Goal: Task Accomplishment & Management: Use online tool/utility

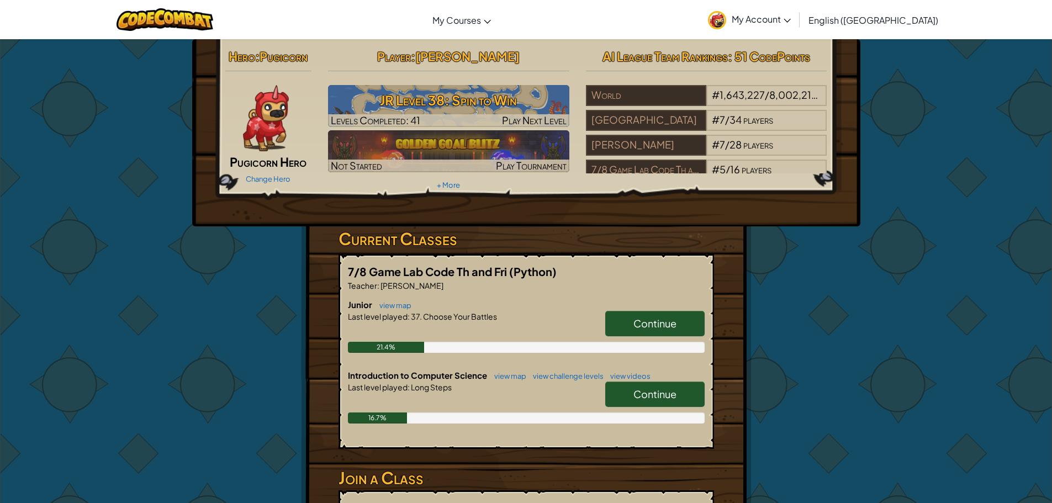
click at [641, 390] on span "Continue" at bounding box center [654, 394] width 43 height 13
click at [699, 394] on link "Continue" at bounding box center [654, 394] width 99 height 25
click at [704, 397] on link "Continue" at bounding box center [654, 394] width 99 height 25
click at [649, 388] on span "Continue" at bounding box center [654, 394] width 43 height 13
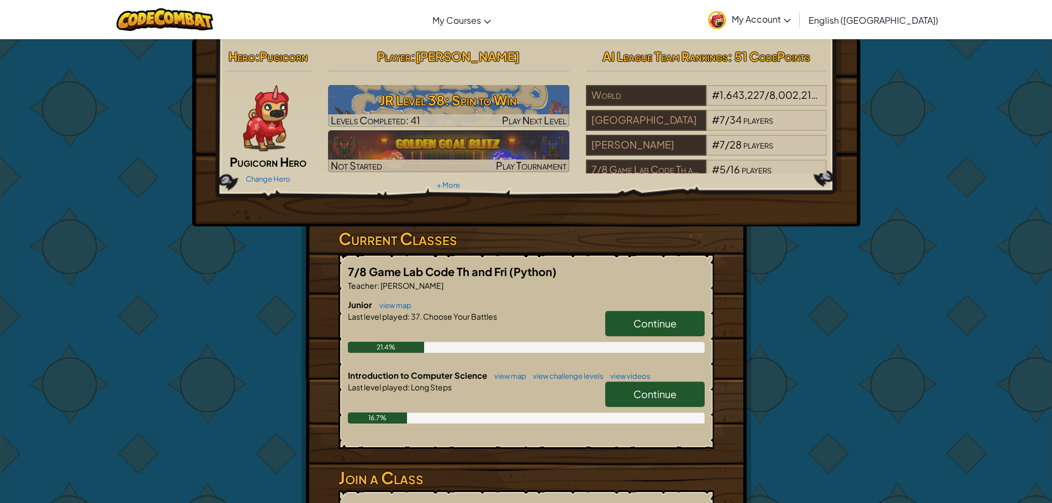
click at [649, 388] on span "Continue" at bounding box center [654, 394] width 43 height 13
drag, startPoint x: 647, startPoint y: 388, endPoint x: 647, endPoint y: 380, distance: 7.2
click at [647, 384] on link "Continue" at bounding box center [654, 394] width 99 height 25
click at [647, 380] on h6 "Introduction to Computer Science view map view challenge levels view videos" at bounding box center [526, 375] width 357 height 12
click at [648, 382] on link "Continue" at bounding box center [654, 394] width 99 height 25
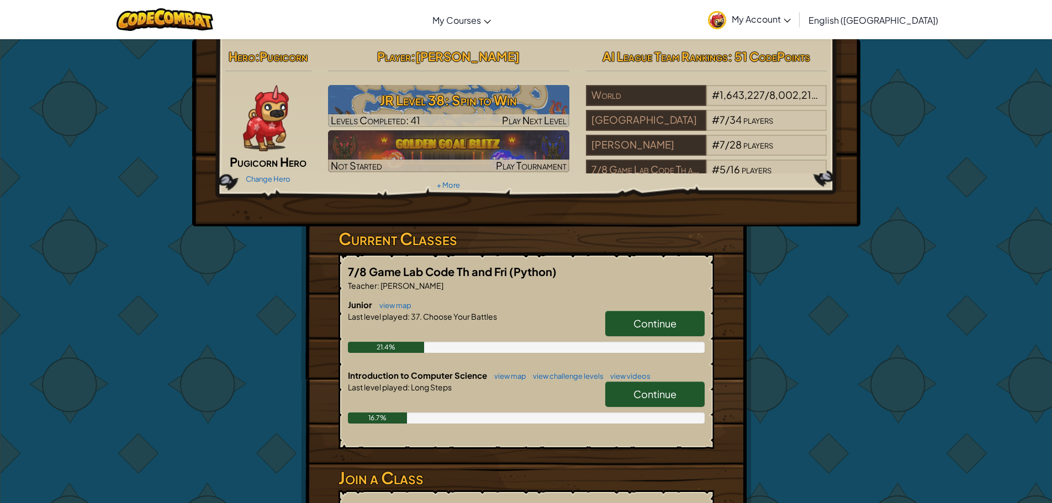
click at [648, 382] on link "Continue" at bounding box center [654, 394] width 99 height 25
click at [709, 399] on div "7/8 Game Lab Code Th and Fri (Python) Teacher : [PERSON_NAME] Junior view map C…" at bounding box center [527, 351] width 376 height 195
click at [677, 397] on link "Continue" at bounding box center [654, 394] width 99 height 25
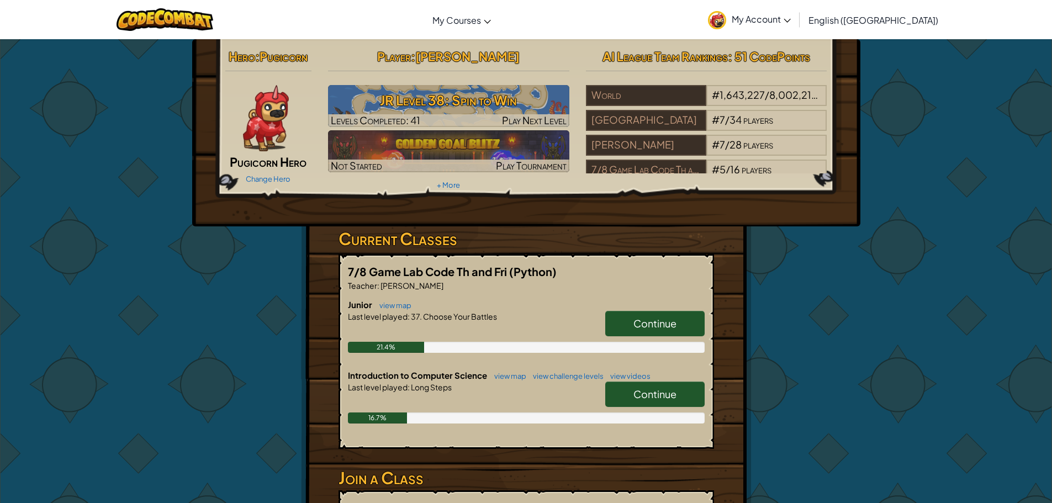
click at [678, 395] on link "Continue" at bounding box center [654, 394] width 99 height 25
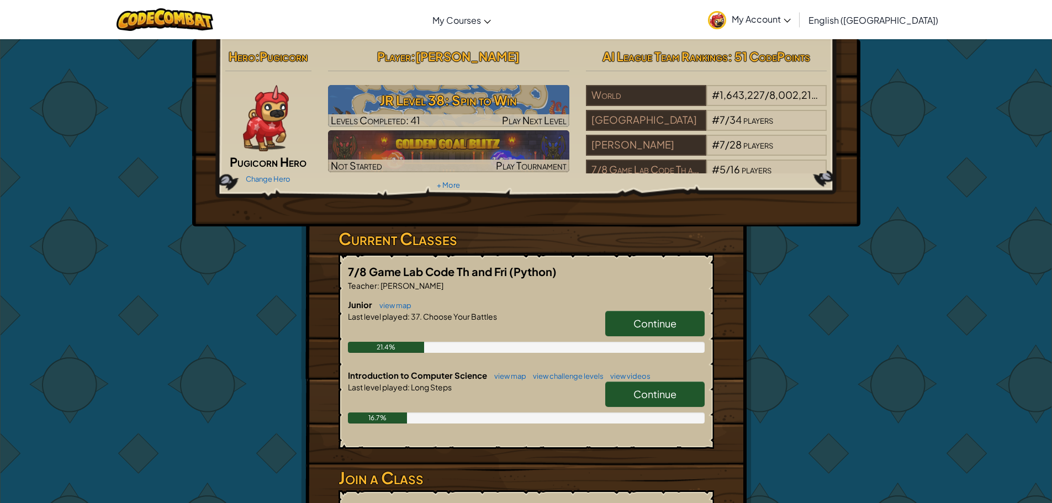
click at [678, 395] on link "Continue" at bounding box center [654, 394] width 99 height 25
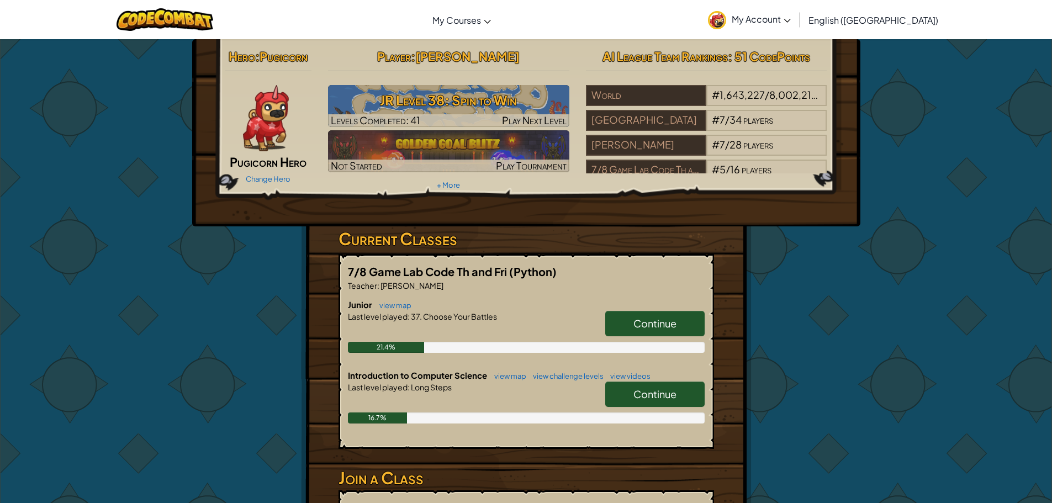
click at [678, 395] on link "Continue" at bounding box center [654, 394] width 99 height 25
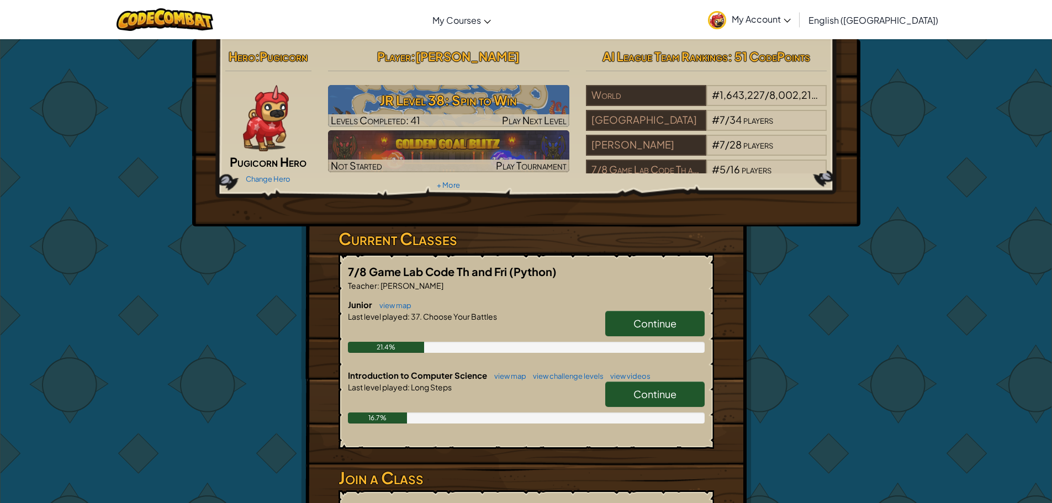
click at [678, 395] on link "Continue" at bounding box center [654, 394] width 99 height 25
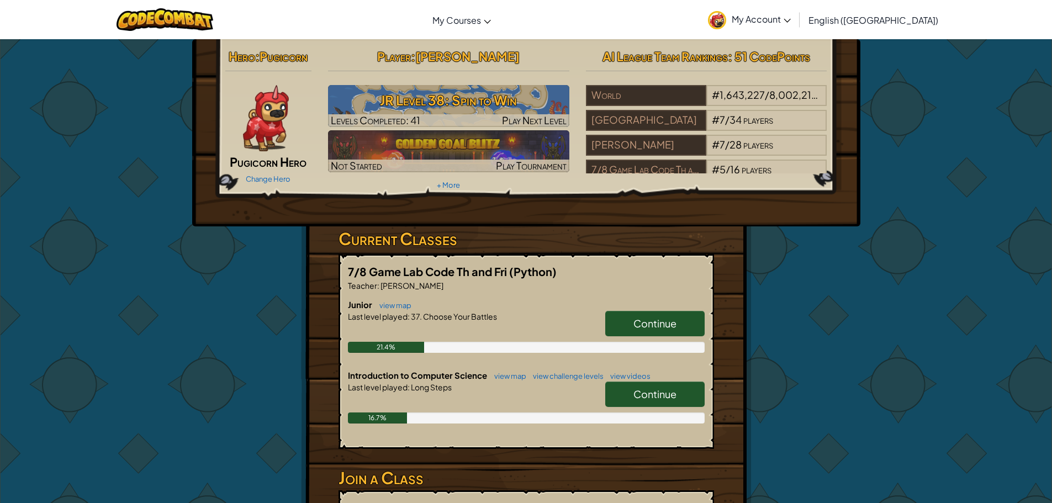
click at [678, 395] on link "Continue" at bounding box center [654, 394] width 99 height 25
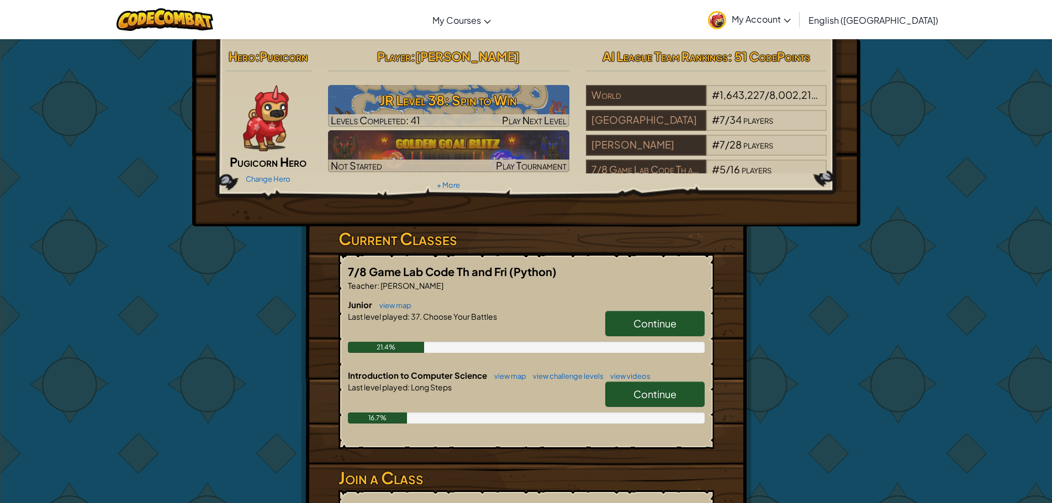
click at [678, 395] on link "Continue" at bounding box center [654, 394] width 99 height 25
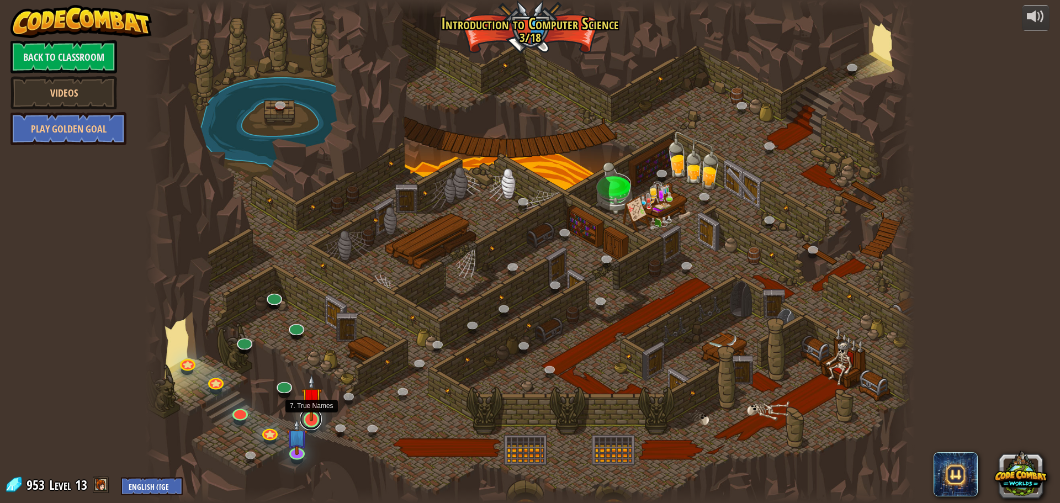
click at [313, 427] on link at bounding box center [311, 419] width 22 height 22
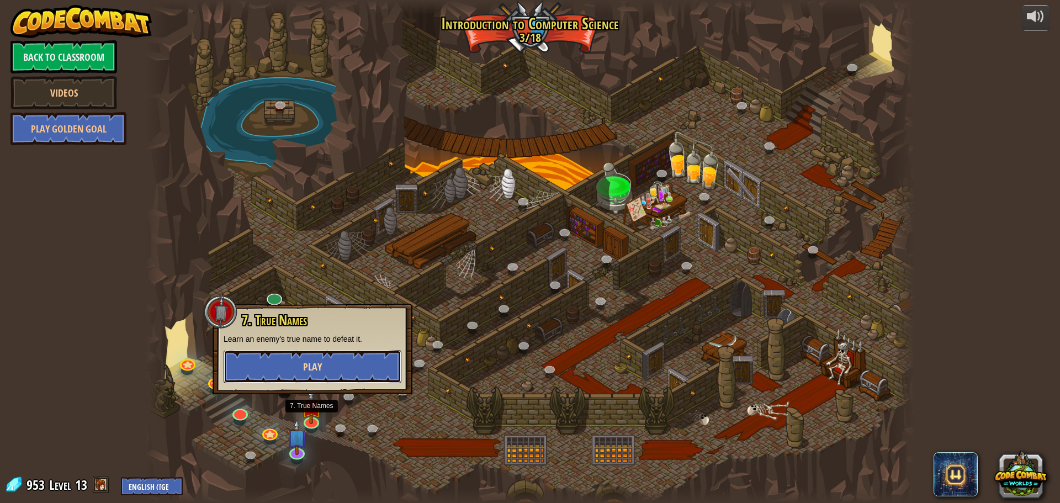
click at [353, 364] on button "Play" at bounding box center [313, 366] width 178 height 33
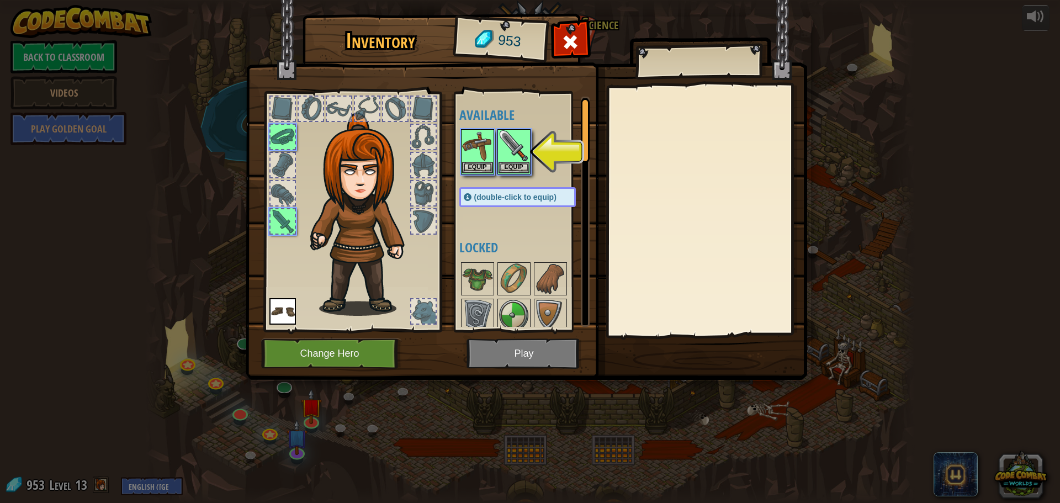
click at [505, 357] on img at bounding box center [527, 179] width 562 height 401
click at [504, 358] on img at bounding box center [527, 179] width 562 height 401
click at [501, 357] on img at bounding box center [527, 179] width 562 height 401
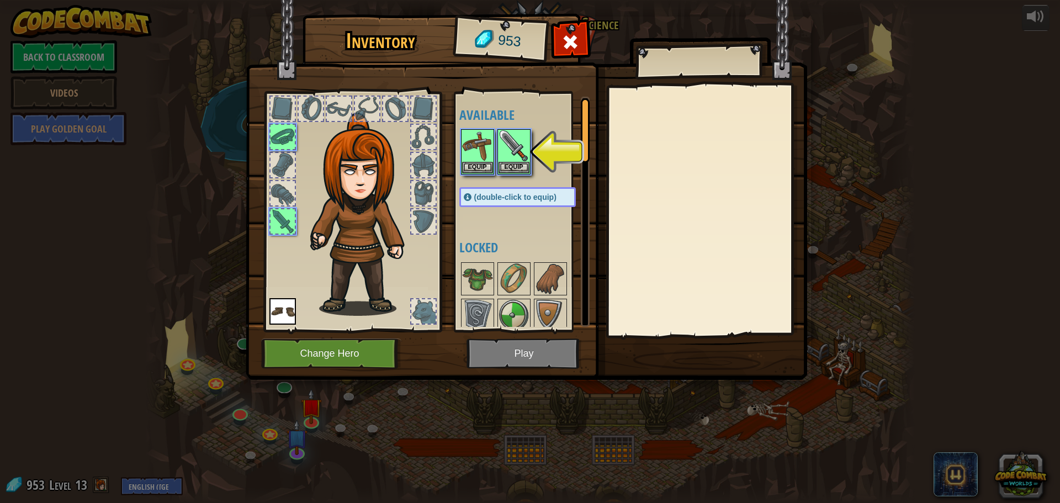
click at [501, 357] on img at bounding box center [527, 179] width 562 height 401
click at [499, 347] on img at bounding box center [527, 179] width 562 height 401
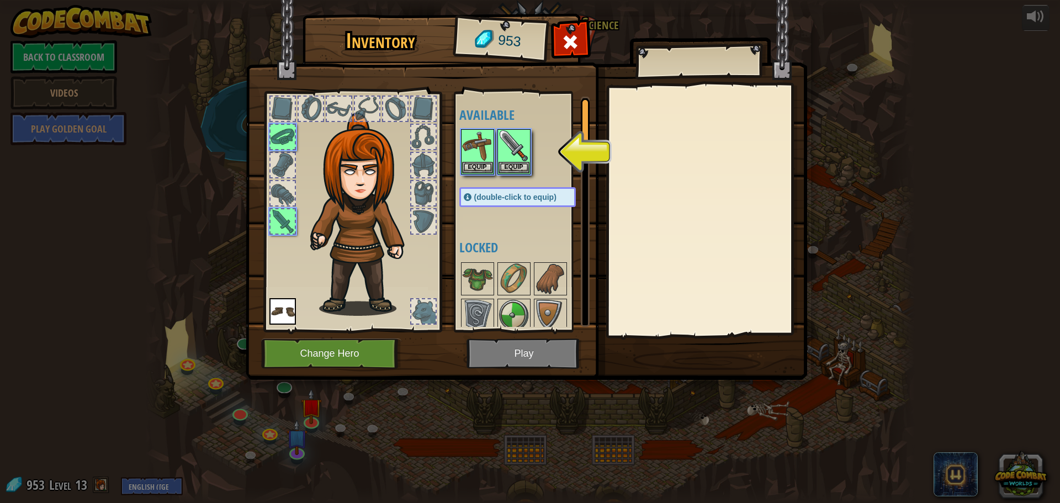
drag, startPoint x: 491, startPoint y: 319, endPoint x: 493, endPoint y: 350, distance: 31.0
click at [493, 350] on div "Inventory 953 Available Equip Equip Equip (double-click to equip) Locked Equip …" at bounding box center [531, 199] width 562 height 364
click at [503, 355] on img at bounding box center [527, 179] width 562 height 401
click at [513, 152] on img at bounding box center [514, 145] width 31 height 31
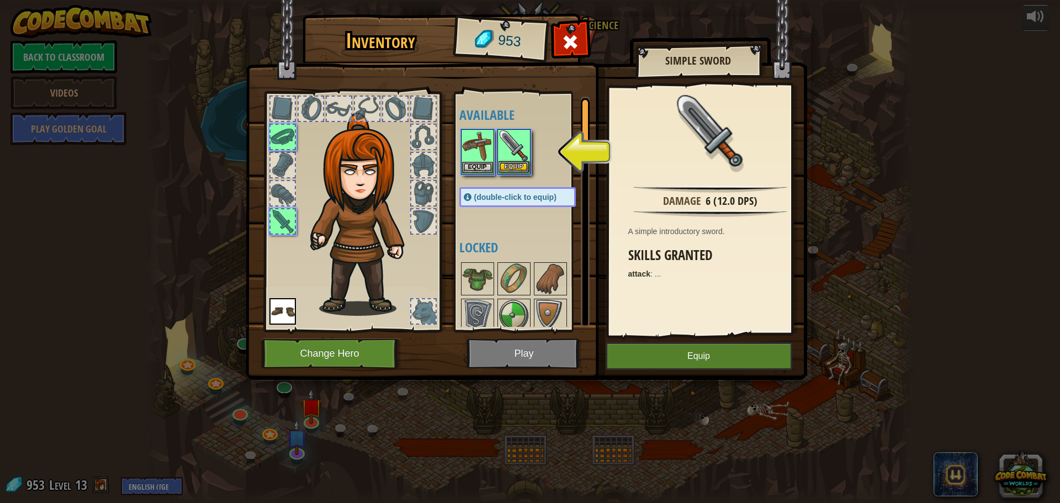
click at [513, 152] on img at bounding box center [514, 145] width 31 height 31
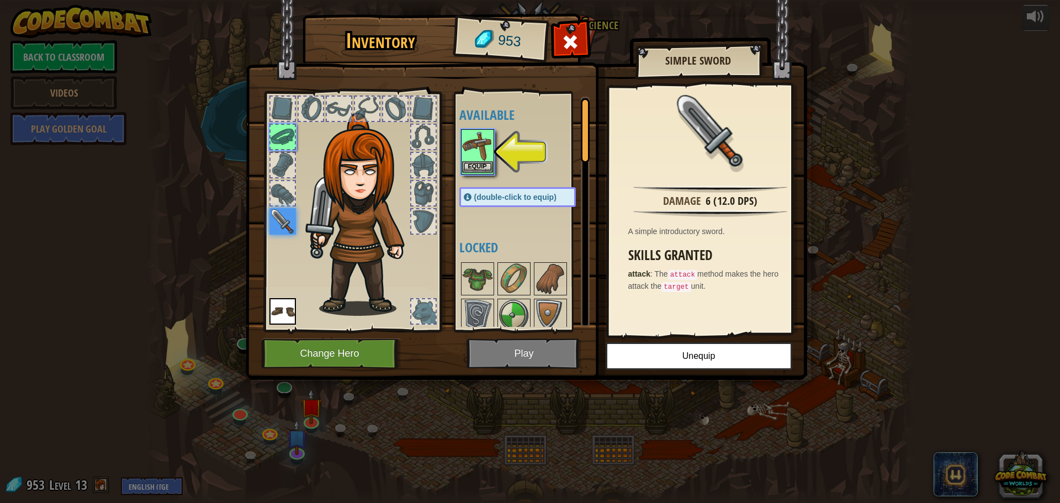
click at [485, 151] on img at bounding box center [477, 145] width 31 height 31
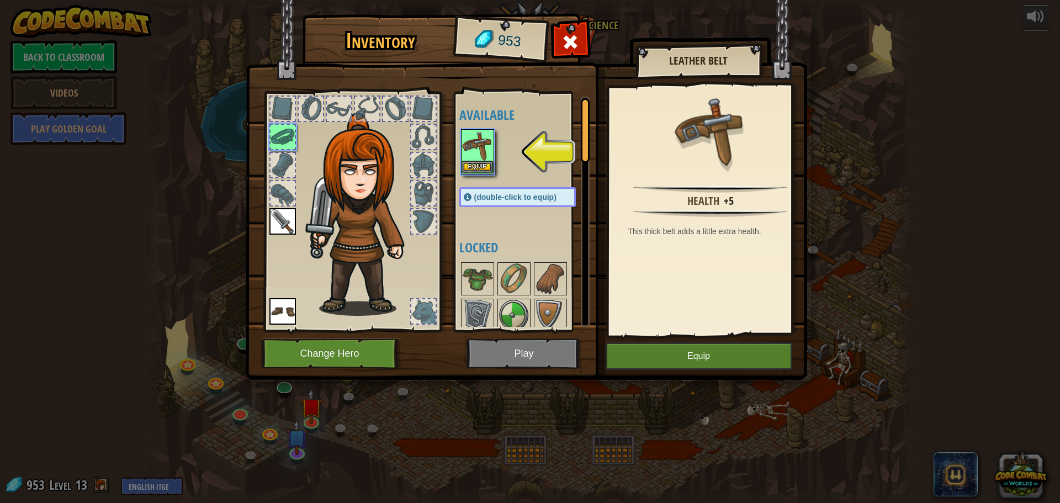
click at [485, 151] on img at bounding box center [477, 145] width 31 height 31
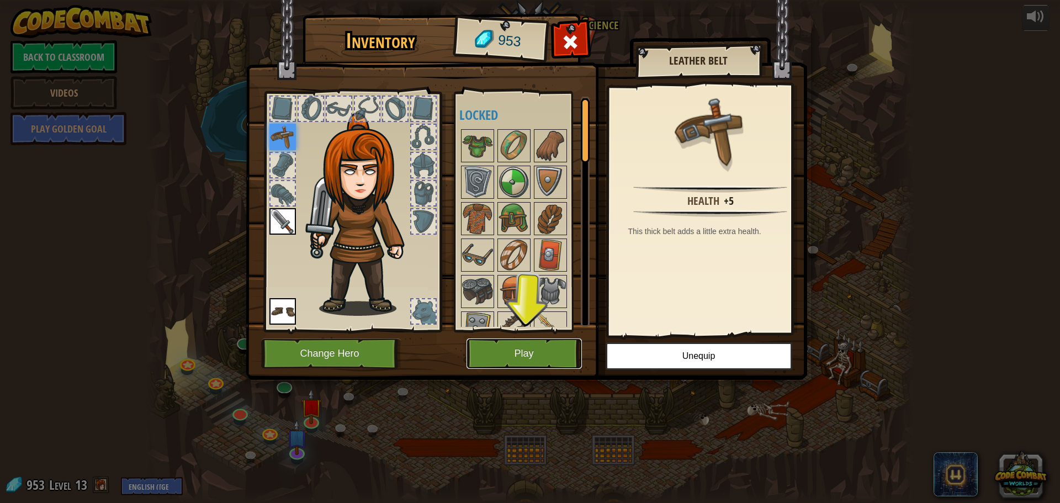
click at [523, 345] on button "Play" at bounding box center [524, 354] width 115 height 30
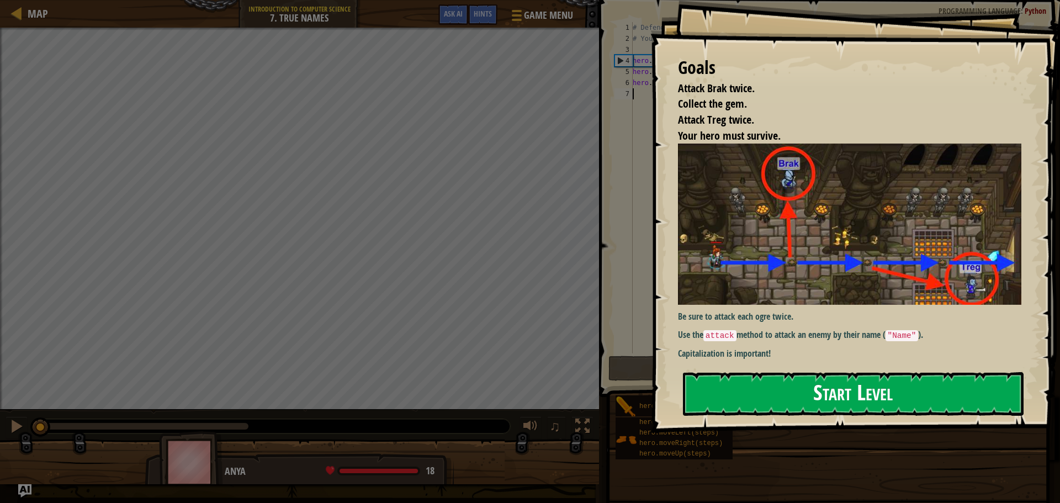
click at [945, 395] on button "Start Level" at bounding box center [853, 394] width 341 height 44
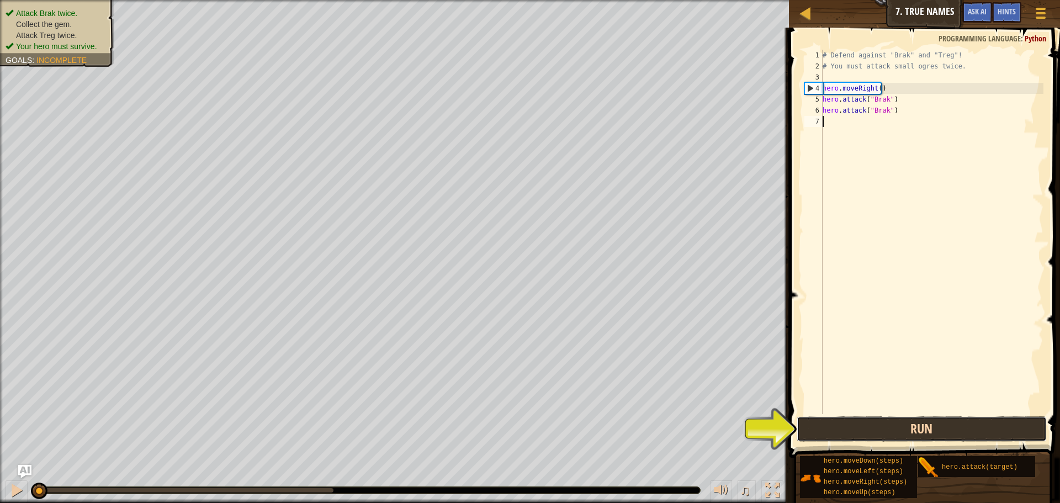
click at [880, 437] on button "Run" at bounding box center [922, 428] width 250 height 25
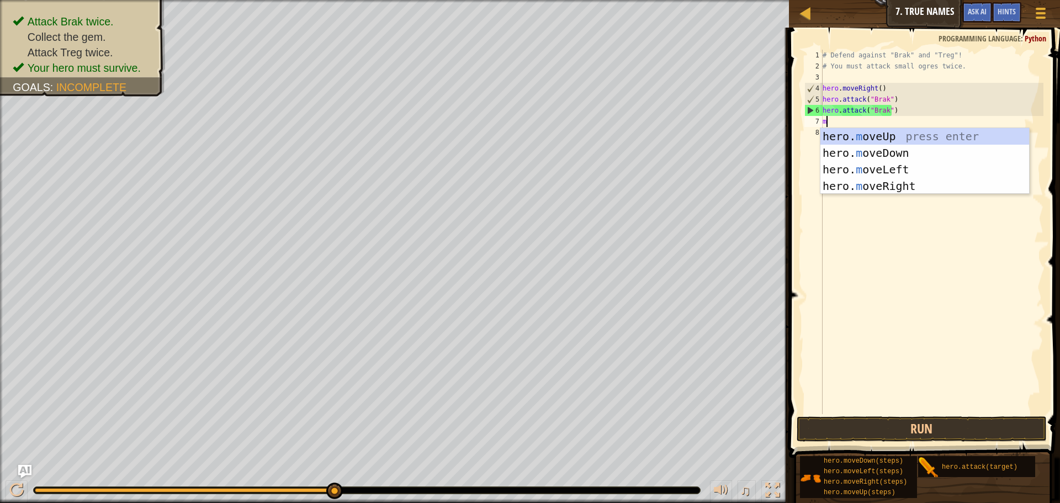
scroll to position [5, 0]
type textarea "mo"
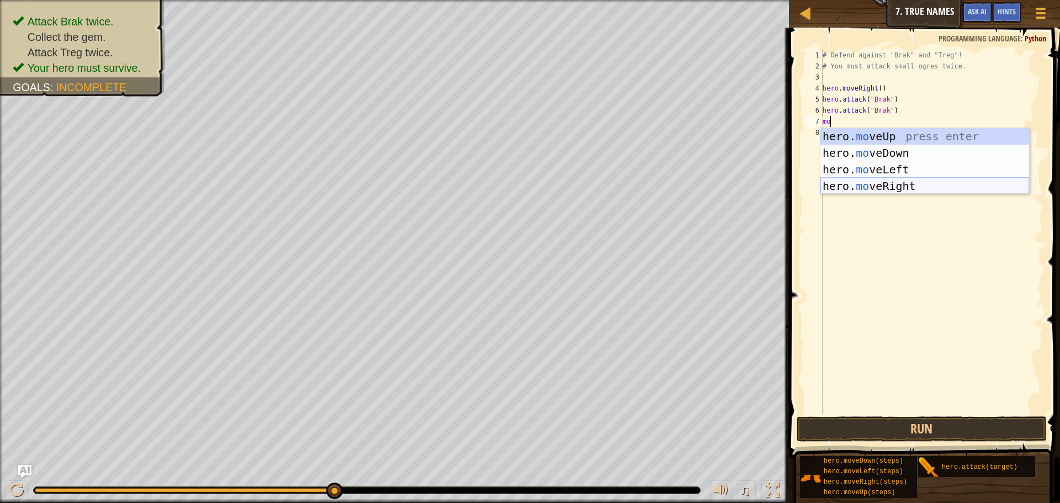
click at [907, 178] on div "hero. mo veUp press enter hero. mo veDown press enter hero. mo veLeft press ent…" at bounding box center [925, 177] width 209 height 99
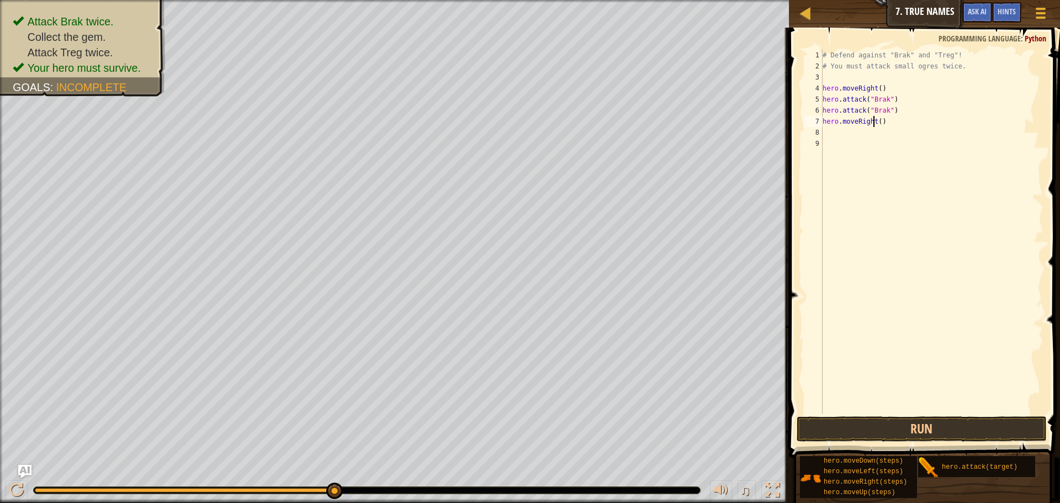
click at [875, 121] on div "# Defend against "Brak" and "Treg"! # You must attack small ogres twice. hero .…" at bounding box center [932, 243] width 223 height 387
click at [877, 121] on div "# Defend against "Brak" and "Treg"! # You must attack small ogres twice. hero .…" at bounding box center [932, 243] width 223 height 387
type textarea "hero.moveRight(2)"
click at [837, 132] on div "# Defend against "Brak" and "Treg"! # You must attack small ogres twice. hero .…" at bounding box center [932, 243] width 223 height 387
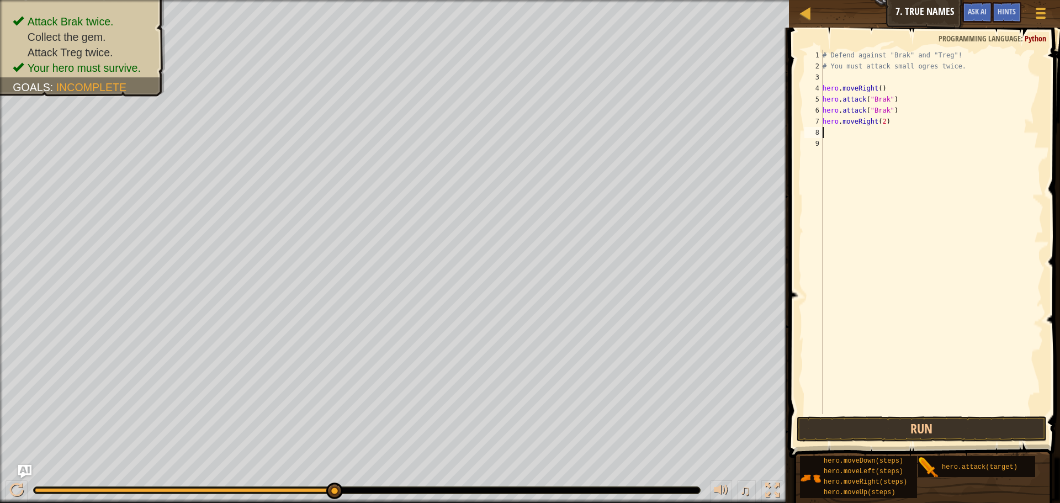
scroll to position [5, 0]
click at [841, 146] on div "hero. a ttack press enter" at bounding box center [925, 164] width 209 height 50
click at [922, 442] on span at bounding box center [926, 227] width 280 height 463
click at [921, 432] on button "Run" at bounding box center [922, 428] width 250 height 25
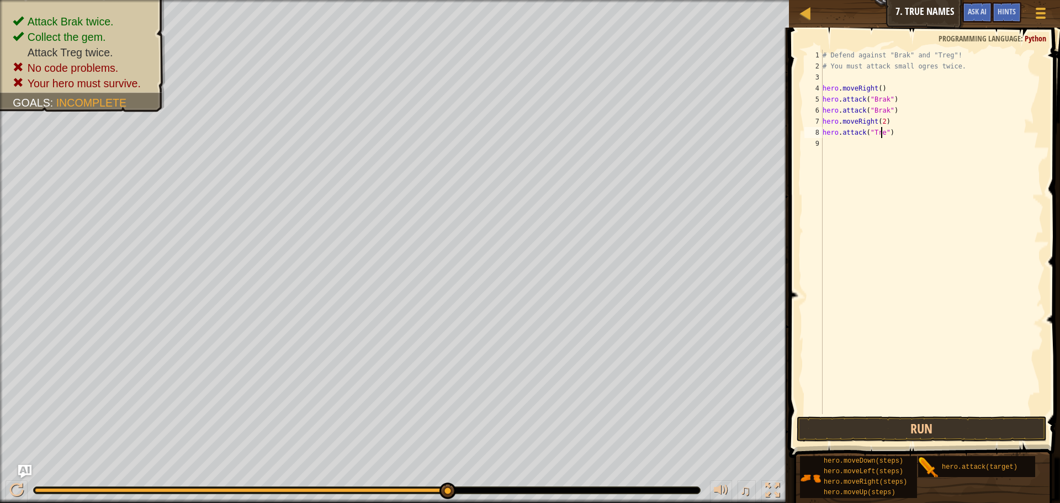
type textarea "hero.attack("Treg")"
click at [932, 417] on button "Run" at bounding box center [922, 428] width 250 height 25
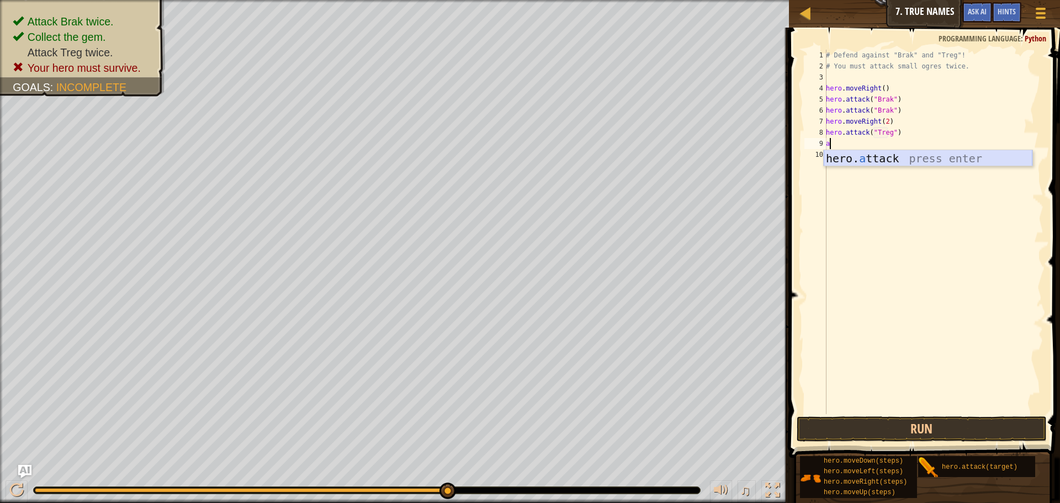
click at [907, 159] on div "hero. a ttack press enter" at bounding box center [928, 175] width 209 height 50
type textarea "hero.attack("Treg")"
click at [897, 429] on button "Run" at bounding box center [922, 428] width 250 height 25
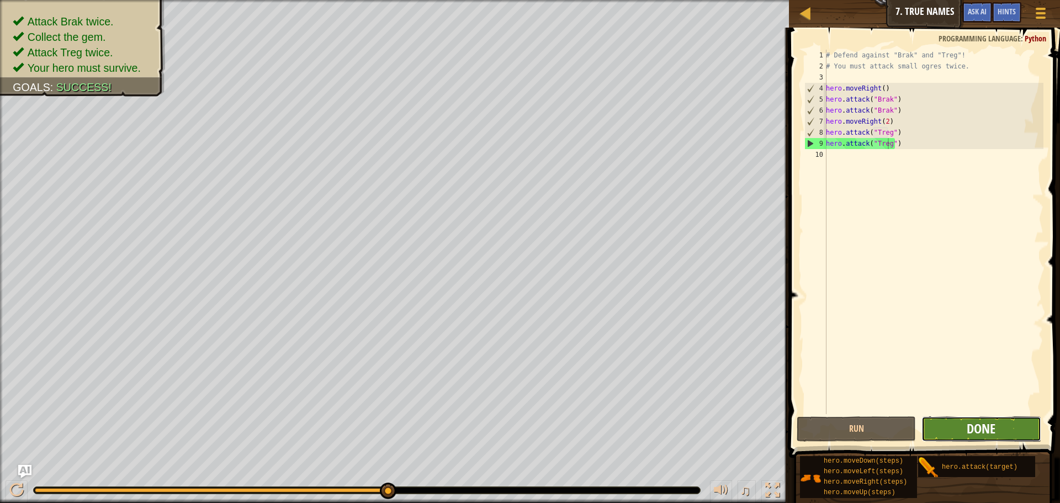
click at [975, 431] on span "Done" at bounding box center [981, 429] width 29 height 18
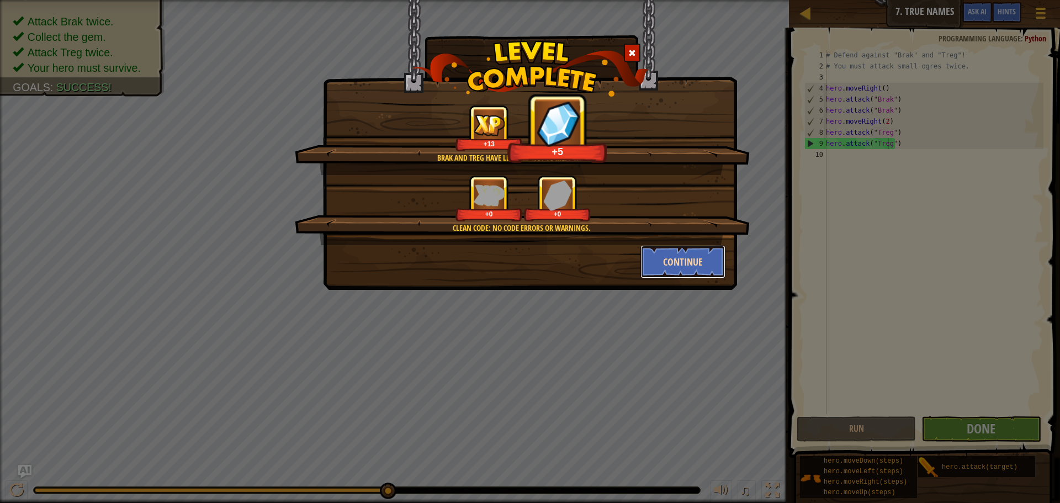
click at [679, 266] on button "Continue" at bounding box center [684, 261] width 86 height 33
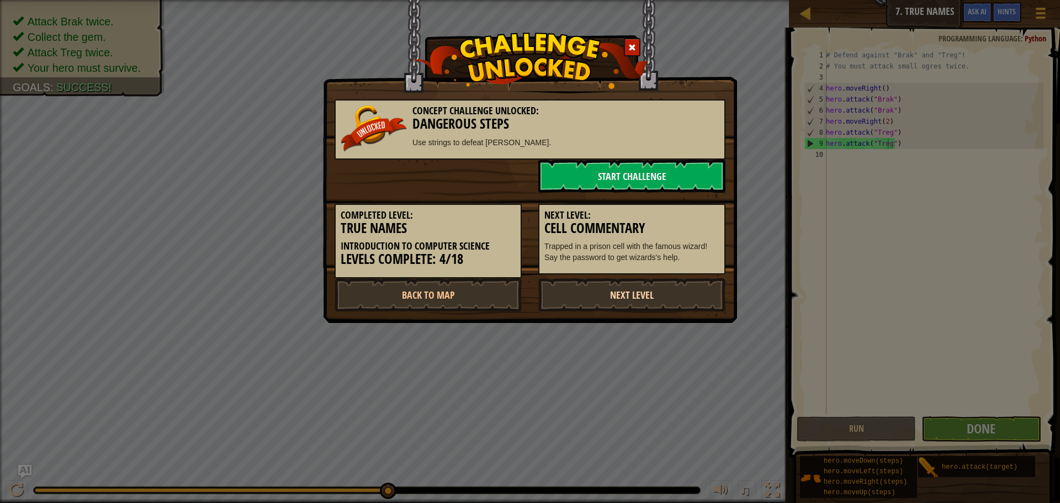
click at [656, 289] on link "Next Level" at bounding box center [631, 294] width 187 height 33
click at [653, 295] on link "Next Level" at bounding box center [631, 294] width 187 height 33
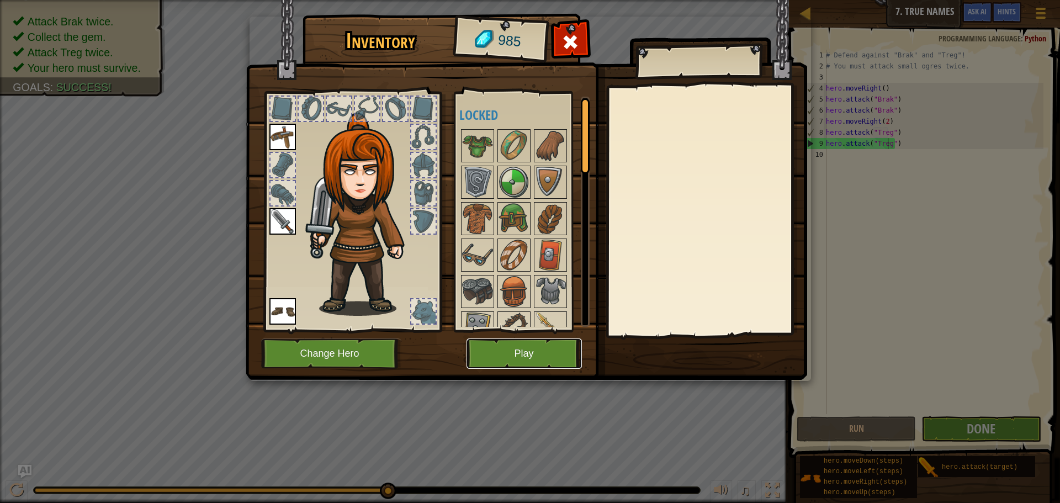
click at [541, 344] on button "Play" at bounding box center [524, 354] width 115 height 30
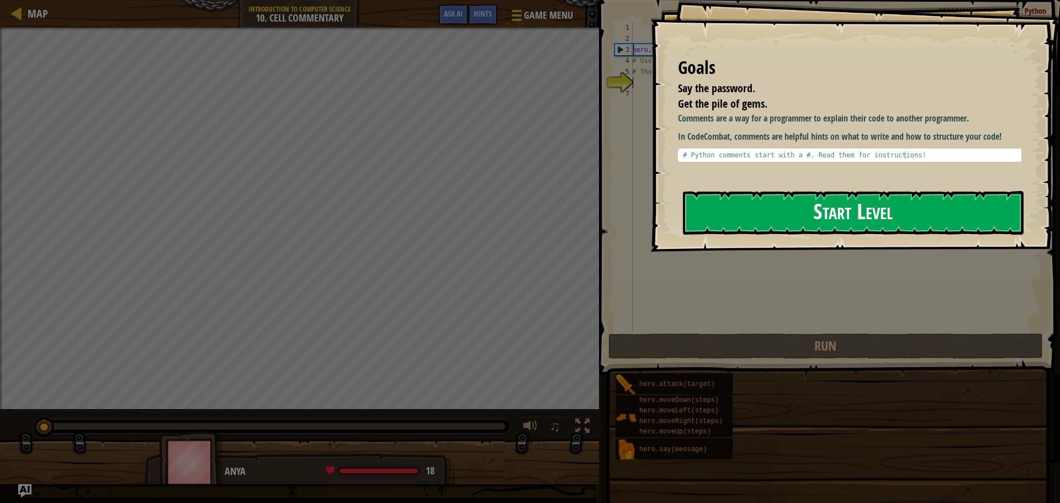
click at [787, 218] on button "Start Level" at bounding box center [853, 213] width 341 height 44
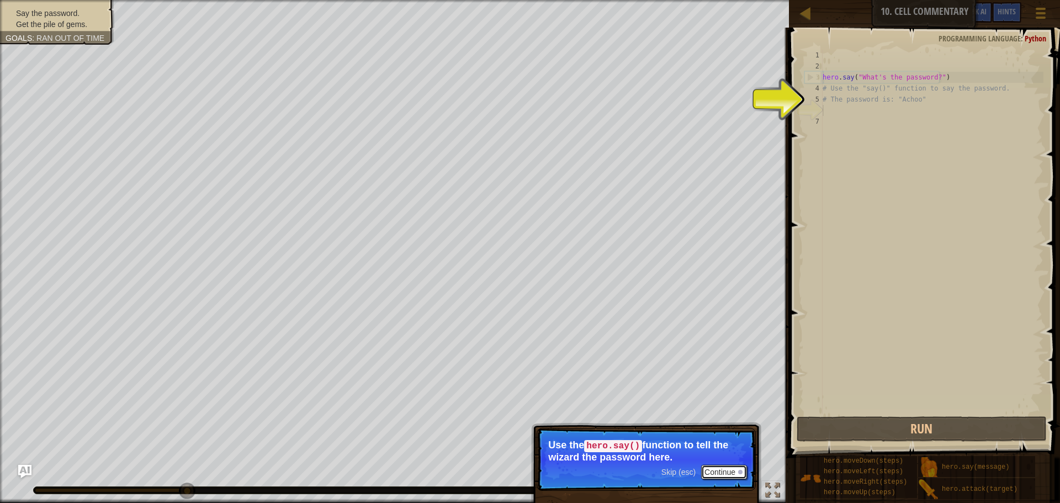
click at [725, 472] on button "Continue" at bounding box center [724, 472] width 46 height 14
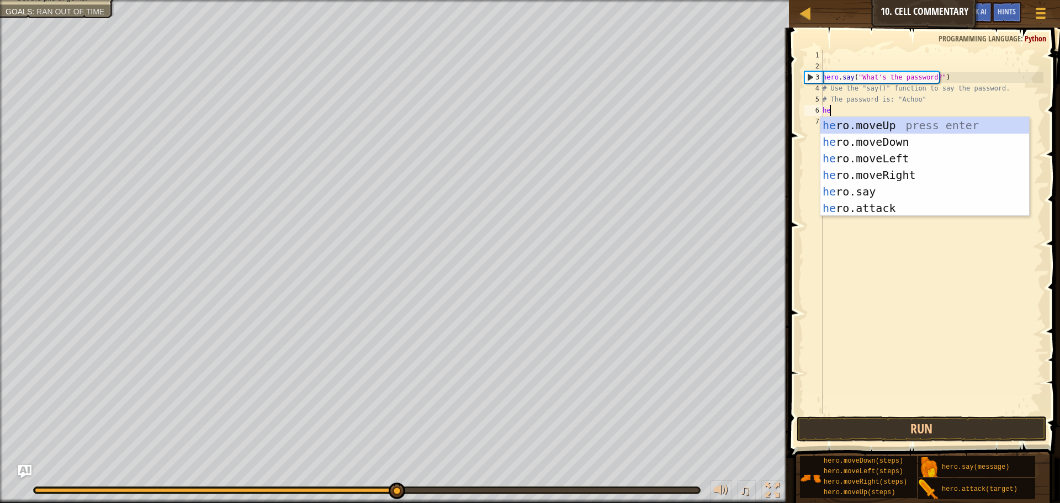
scroll to position [5, 1]
click at [866, 191] on div "her o.moveUp press enter her o.moveDown press enter her o.moveLeft press enter …" at bounding box center [925, 183] width 209 height 133
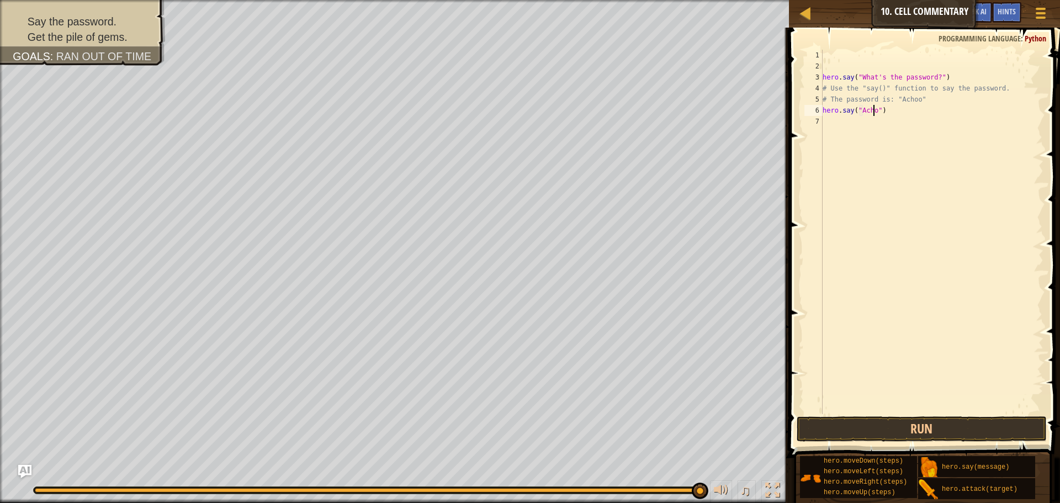
scroll to position [5, 4]
type textarea "hero.say("Achoo")"
click at [980, 424] on button "Run" at bounding box center [922, 428] width 250 height 25
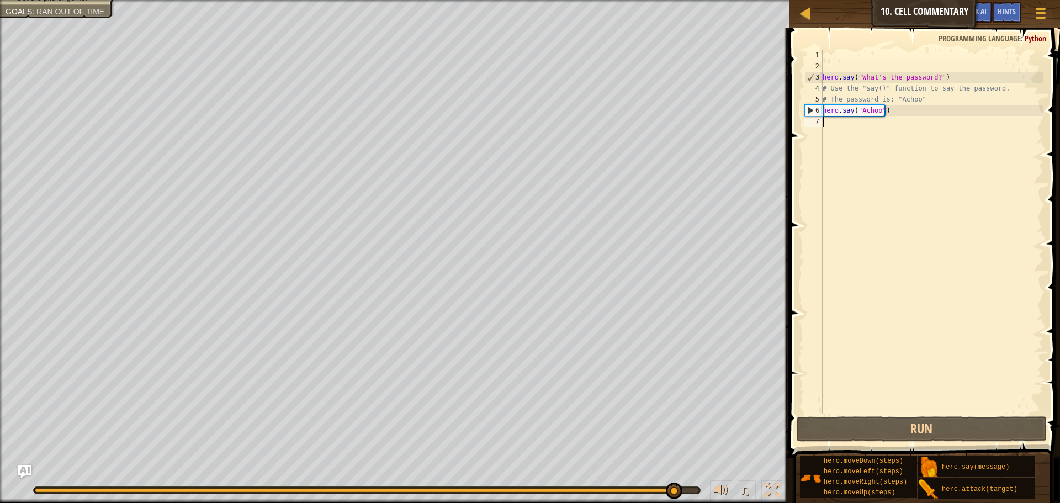
click at [843, 125] on div "hero . say ( "What's the password?" ) # Use the "say()" function to say the pas…" at bounding box center [932, 243] width 223 height 387
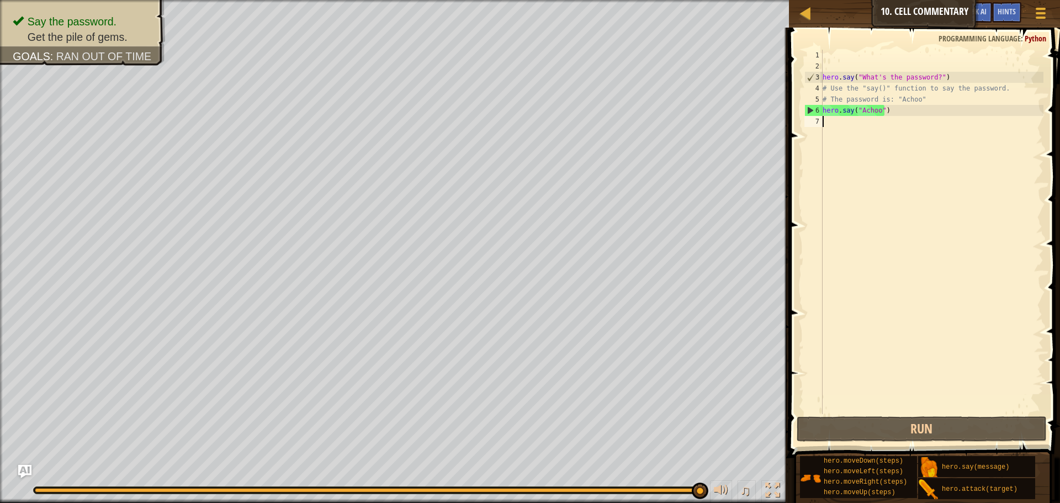
type textarea "m"
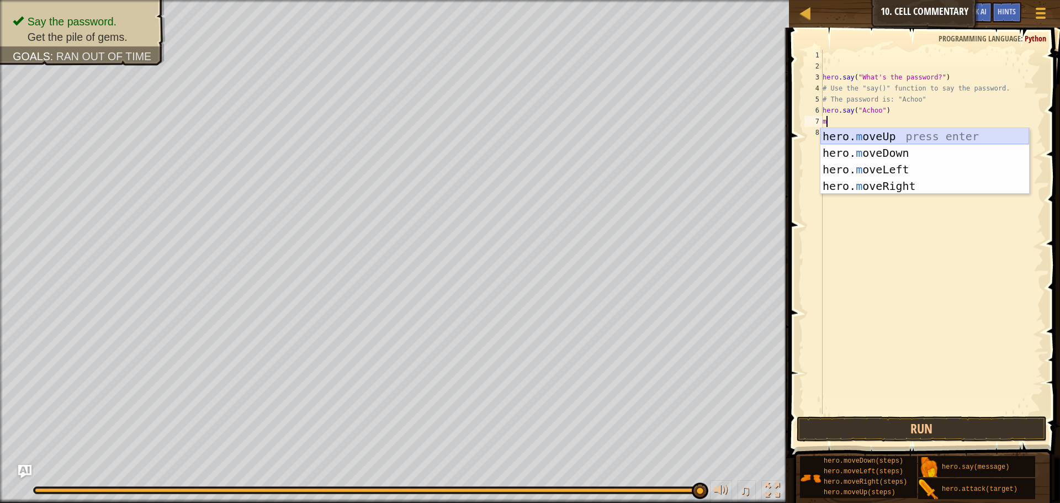
click at [863, 138] on div "hero. m oveUp press enter hero. m oveDown press enter hero. m oveLeft press ent…" at bounding box center [925, 177] width 209 height 99
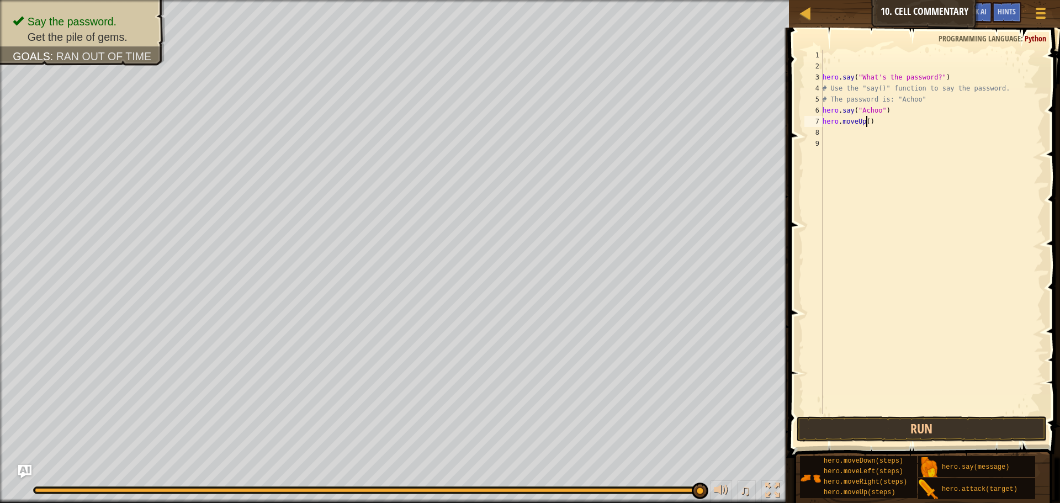
click at [865, 122] on div "hero . say ( "What's the password?" ) # Use the "say()" function to say the pas…" at bounding box center [932, 243] width 223 height 387
type textarea "hero.moveUp(4)"
click at [966, 423] on button "Run" at bounding box center [922, 428] width 250 height 25
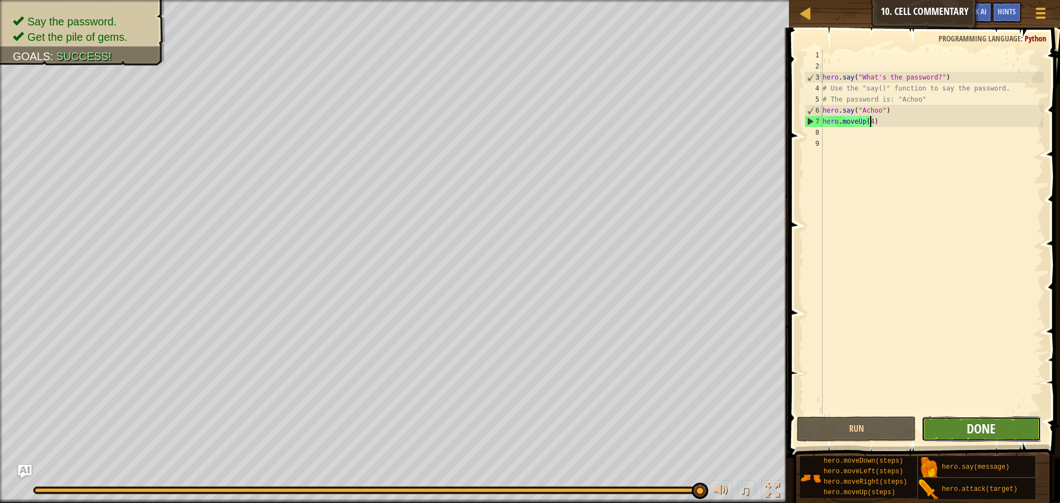
click at [967, 427] on button "Done" at bounding box center [981, 428] width 119 height 25
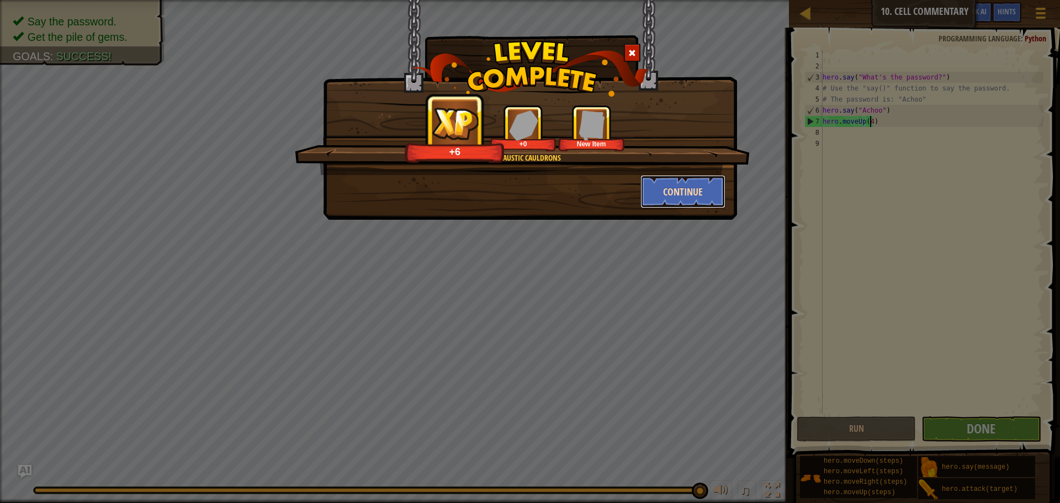
click at [675, 184] on button "Continue" at bounding box center [684, 191] width 86 height 33
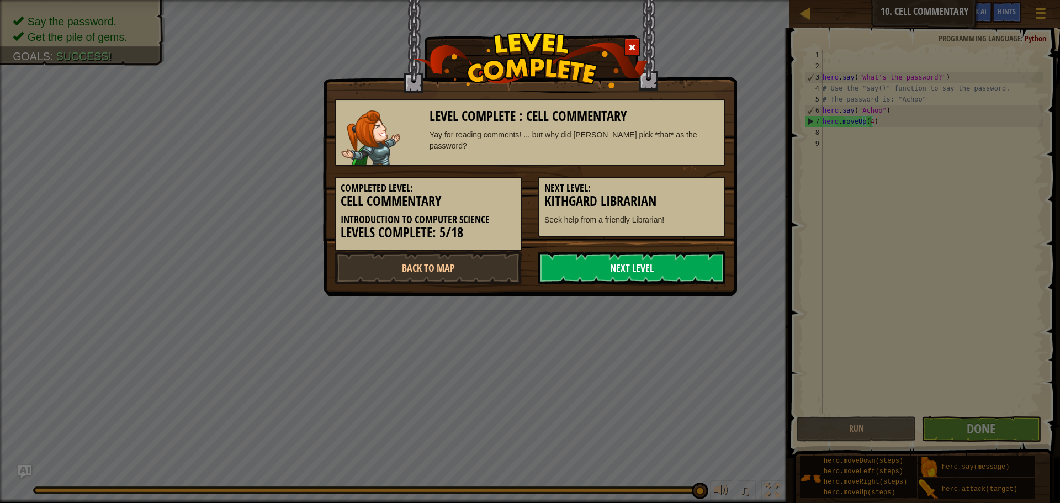
click at [672, 267] on link "Next Level" at bounding box center [631, 267] width 187 height 33
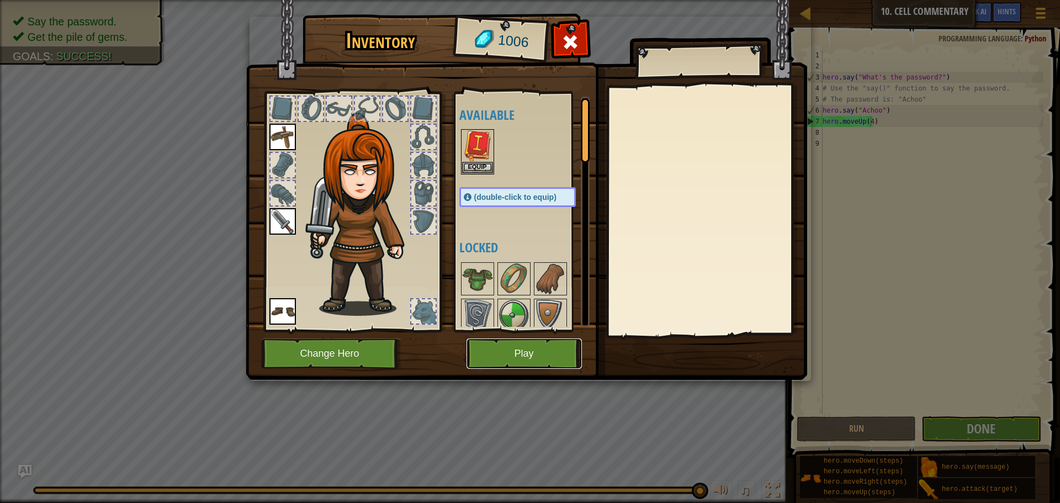
click at [549, 355] on button "Play" at bounding box center [524, 354] width 115 height 30
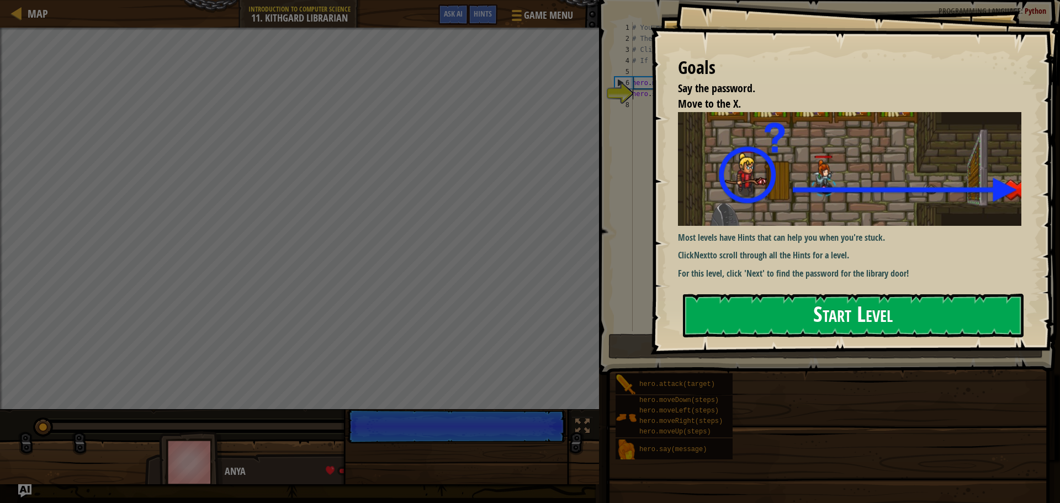
click at [796, 326] on button "Start Level" at bounding box center [853, 316] width 341 height 44
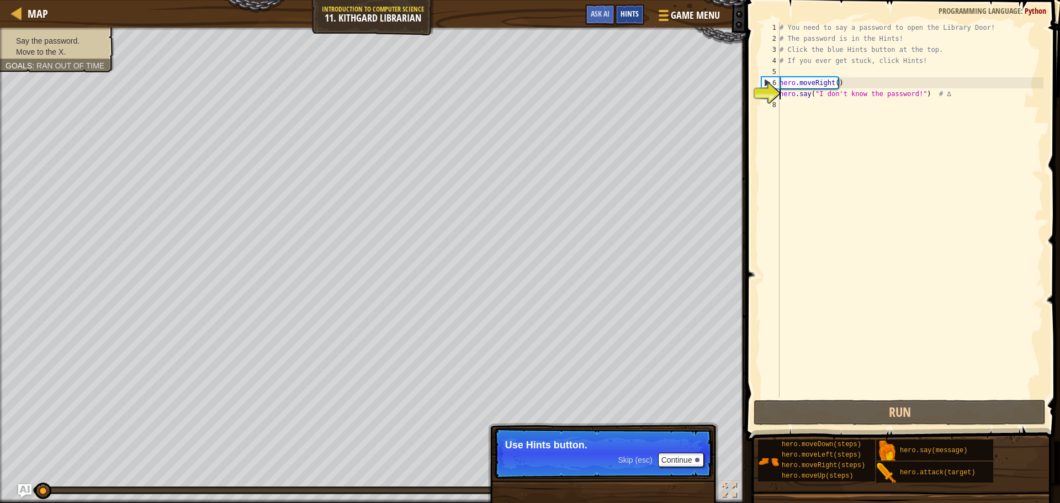
click at [632, 19] on div "Hints" at bounding box center [629, 14] width 29 height 20
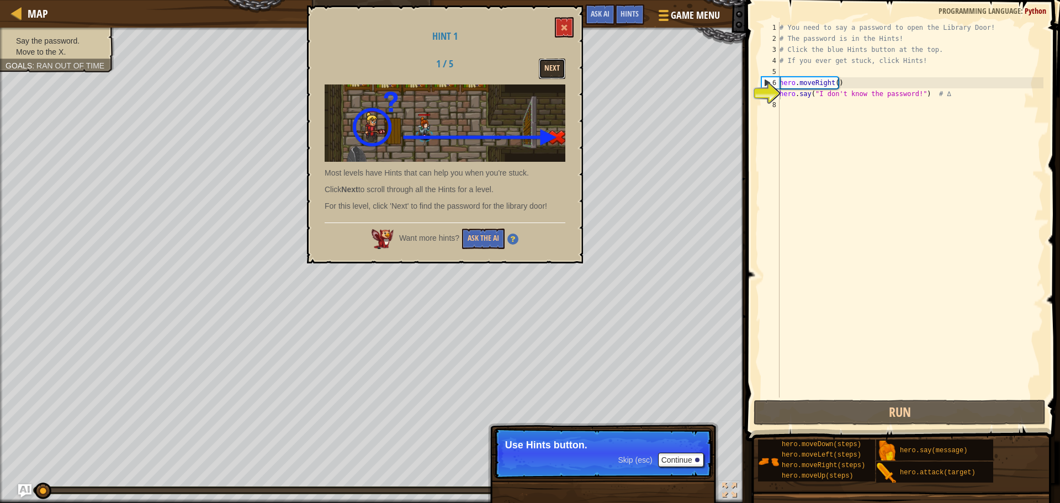
click at [551, 61] on button "Next" at bounding box center [552, 69] width 27 height 20
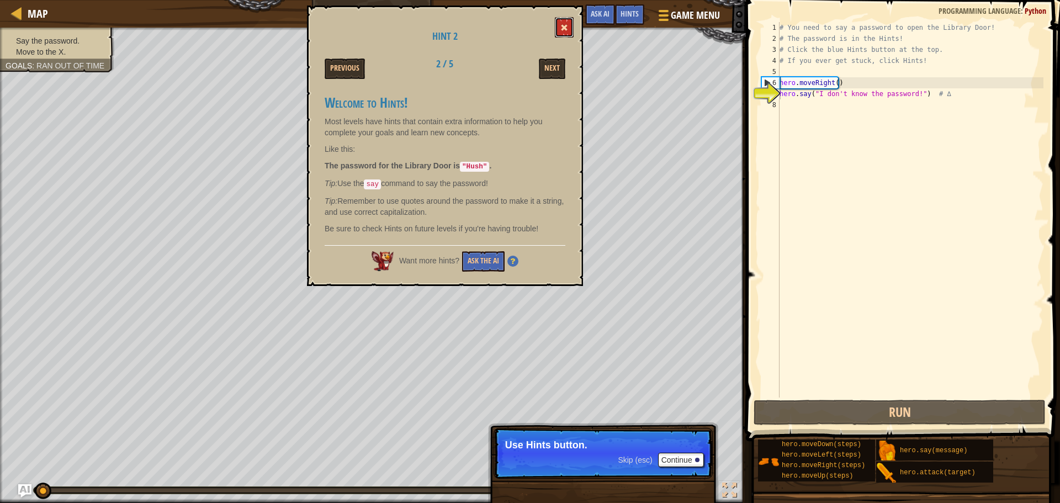
click at [567, 28] on span at bounding box center [565, 28] width 8 height 8
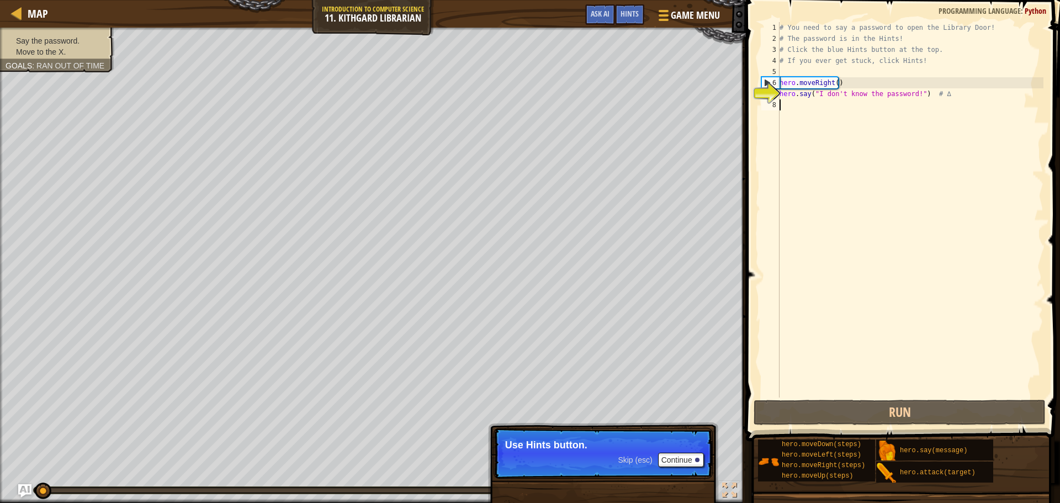
click at [802, 102] on div "# You need to say a password to open the Library Door! # The password is in the…" at bounding box center [911, 221] width 266 height 398
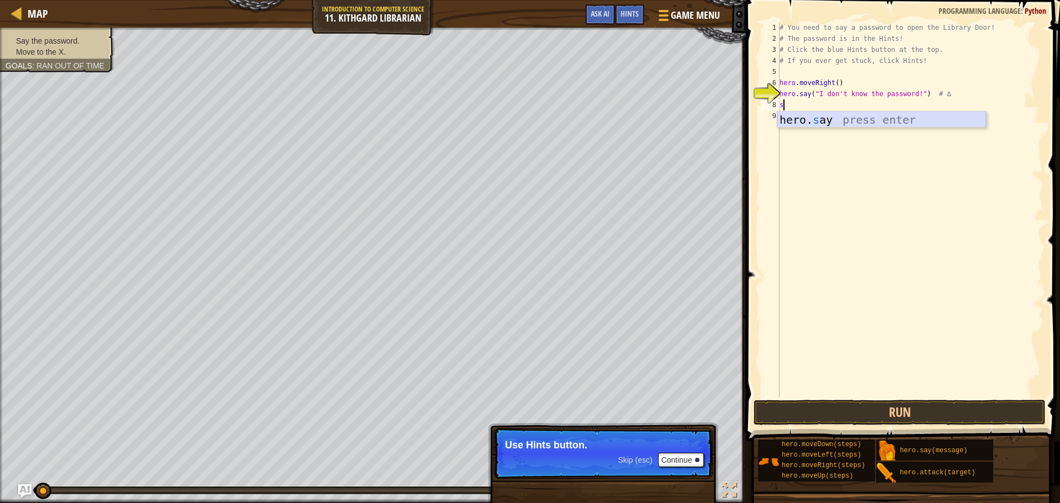
click at [845, 121] on div "hero. s ay press enter" at bounding box center [882, 137] width 209 height 50
type textarea "hero.say("Hush")"
click at [837, 123] on div "# You need to say a password to open the Library Door! # The password is in the…" at bounding box center [911, 221] width 266 height 398
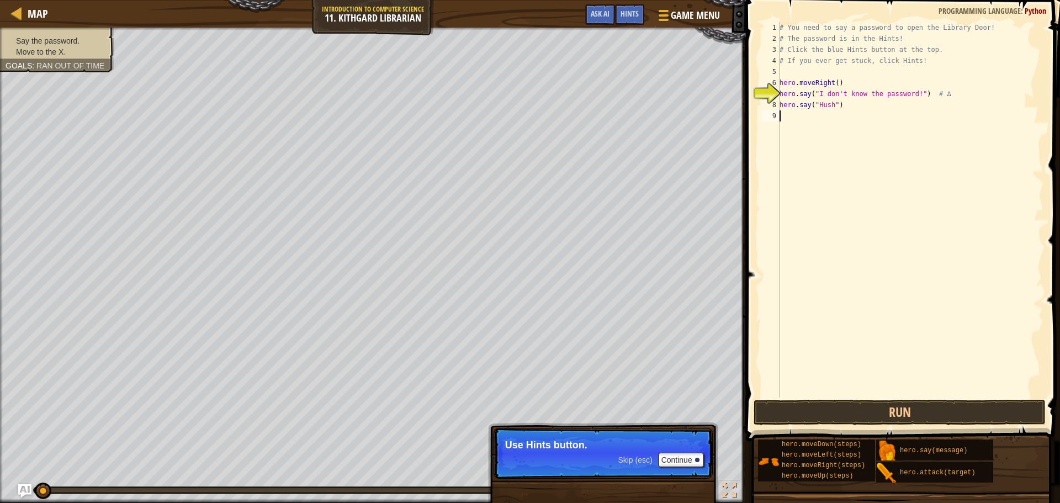
type textarea "h"
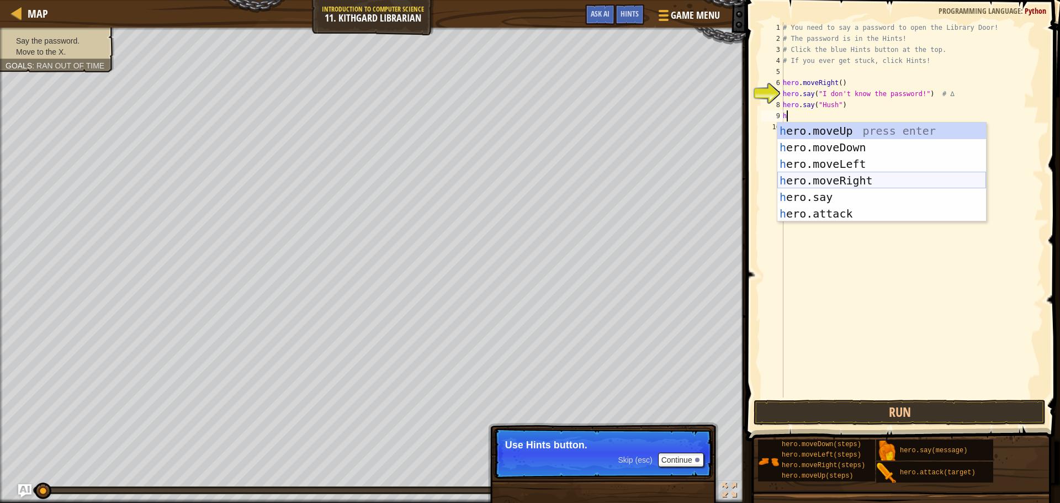
click at [841, 181] on div "h ero.moveUp press enter h ero.moveDown press enter h ero.moveLeft press enter …" at bounding box center [882, 189] width 209 height 133
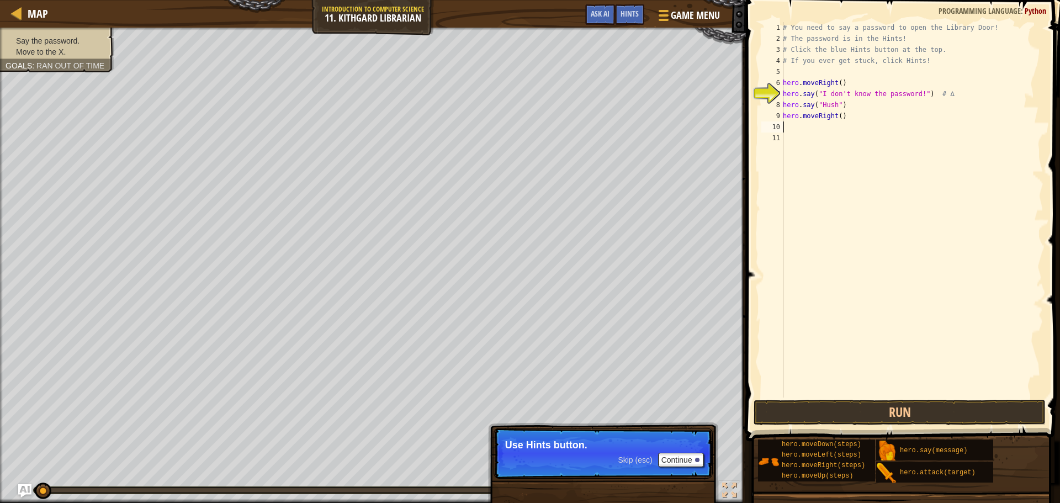
click at [837, 120] on div "# You need to say a password to open the Library Door! # The password is in the…" at bounding box center [912, 221] width 263 height 398
type textarea "hero.moveRight(3)"
click at [908, 411] on button "Run" at bounding box center [900, 412] width 292 height 25
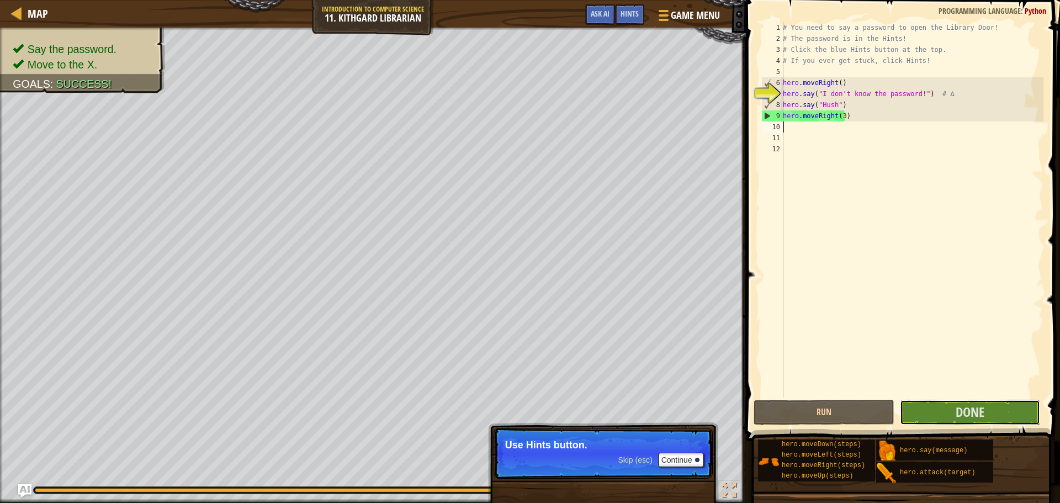
click at [963, 0] on html "Map Introduction to Computer Science 11. Kithgard Librarian Game Menu Done Hint…" at bounding box center [530, 0] width 1060 height 0
click at [1009, 413] on button "Done" at bounding box center [970, 412] width 140 height 25
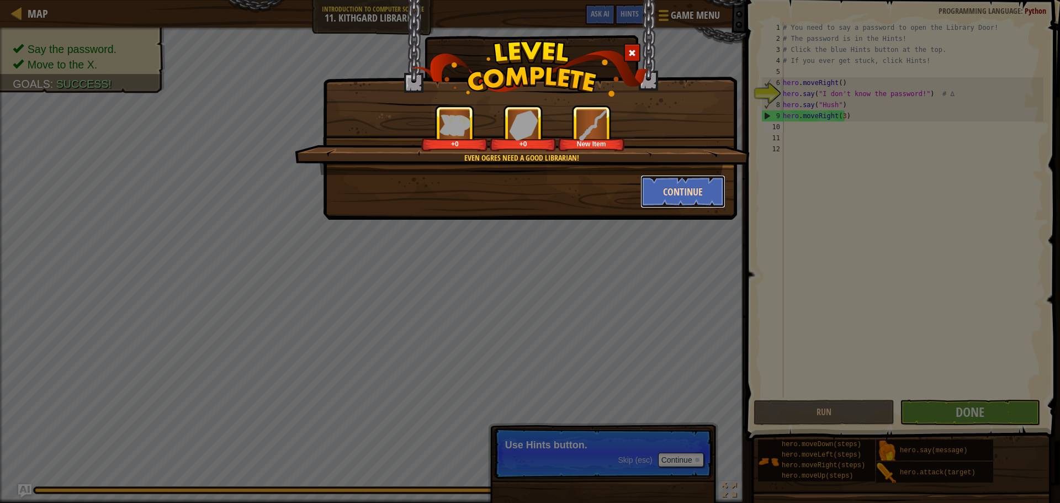
click at [668, 184] on button "Continue" at bounding box center [684, 191] width 86 height 33
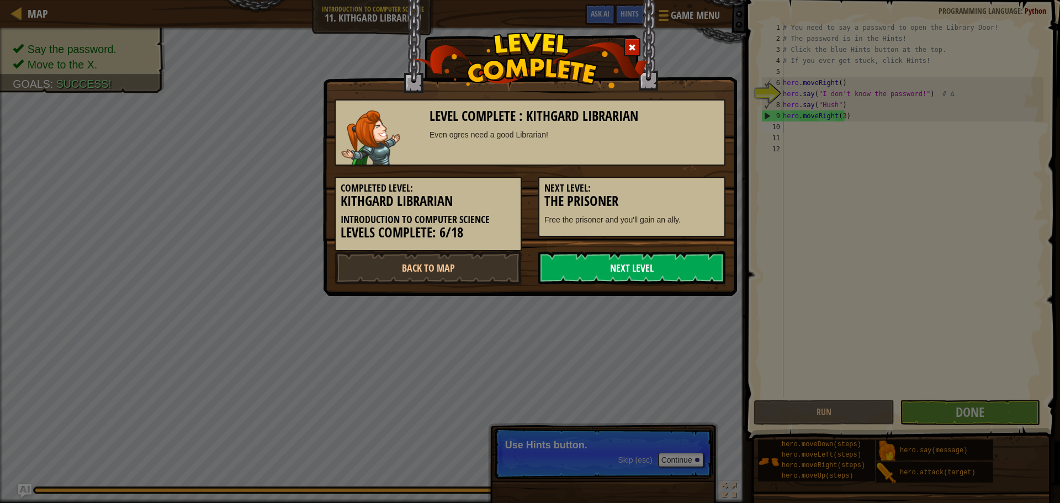
click at [654, 272] on link "Next Level" at bounding box center [631, 267] width 187 height 33
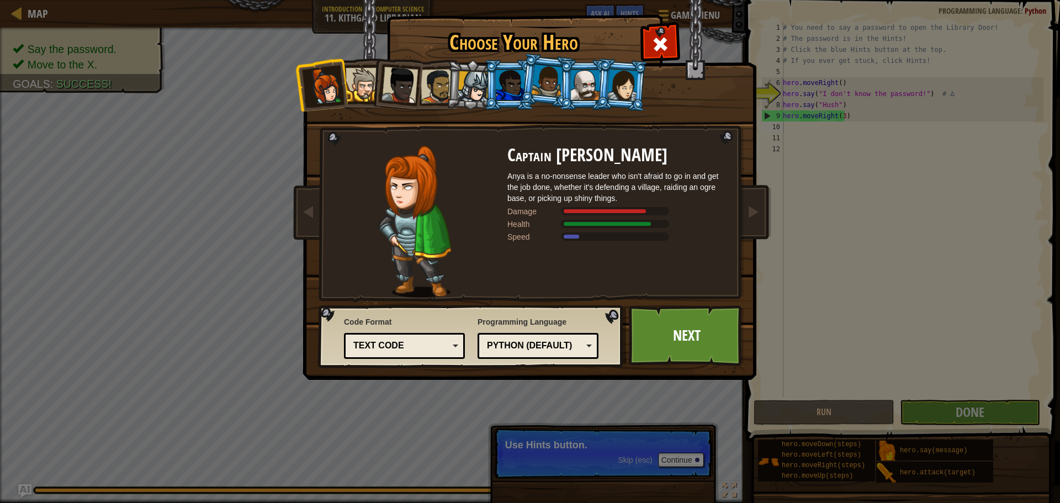
click at [435, 87] on div at bounding box center [438, 86] width 34 height 34
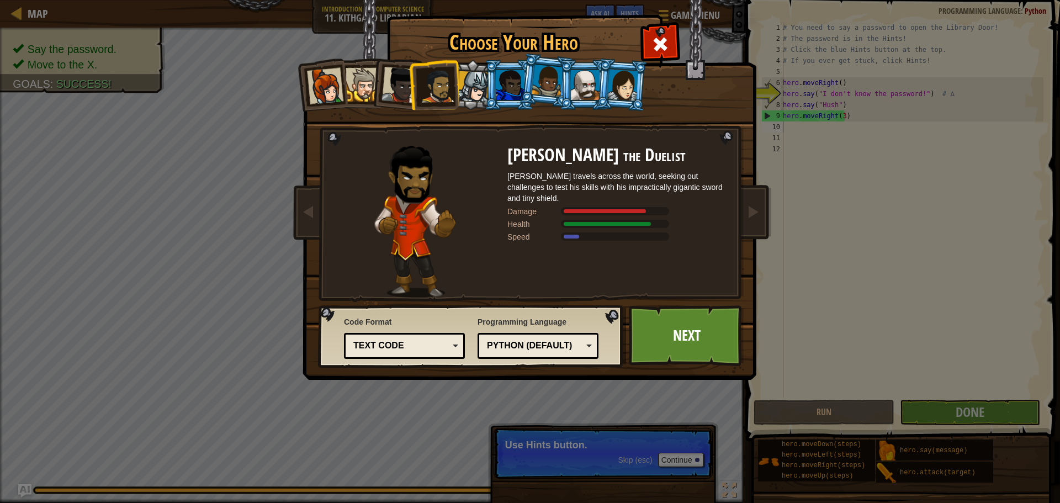
click at [399, 83] on div at bounding box center [400, 85] width 36 height 36
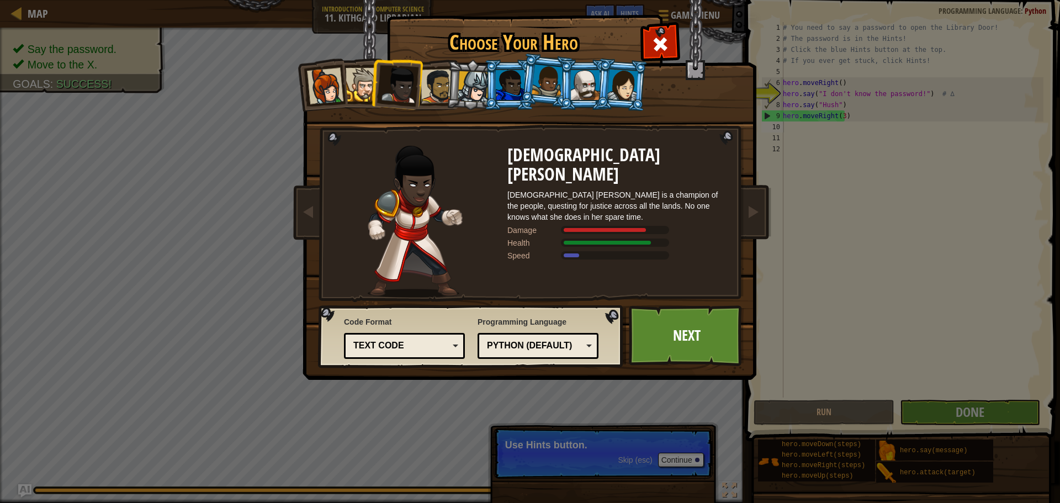
click at [497, 77] on div at bounding box center [510, 85] width 29 height 30
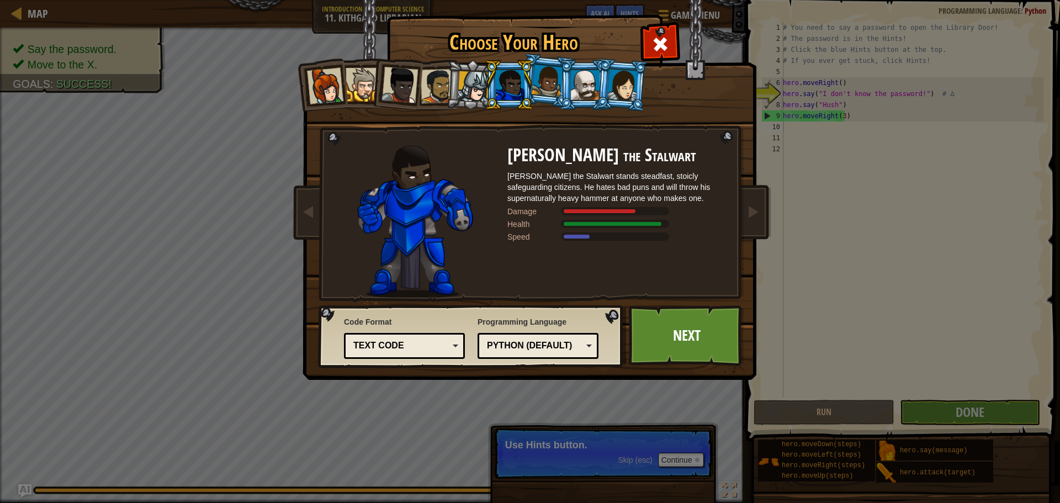
click at [584, 88] on div at bounding box center [585, 85] width 29 height 30
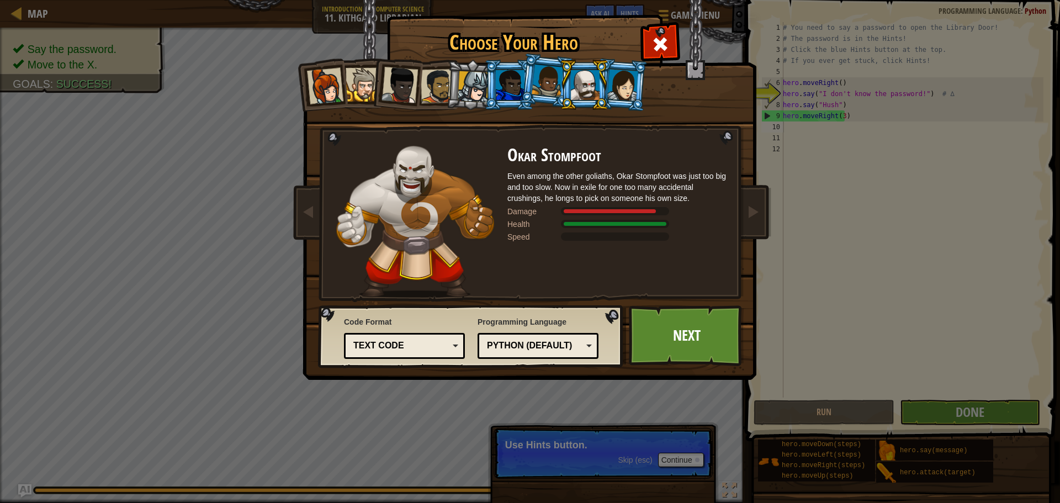
click at [615, 76] on div at bounding box center [622, 84] width 31 height 31
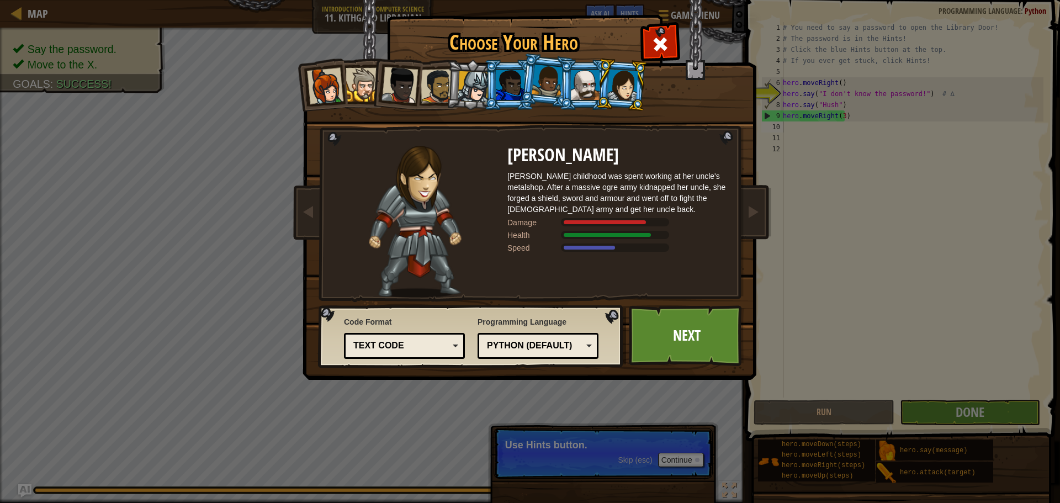
click at [535, 76] on div at bounding box center [547, 81] width 31 height 33
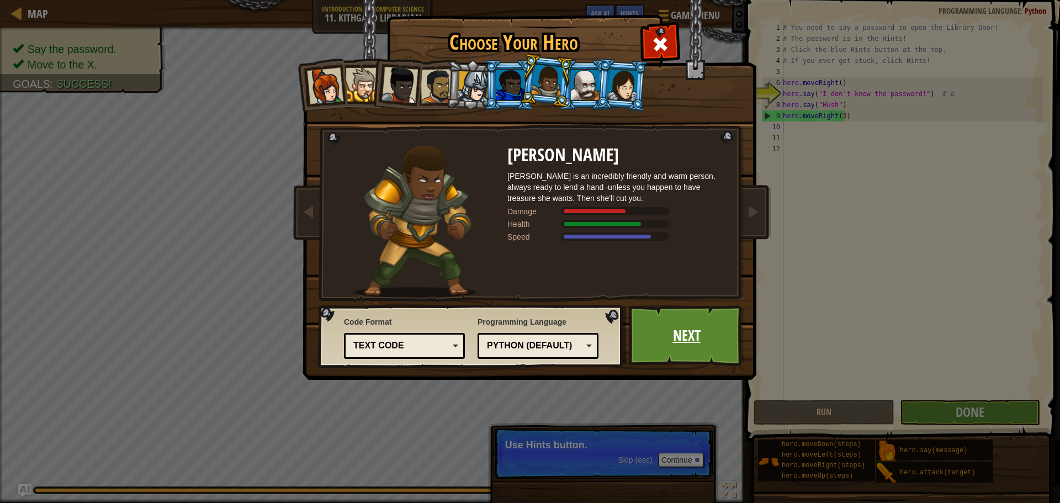
click at [672, 327] on link "Next" at bounding box center [686, 335] width 115 height 61
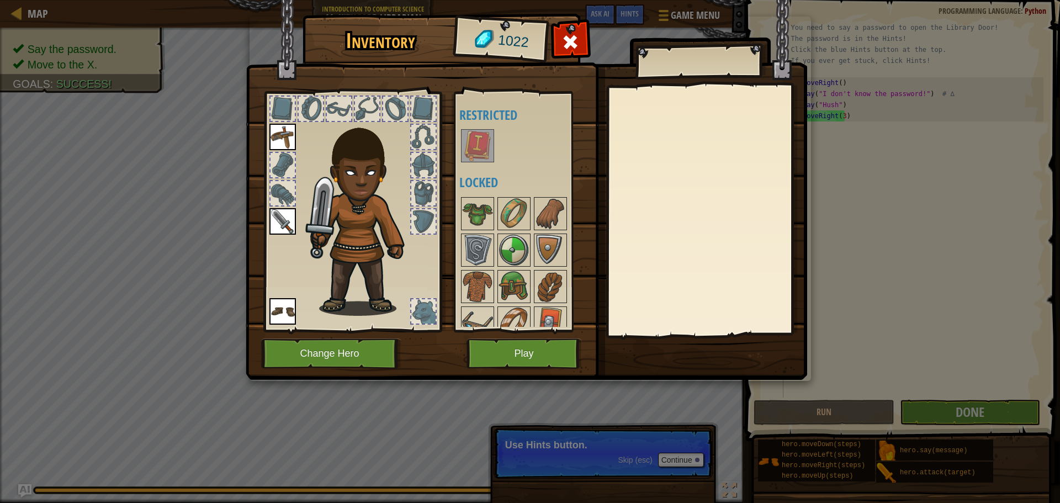
click at [480, 134] on img at bounding box center [477, 145] width 31 height 31
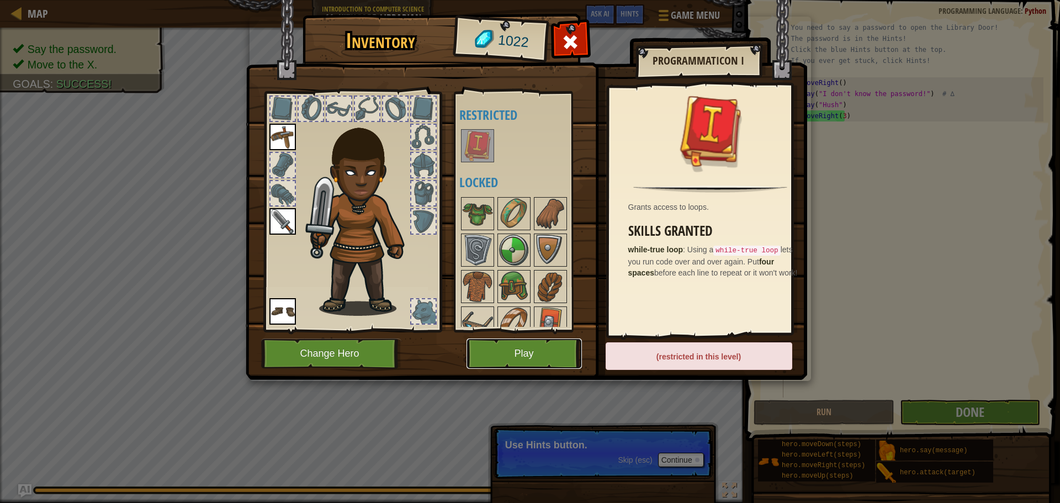
click at [553, 355] on button "Play" at bounding box center [524, 354] width 115 height 30
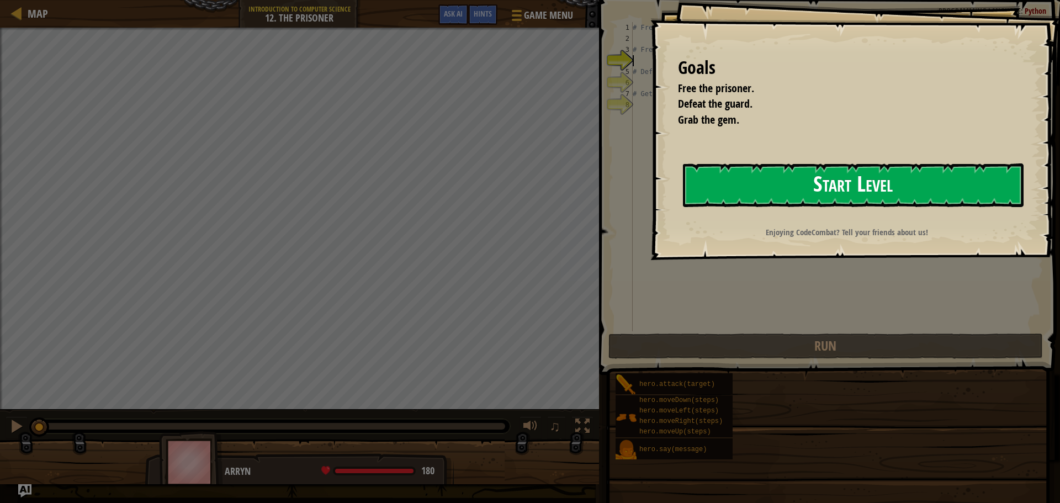
click at [784, 171] on button "Start Level" at bounding box center [853, 185] width 341 height 44
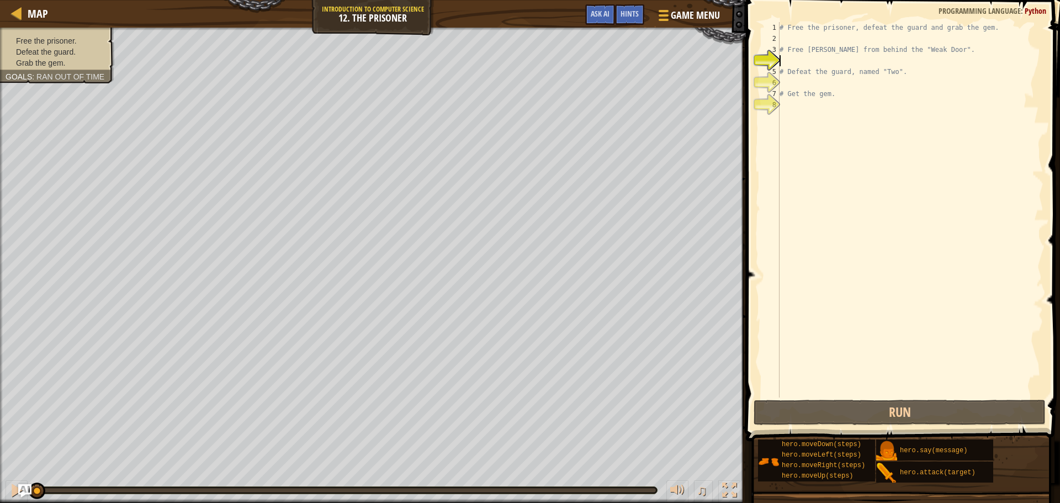
type textarea "h"
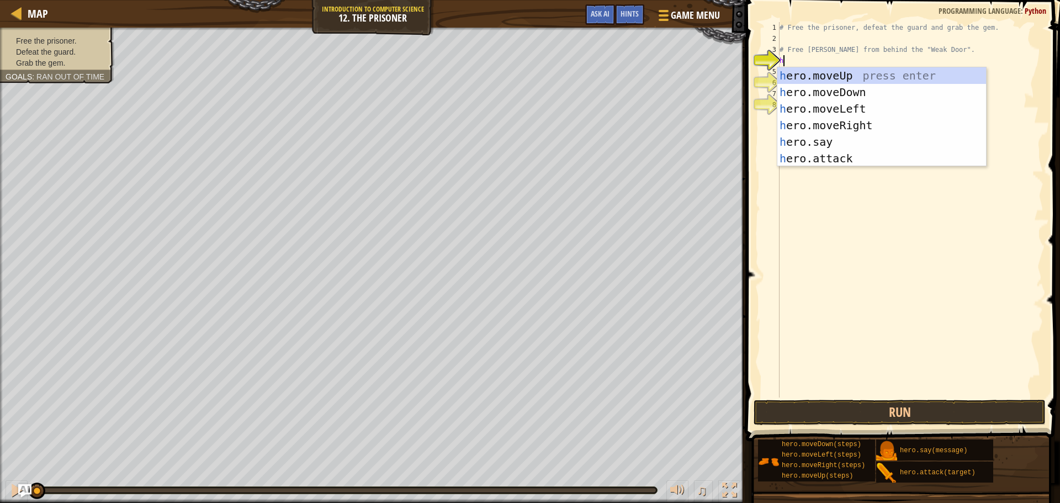
scroll to position [5, 0]
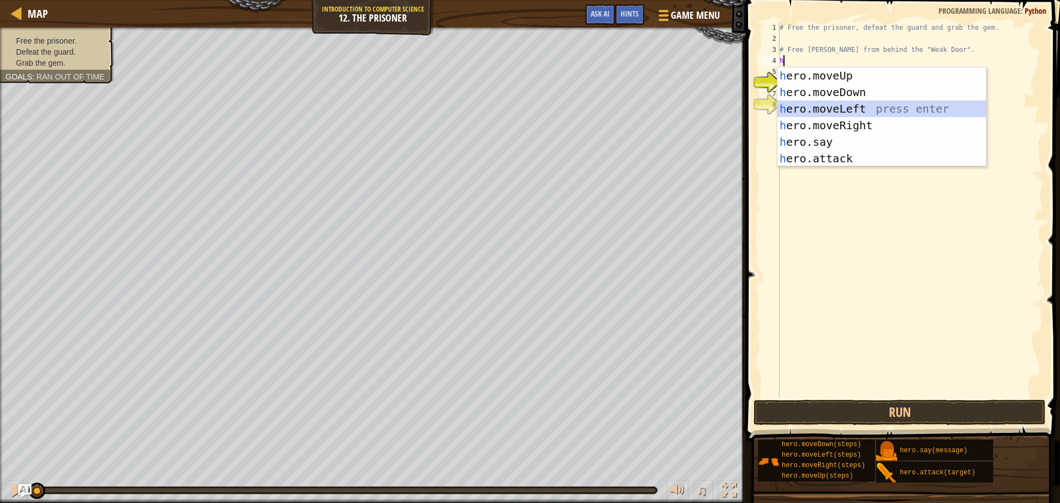
click at [872, 117] on div "h ero.moveUp press enter h ero.moveDown press enter h ero.moveLeft press enter …" at bounding box center [882, 133] width 209 height 133
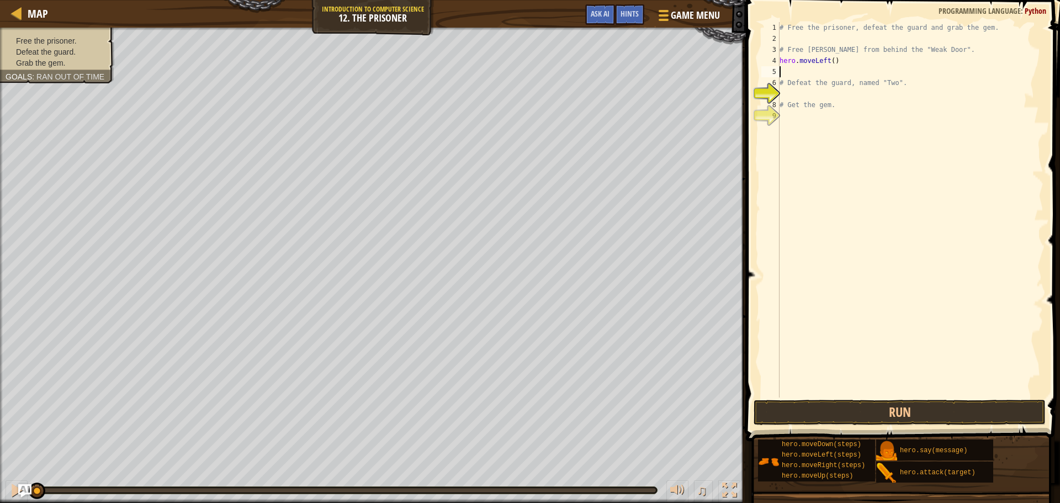
click at [826, 60] on div "# Free the prisoner, defeat the guard and grab the gem. # Free [PERSON_NAME] fr…" at bounding box center [911, 221] width 266 height 398
click at [906, 79] on div "hero.moveR ight press enter" at bounding box center [882, 92] width 209 height 50
type textarea "hero.moveRight"
click at [817, 72] on div "# Free the prisoner, defeat the guard and grab the gem. # Free [PERSON_NAME] fr…" at bounding box center [911, 221] width 266 height 398
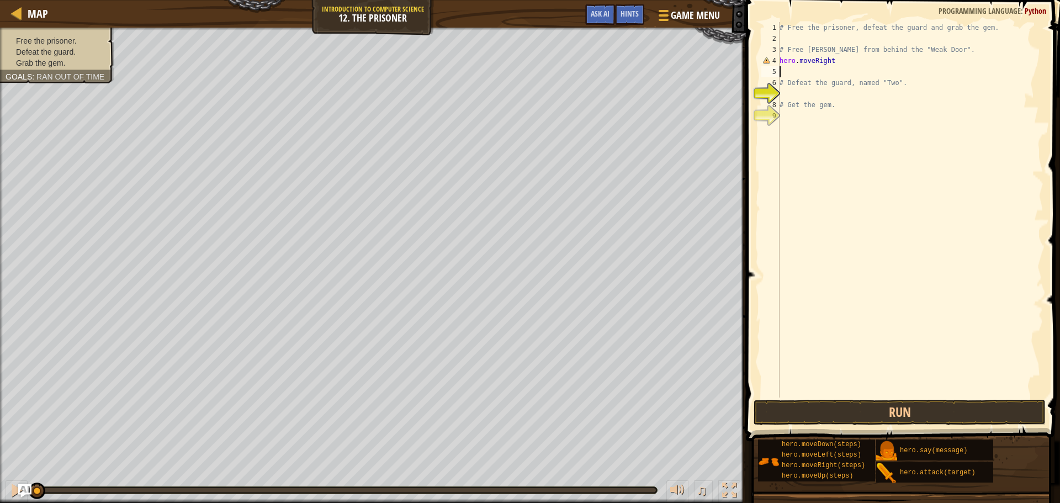
scroll to position [5, 0]
type textarea "h"
click at [828, 86] on div "hero. a ttack press enter hero.s a y press enter" at bounding box center [882, 111] width 209 height 66
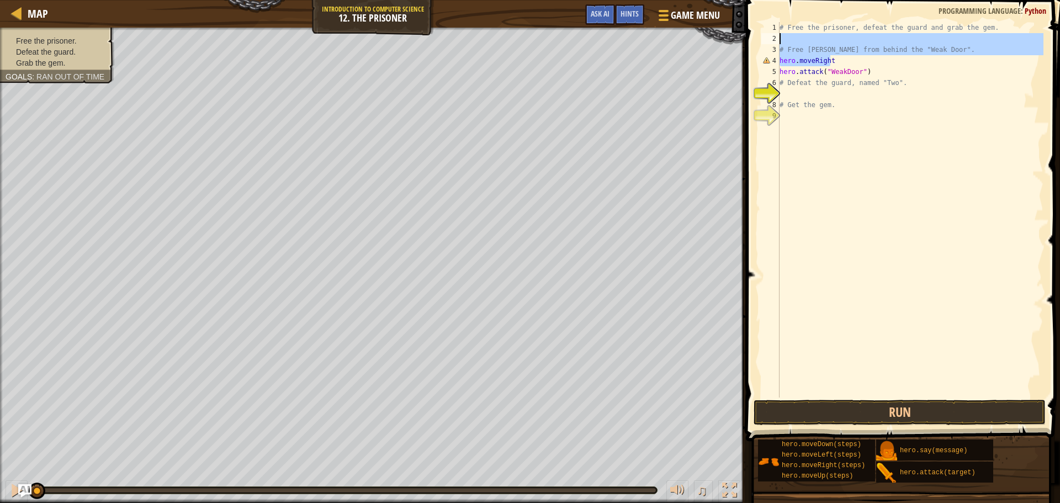
click at [738, 54] on div "Map Introduction to Computer Science 12. The Prisoner Game Menu Done Hints Ask …" at bounding box center [530, 251] width 1060 height 503
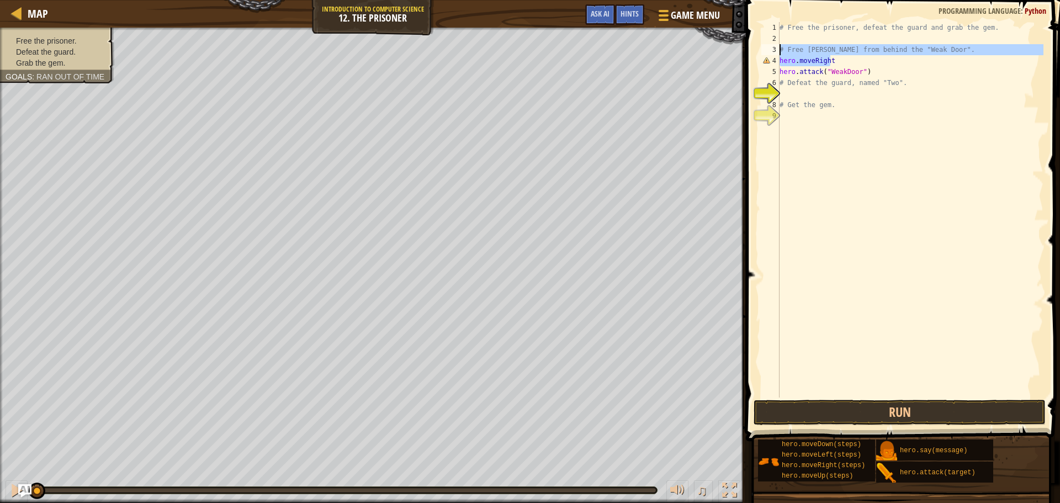
drag, startPoint x: 782, startPoint y: 77, endPoint x: 778, endPoint y: 67, distance: 11.4
click at [779, 71] on div "# Free [PERSON_NAME] from behind the "Weak Door". hero.moveRight 1 2 3 4 5 6 7 …" at bounding box center [901, 210] width 284 height 376
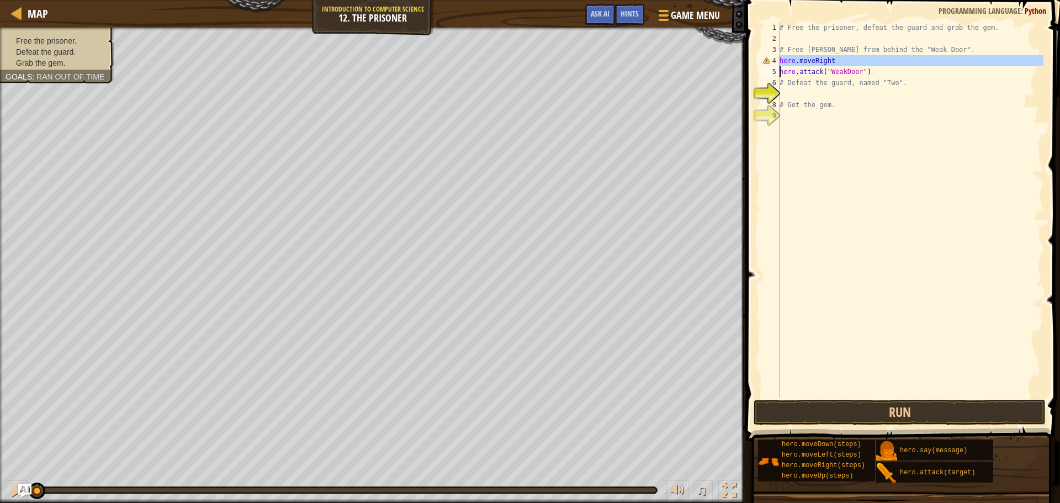
drag, startPoint x: 779, startPoint y: 60, endPoint x: 805, endPoint y: 63, distance: 26.7
click at [805, 63] on div "hero.attack("WeakDoor") # Defeat the guard, named "Two". 1 2 3 4 5 6 7 8 9 # Fr…" at bounding box center [901, 210] width 284 height 376
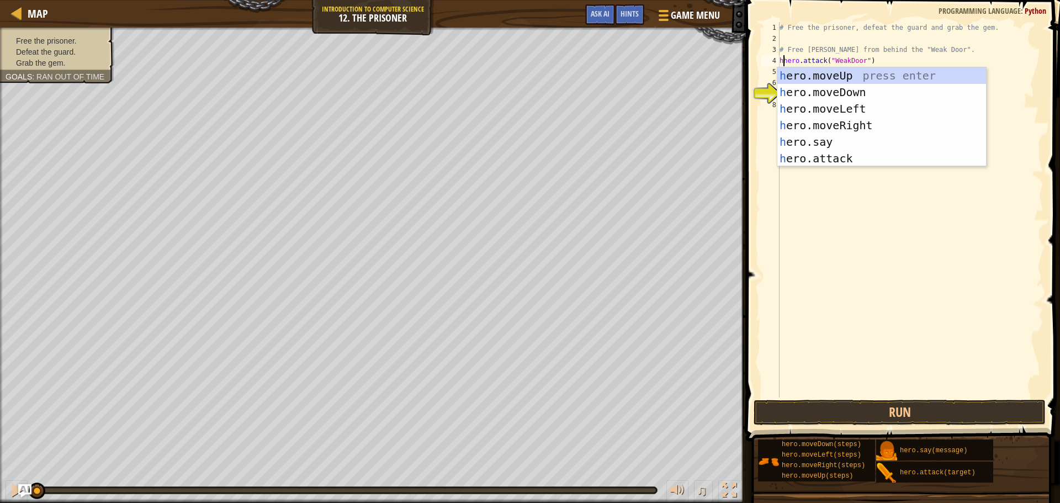
scroll to position [5, 0]
click at [839, 127] on div "h ero.moveUp press enter h ero.moveDown press enter h ero.moveLeft press enter …" at bounding box center [882, 133] width 209 height 133
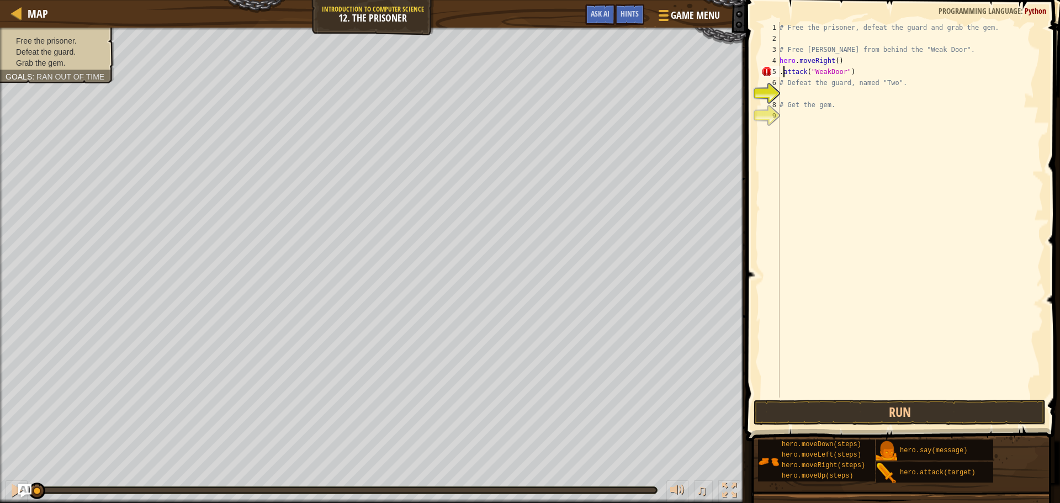
click at [783, 73] on div "# Free the prisoner, defeat the guard and grab the gem. # Free [PERSON_NAME] fr…" at bounding box center [911, 221] width 266 height 398
click at [810, 82] on div "# Free the prisoner, defeat the guard and grab the gem. # Free [PERSON_NAME] fr…" at bounding box center [911, 221] width 266 height 398
type textarea "# Defeat the guard, named "Two"."
click at [809, 93] on div "# Free the prisoner, defeat the guard and grab the gem. # Free [PERSON_NAME] fr…" at bounding box center [911, 221] width 266 height 398
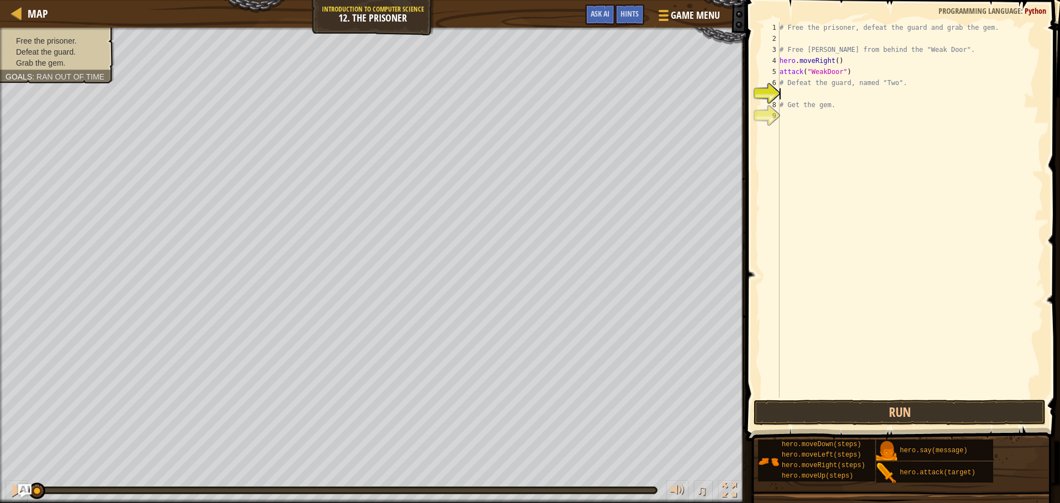
scroll to position [5, 0]
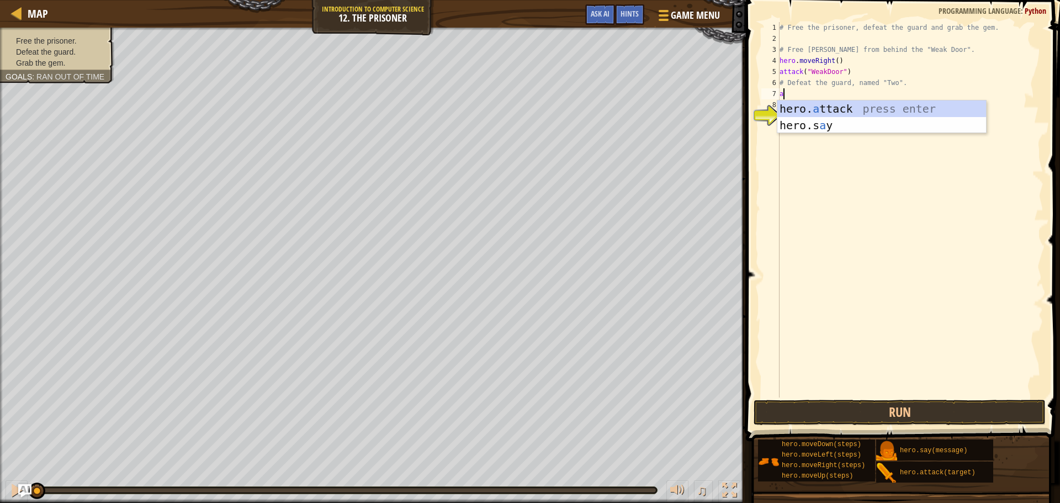
click at [815, 107] on div "hero. a ttack press enter hero.s a y press enter" at bounding box center [882, 134] width 209 height 66
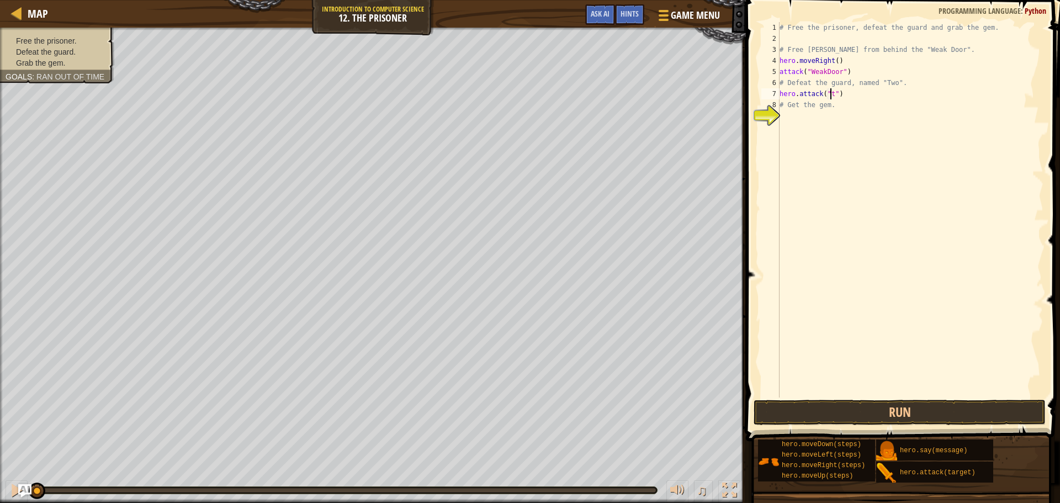
scroll to position [5, 4]
drag, startPoint x: 855, startPoint y: 96, endPoint x: 765, endPoint y: 93, distance: 90.6
click at [765, 93] on div "hero.attack("two") 1 2 3 4 5 6 7 8 9 # Free the prisoner, defeat the guard and …" at bounding box center [901, 210] width 284 height 376
click at [849, 110] on div "# Free the prisoner, defeat the guard and grab the gem. # Free [PERSON_NAME] fr…" at bounding box center [911, 221] width 266 height 398
type textarea "# Get the gem."
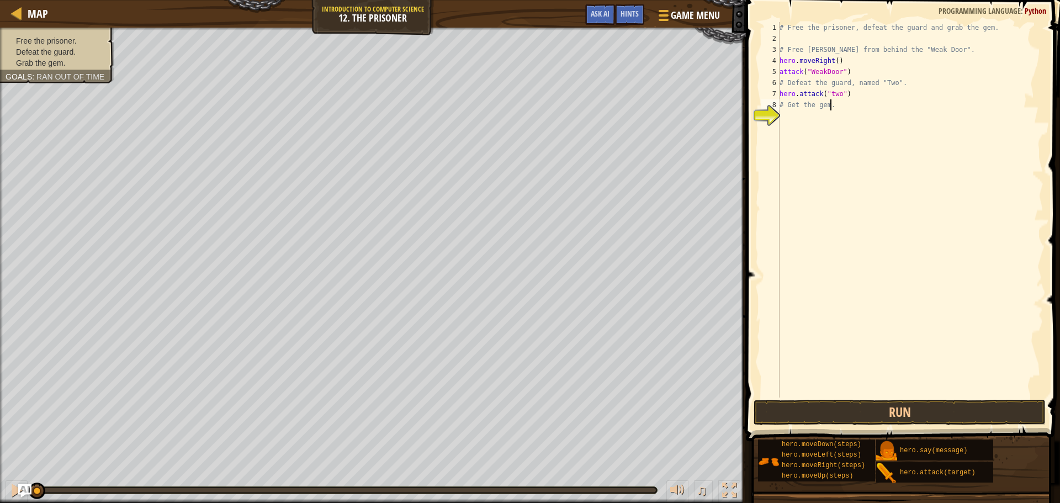
scroll to position [5, 4]
click at [808, 124] on div "# Free the prisoner, defeat the guard and grab the gem. # Free [PERSON_NAME] fr…" at bounding box center [911, 221] width 266 height 398
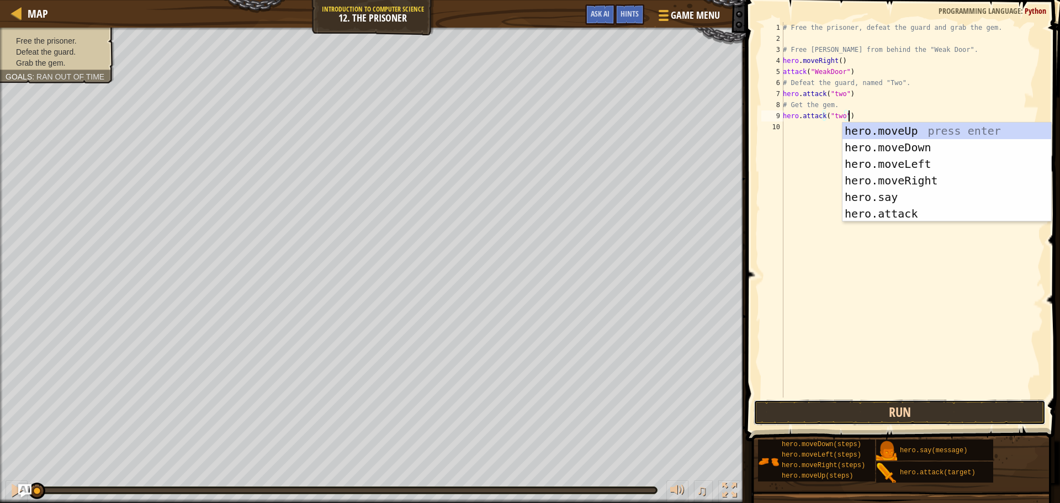
click at [842, 411] on button "Run" at bounding box center [900, 412] width 292 height 25
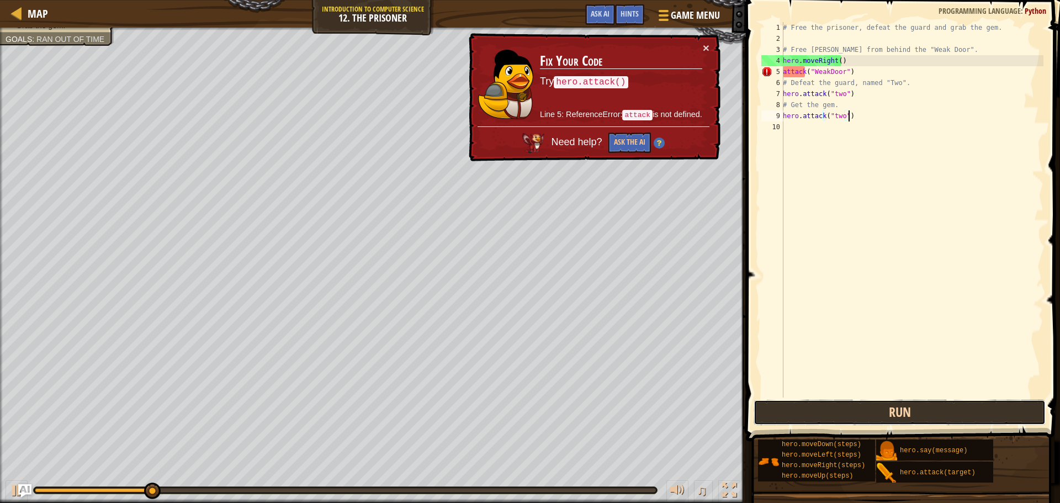
click at [842, 408] on button "Run" at bounding box center [900, 412] width 292 height 25
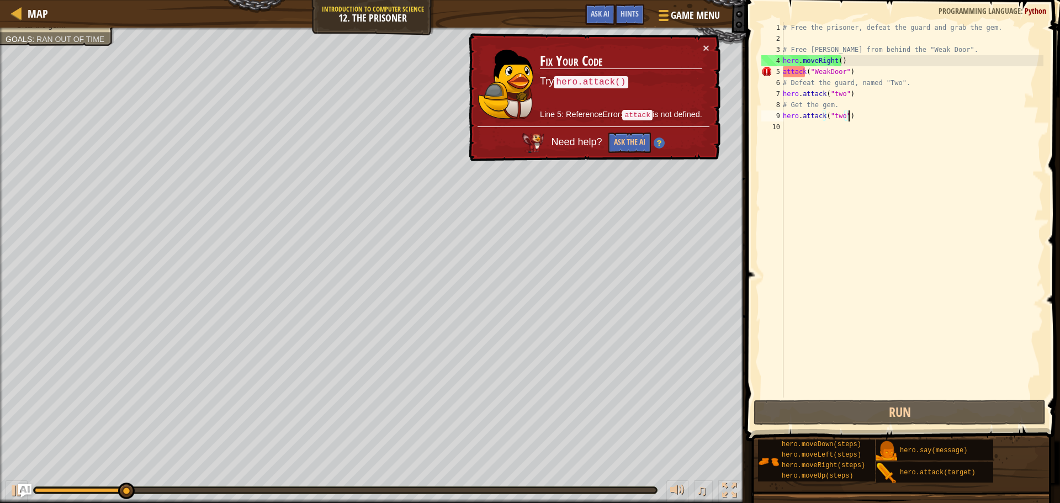
click at [891, 71] on div "# Free the prisoner, defeat the guard and grab the gem. # Free [PERSON_NAME] fr…" at bounding box center [912, 221] width 263 height 398
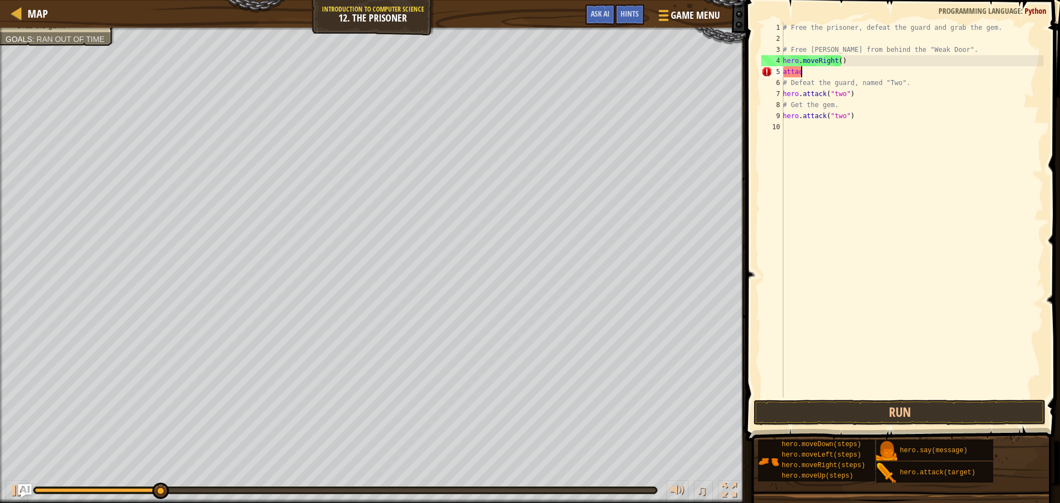
type textarea "a"
type textarea "h"
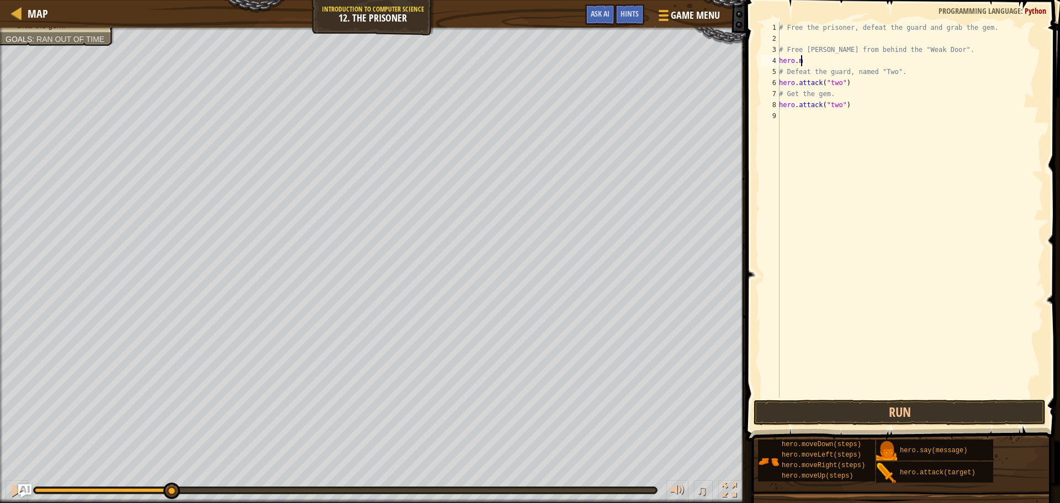
type textarea "h"
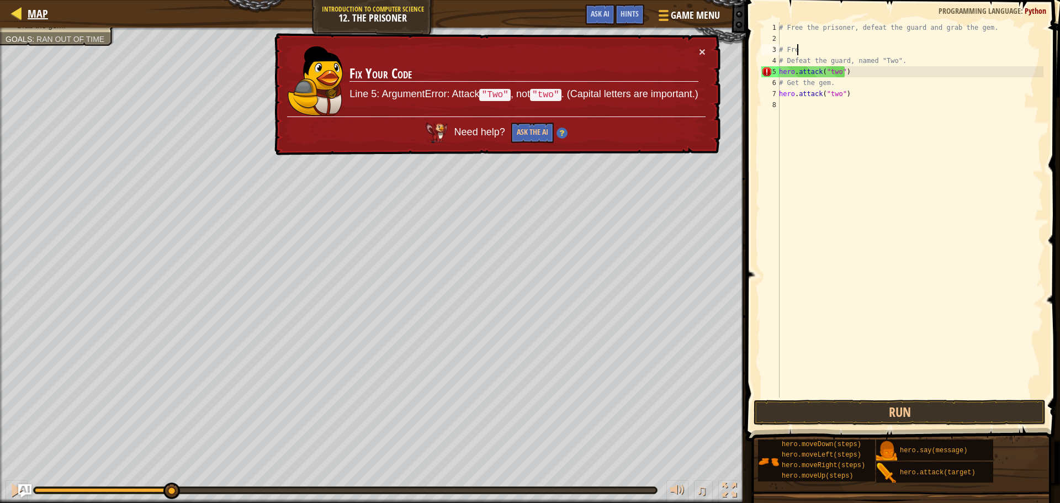
type textarea "# Fre"
click at [15, 8] on div at bounding box center [17, 13] width 14 height 14
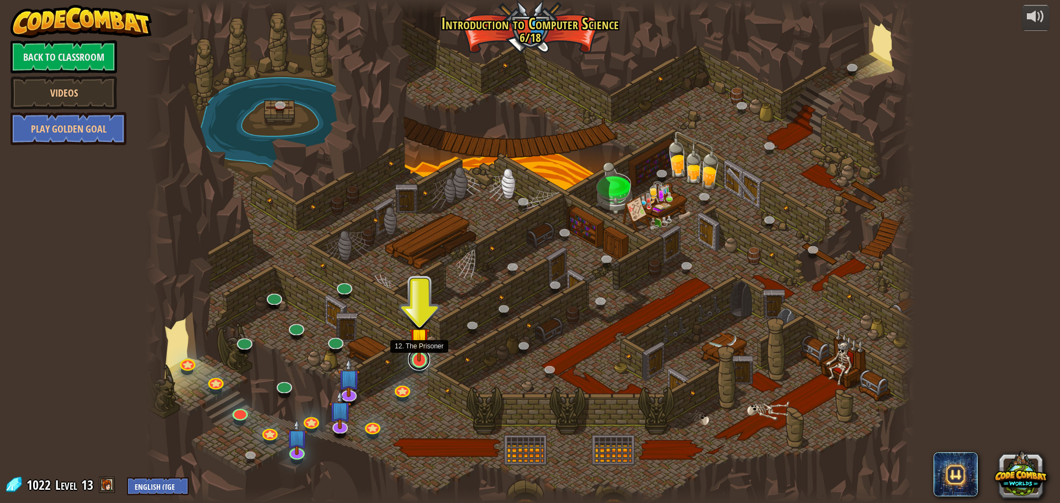
click at [413, 364] on link at bounding box center [419, 359] width 22 height 22
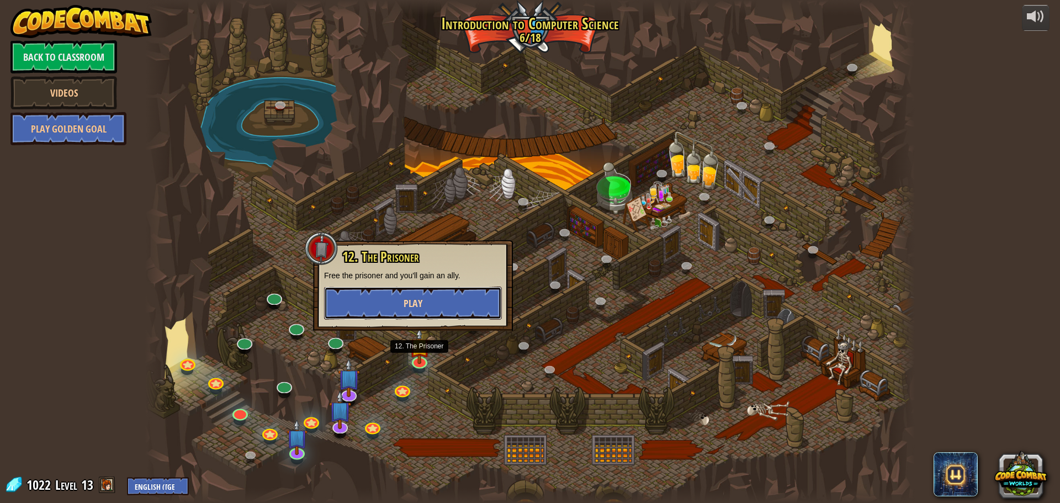
click at [458, 295] on button "Play" at bounding box center [413, 303] width 178 height 33
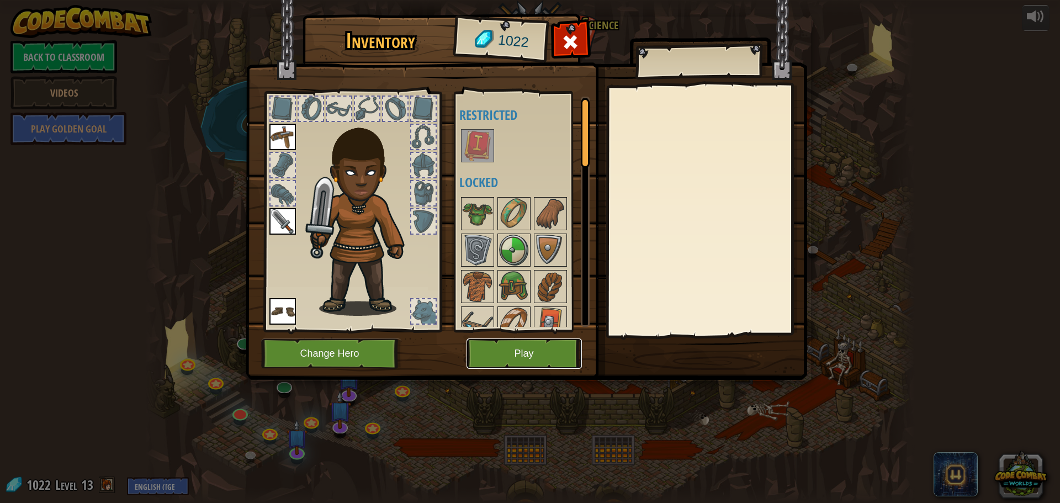
click at [509, 357] on button "Play" at bounding box center [524, 354] width 115 height 30
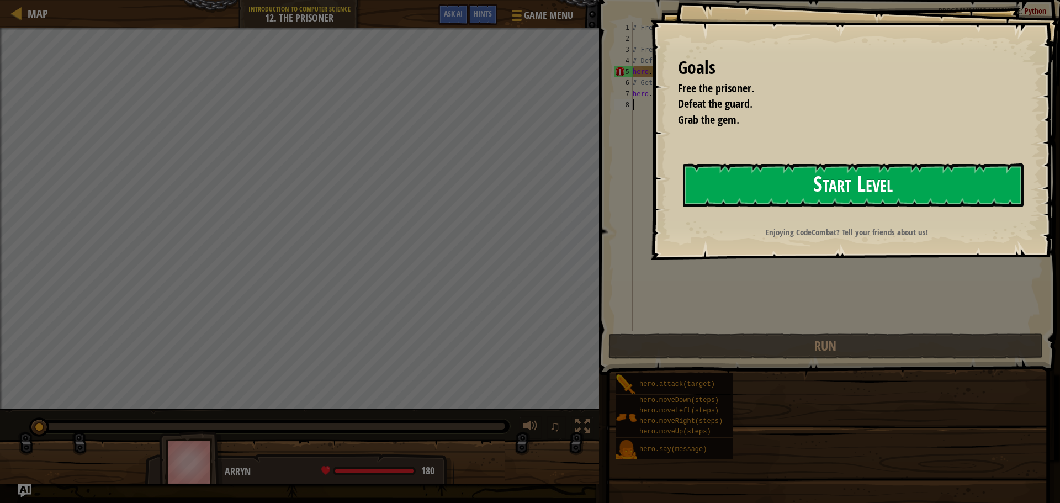
click at [763, 188] on button "Start Level" at bounding box center [853, 185] width 341 height 44
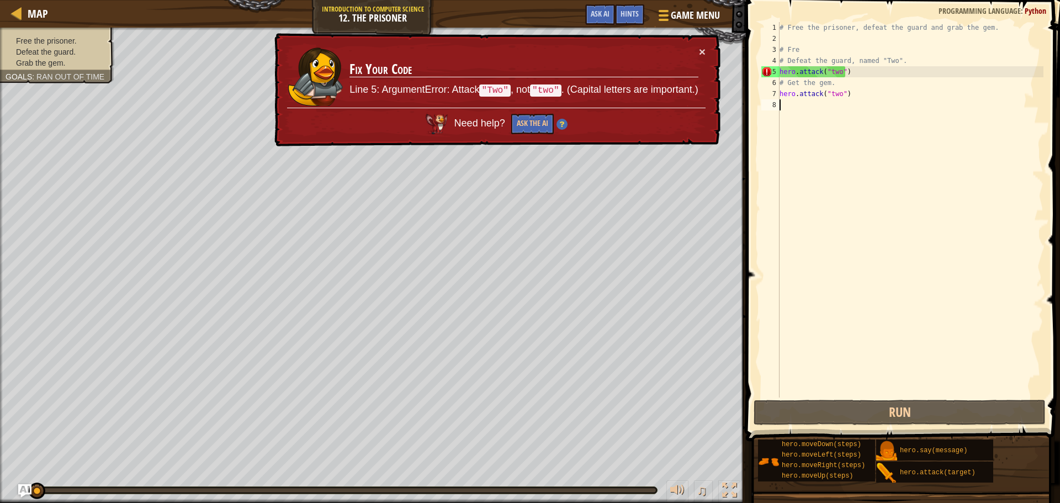
click at [868, 106] on div "# Free the prisoner, defeat the guard and grab the gem. # Fre # Defeat the guar…" at bounding box center [911, 221] width 266 height 398
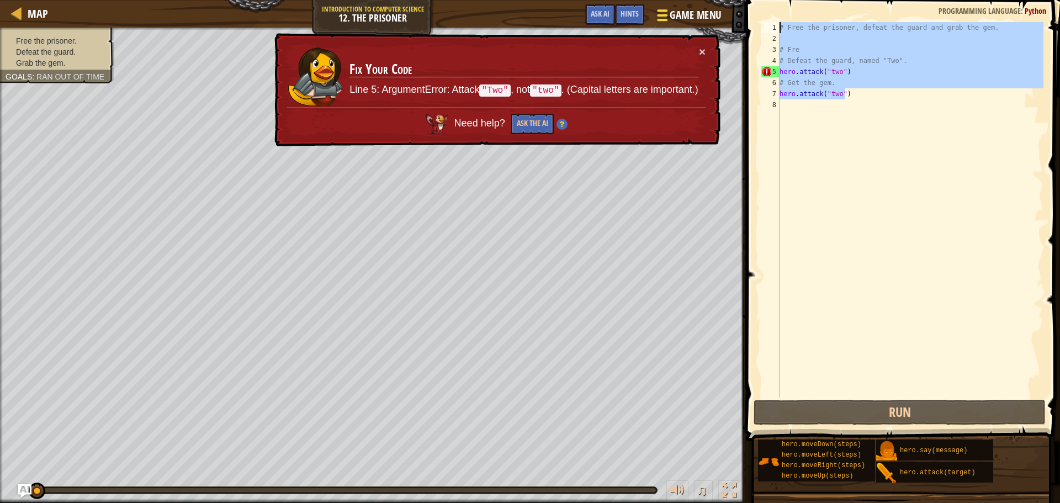
drag, startPoint x: 870, startPoint y: 99, endPoint x: 716, endPoint y: 15, distance: 175.0
click at [716, 15] on div "Map Introduction to Computer Science 12. The Prisoner Game Menu Done Hints Ask …" at bounding box center [530, 251] width 1060 height 503
type textarea "# Free the prisoner, defeat the guard and grab the gem."
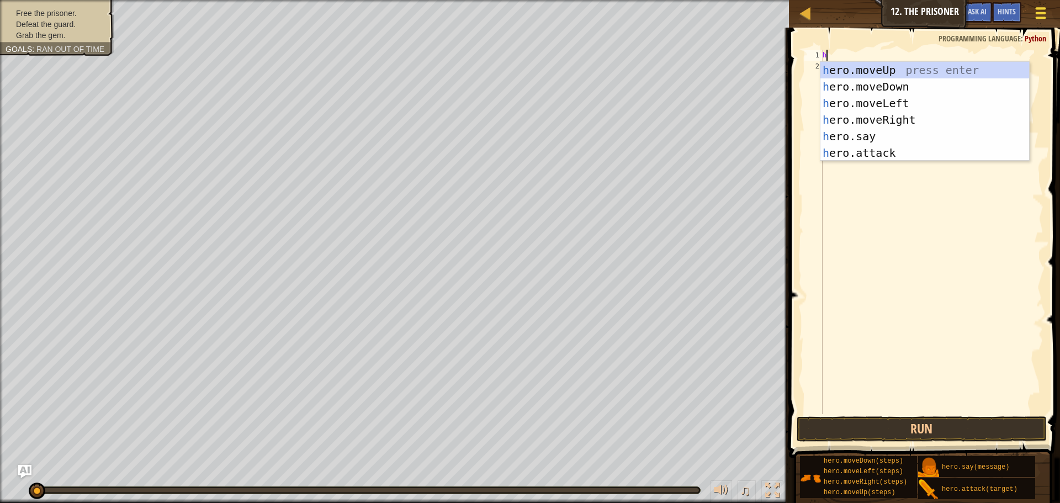
scroll to position [5, 0]
type textarea "her"
click at [915, 117] on div "her o.moveUp press enter her o.moveDown press enter her o.moveLeft press enter …" at bounding box center [925, 128] width 209 height 133
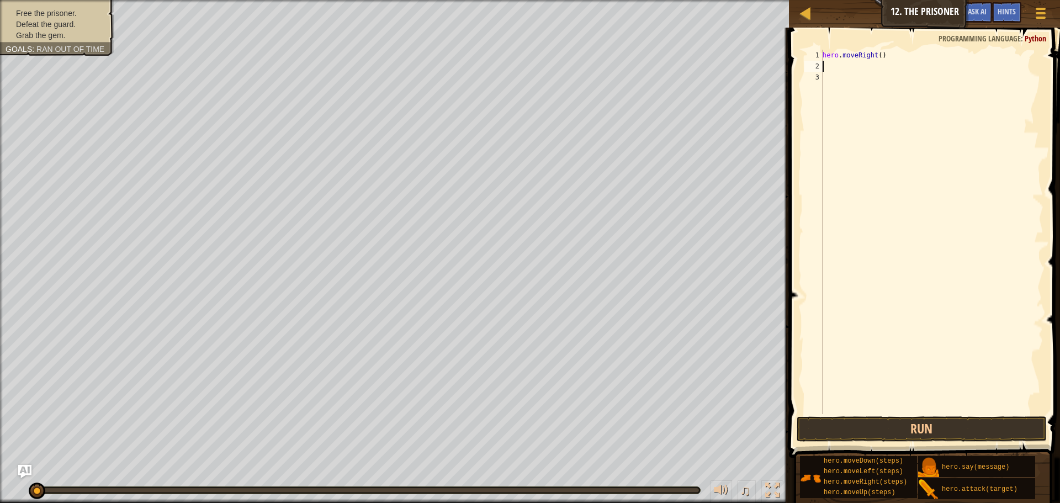
scroll to position [5, 0]
click at [860, 430] on button "Run" at bounding box center [922, 428] width 250 height 25
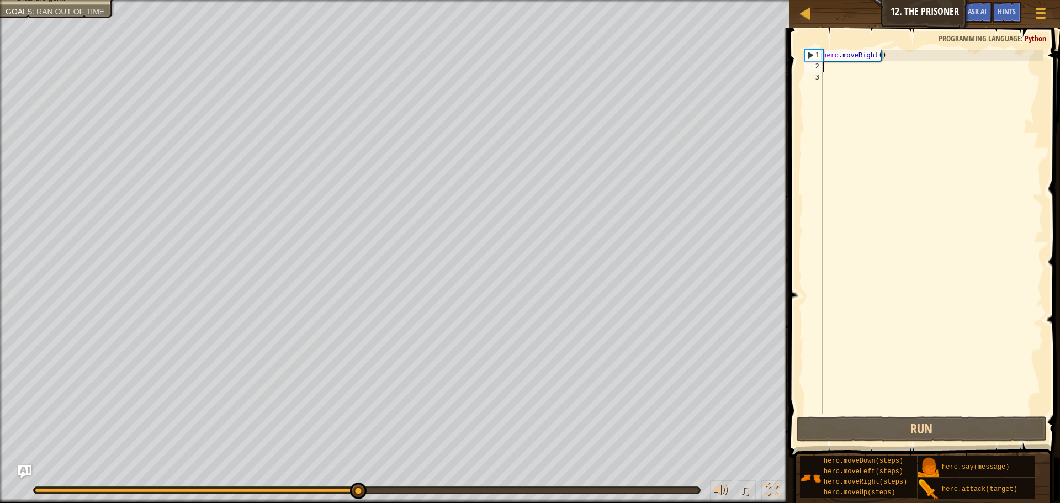
click at [875, 56] on div "hero . moveRight ( )" at bounding box center [932, 243] width 223 height 387
click at [877, 56] on div "hero . moveRight ( )" at bounding box center [932, 243] width 223 height 387
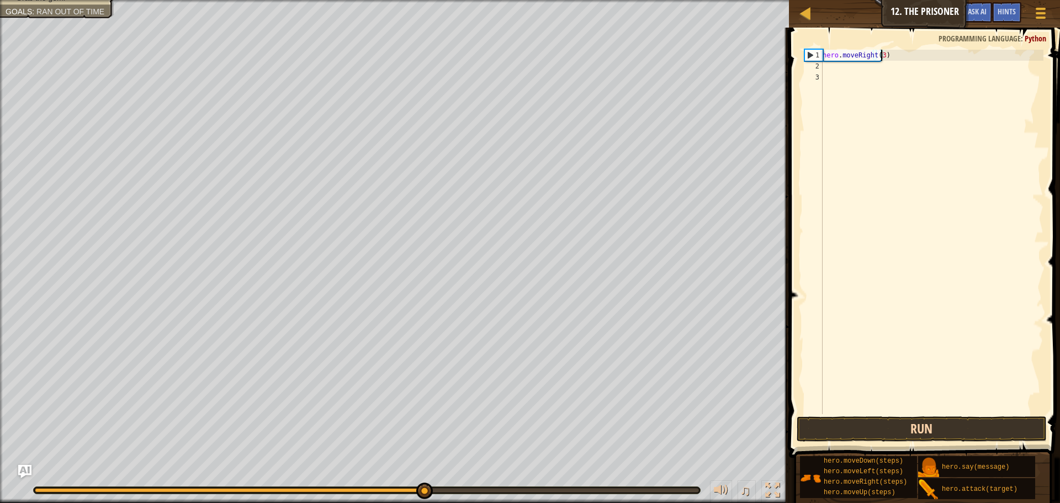
type textarea "hero.moveRight(3)"
click at [946, 425] on button "Run" at bounding box center [922, 428] width 250 height 25
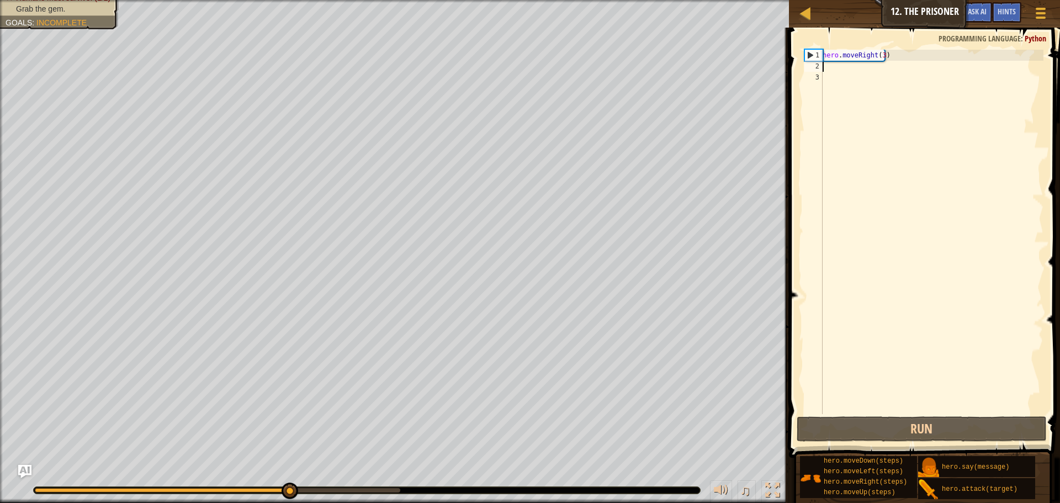
click at [842, 68] on div "hero . moveRight ( 3 )" at bounding box center [932, 243] width 223 height 387
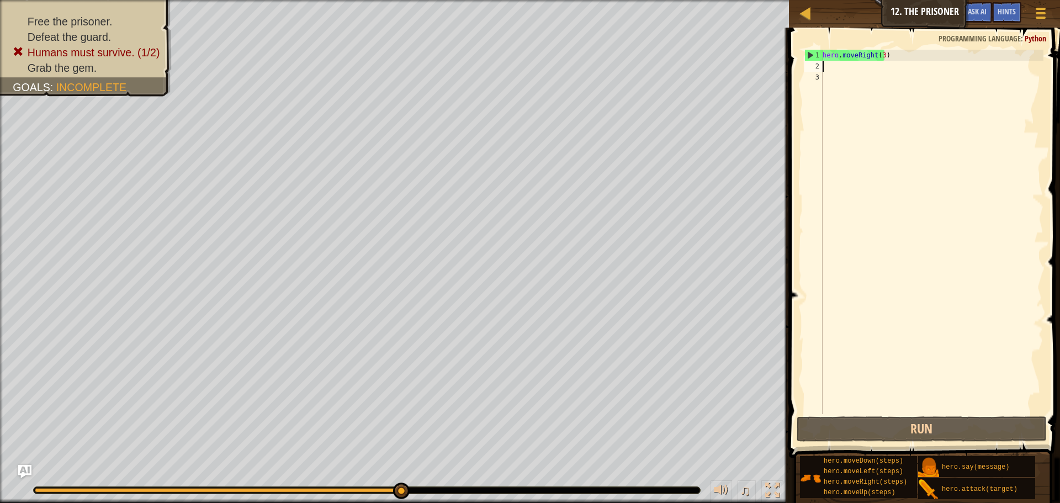
type textarea "h"
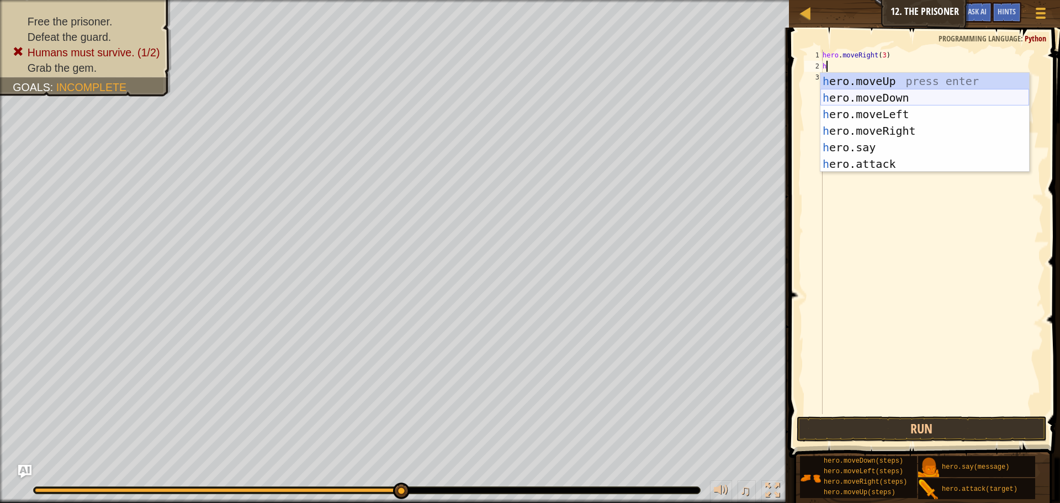
click at [883, 96] on div "h ero.moveUp press enter h ero.moveDown press enter h ero.moveLeft press enter …" at bounding box center [925, 139] width 209 height 133
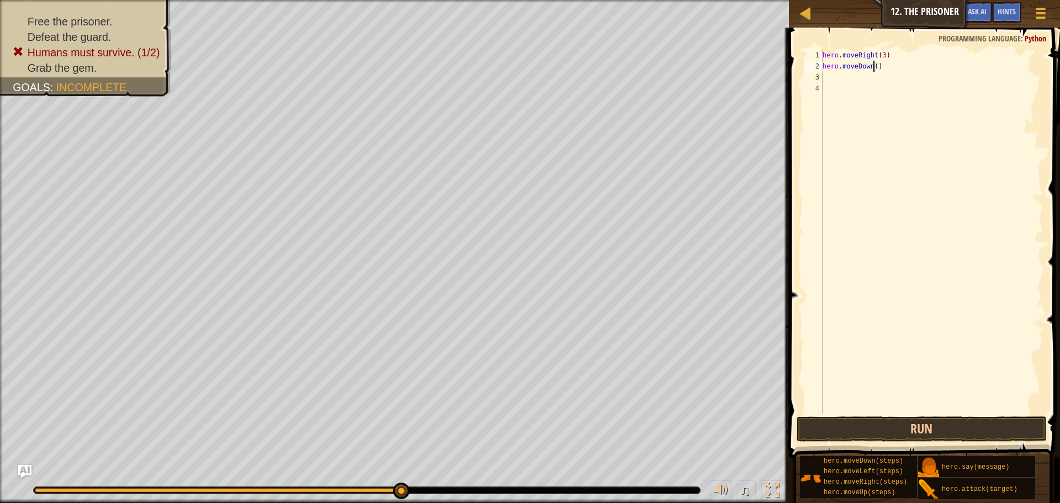
click at [874, 67] on div "hero . moveRight ( 3 ) hero . moveDown ( )" at bounding box center [932, 243] width 223 height 387
type textarea "hero.moveDown(2)"
click at [847, 73] on div "hero . moveRight ( 3 ) hero . moveDown ( 2 )" at bounding box center [932, 243] width 223 height 387
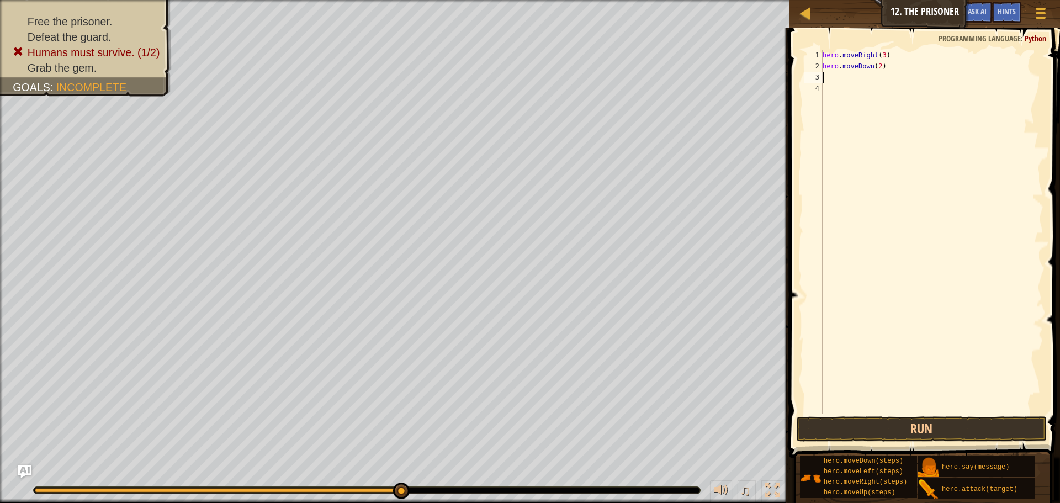
type textarea "h"
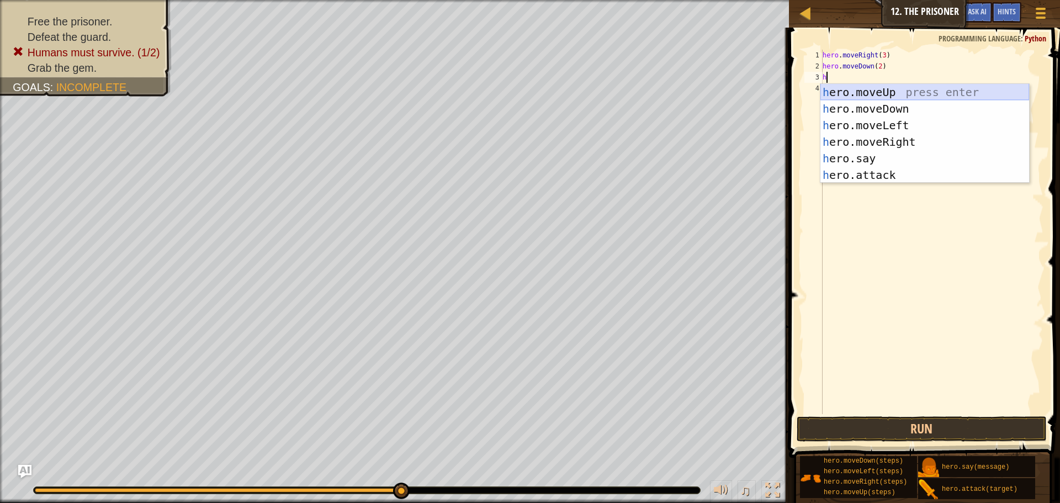
click at [906, 91] on div "h ero.moveUp press enter h ero.moveDown press enter h ero.moveLeft press enter …" at bounding box center [925, 150] width 209 height 133
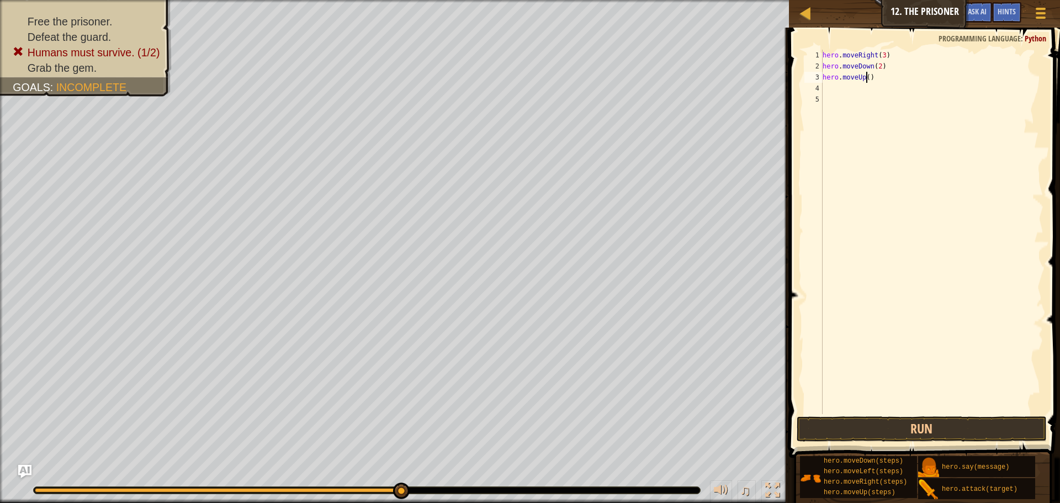
click at [868, 76] on div "hero . moveRight ( 3 ) hero . moveDown ( 2 ) hero . moveUp ( )" at bounding box center [932, 243] width 223 height 387
type textarea "hero.moveUp(2)"
click at [851, 436] on button "Run" at bounding box center [922, 428] width 250 height 25
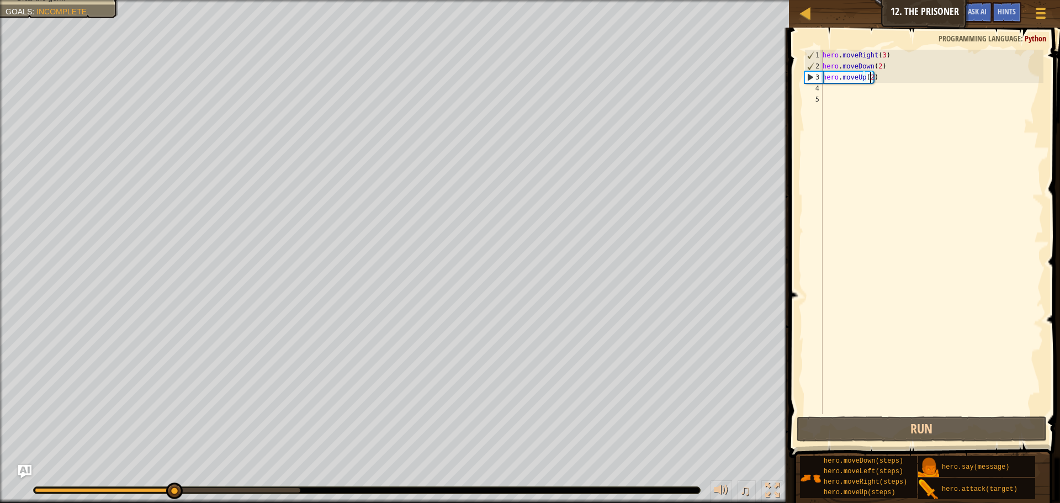
click at [859, 89] on div "hero . moveRight ( 3 ) hero . moveDown ( 2 ) hero . moveUp ( 2 )" at bounding box center [932, 243] width 223 height 387
type textarea "h"
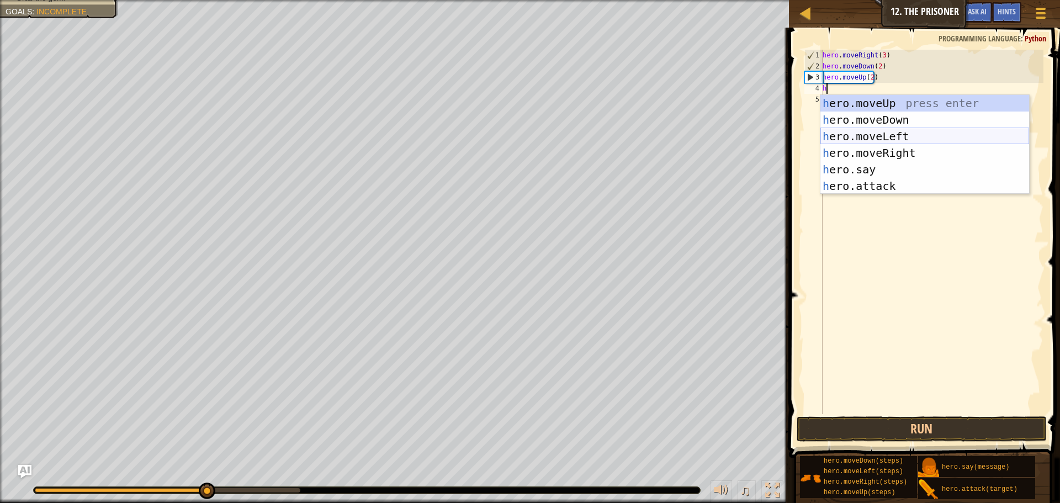
click at [875, 141] on div "h ero.moveUp press enter h ero.moveDown press enter h ero.moveLeft press enter …" at bounding box center [925, 161] width 209 height 133
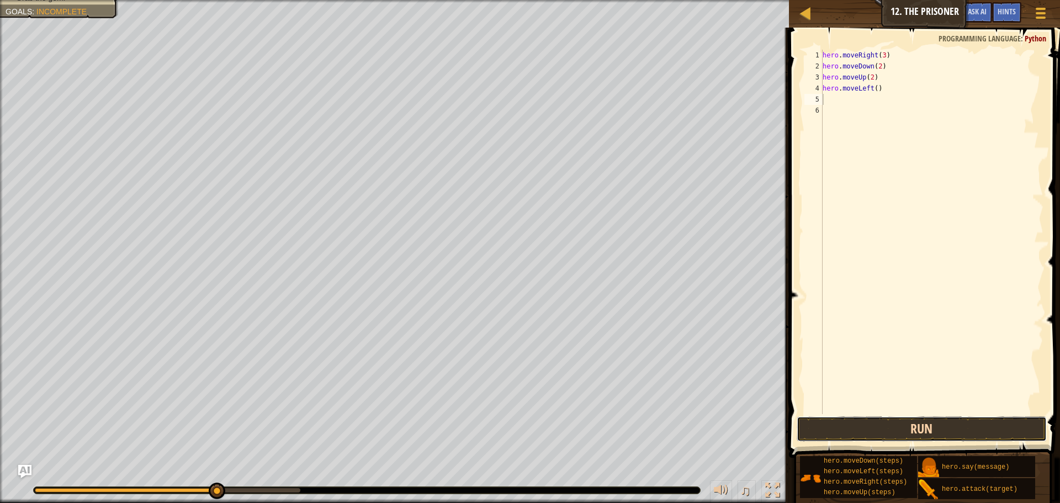
click at [971, 430] on button "Run" at bounding box center [922, 428] width 250 height 25
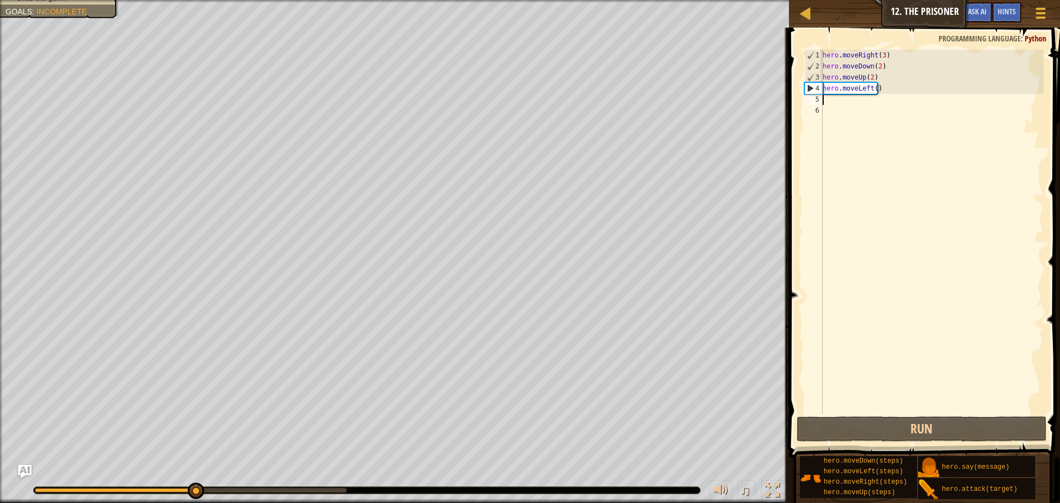
click at [873, 91] on div "hero . moveRight ( 3 ) hero . moveDown ( 2 ) hero . moveUp ( 2 ) hero . moveLef…" at bounding box center [932, 243] width 223 height 387
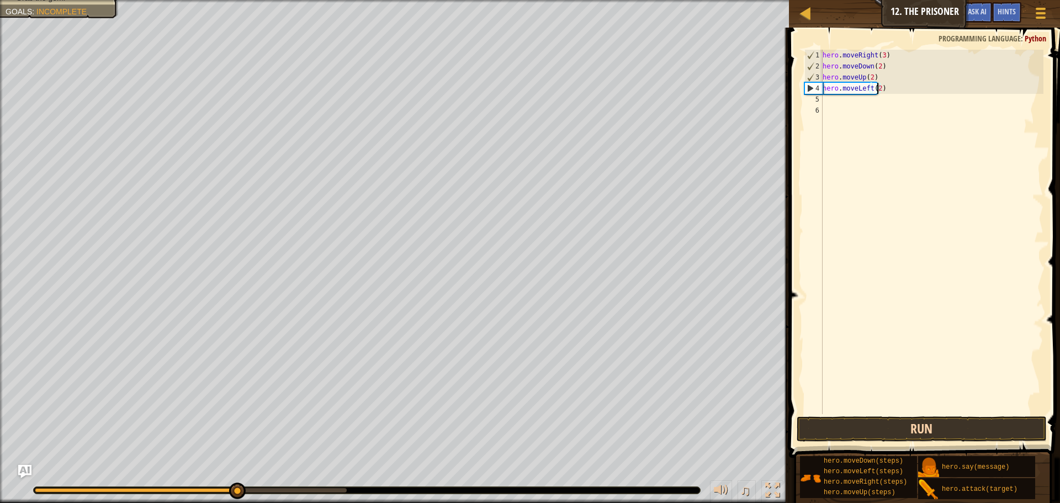
type textarea "hero.moveLeft(2)"
click at [995, 424] on button "Run" at bounding box center [922, 428] width 250 height 25
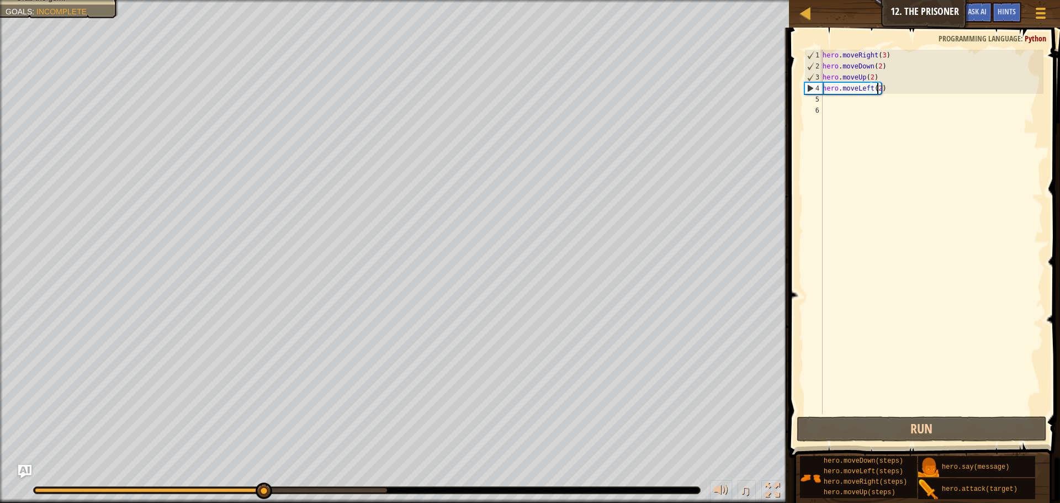
click at [831, 98] on div "hero . moveRight ( 3 ) hero . moveDown ( 2 ) hero . moveUp ( 2 ) hero . moveLef…" at bounding box center [932, 243] width 223 height 387
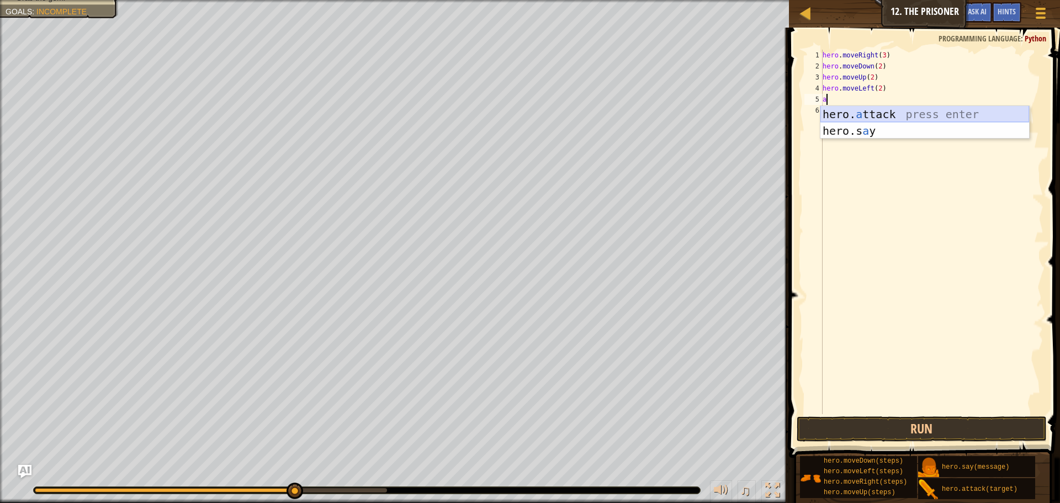
click at [887, 114] on div "hero. a ttack press enter hero.s a y press enter" at bounding box center [925, 139] width 209 height 66
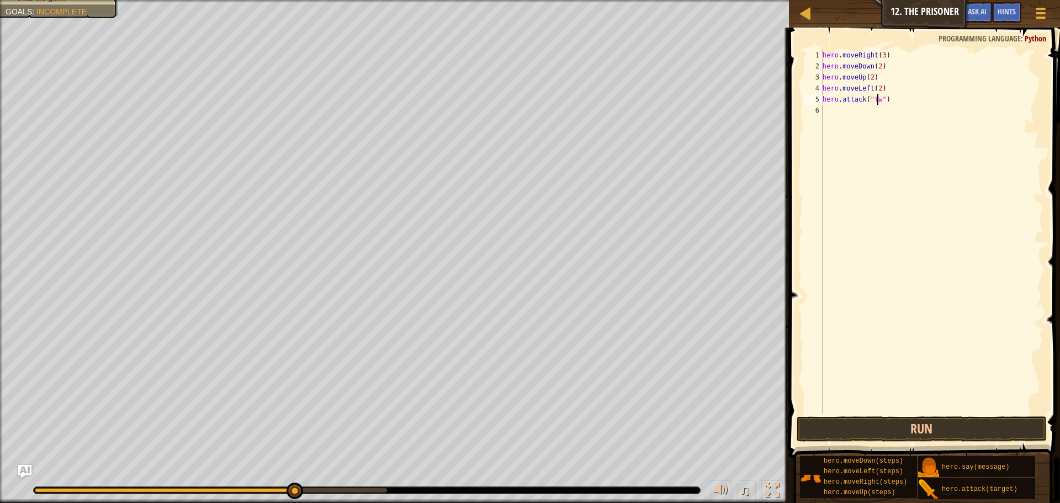
scroll to position [5, 5]
click at [988, 425] on button "Run" at bounding box center [922, 428] width 250 height 25
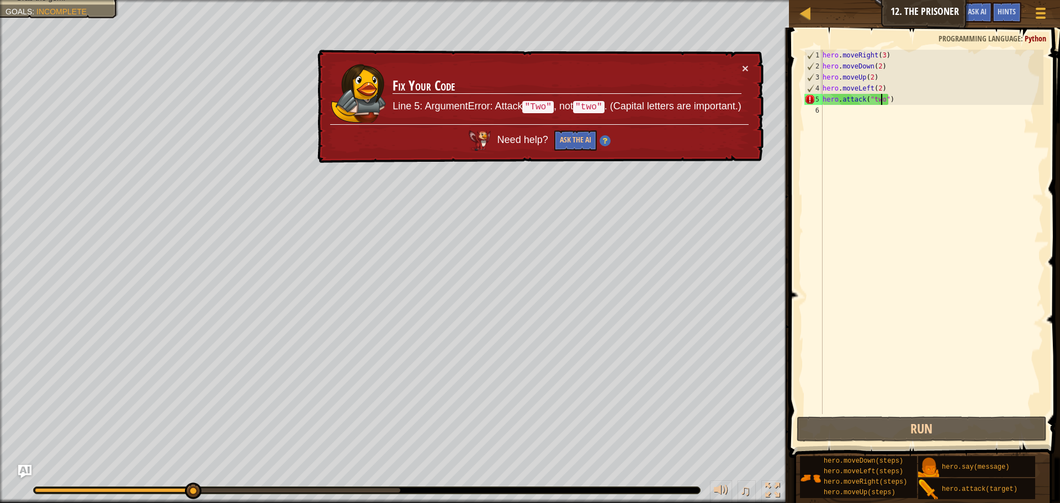
click at [873, 102] on div "hero . moveRight ( 3 ) hero . moveDown ( 2 ) hero . moveUp ( 2 ) hero . moveLef…" at bounding box center [932, 243] width 223 height 387
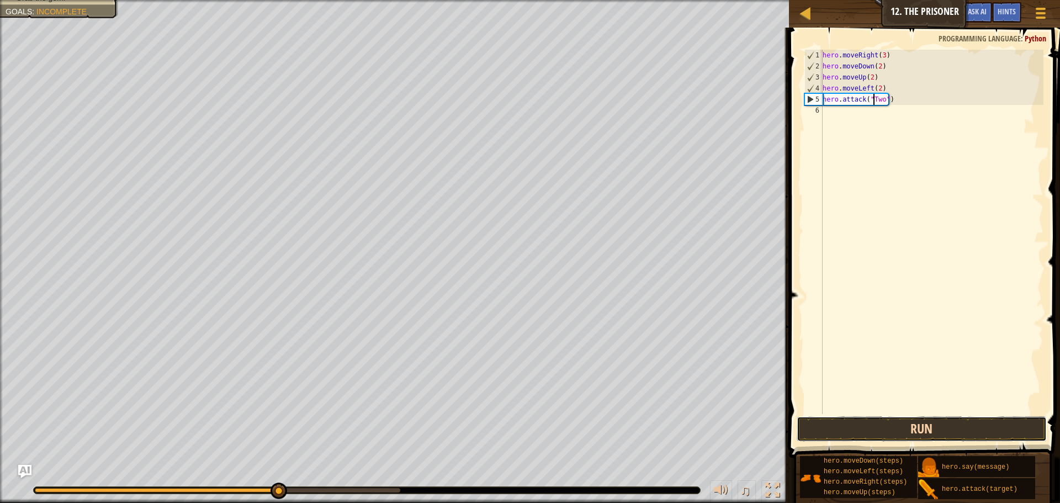
click at [919, 428] on button "Run" at bounding box center [922, 428] width 250 height 25
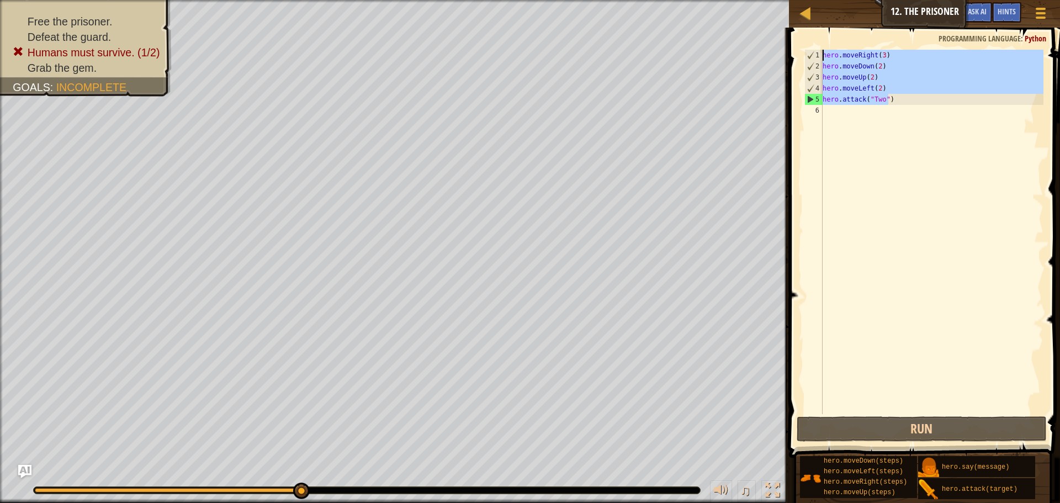
drag, startPoint x: 901, startPoint y: 100, endPoint x: 805, endPoint y: 55, distance: 106.5
click at [805, 55] on div "hero.attack("Two") 1 2 3 4 5 6 hero . moveRight ( 3 ) hero . moveDown ( 2 ) her…" at bounding box center [922, 232] width 241 height 364
type textarea "h"
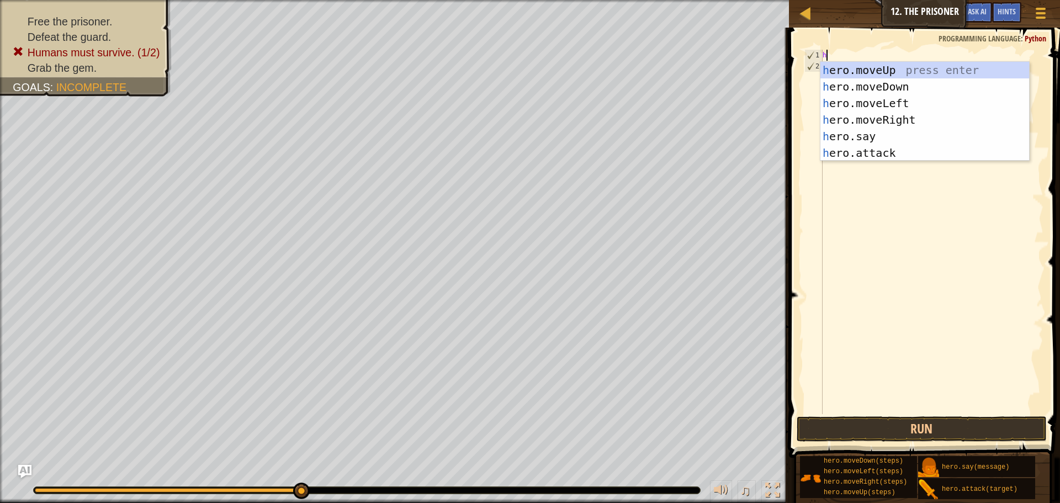
scroll to position [5, 0]
click at [853, 119] on div "h ero.moveUp press enter h ero.moveDown press enter h ero.moveLeft press enter …" at bounding box center [925, 128] width 209 height 133
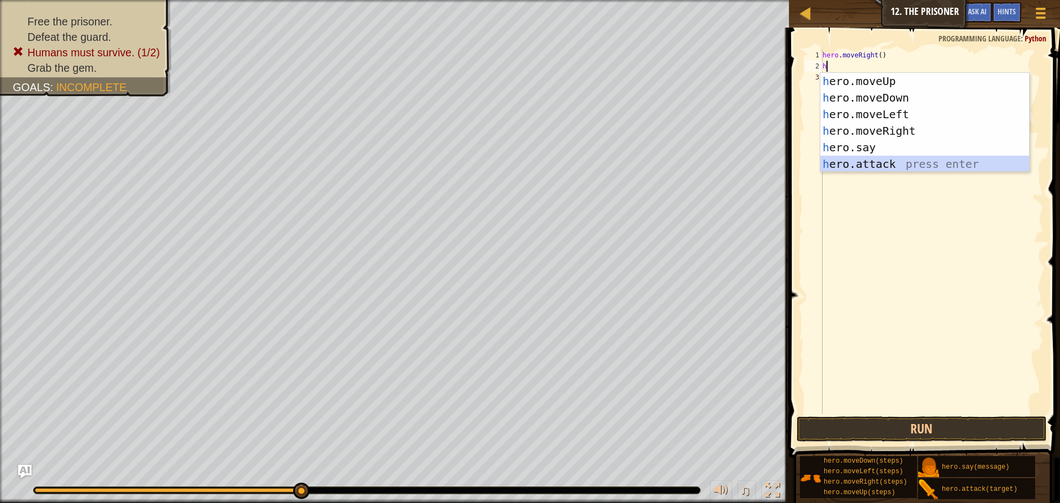
click at [926, 163] on div "h ero.moveUp press enter h ero.moveDown press enter h ero.moveLeft press enter …" at bounding box center [925, 139] width 209 height 133
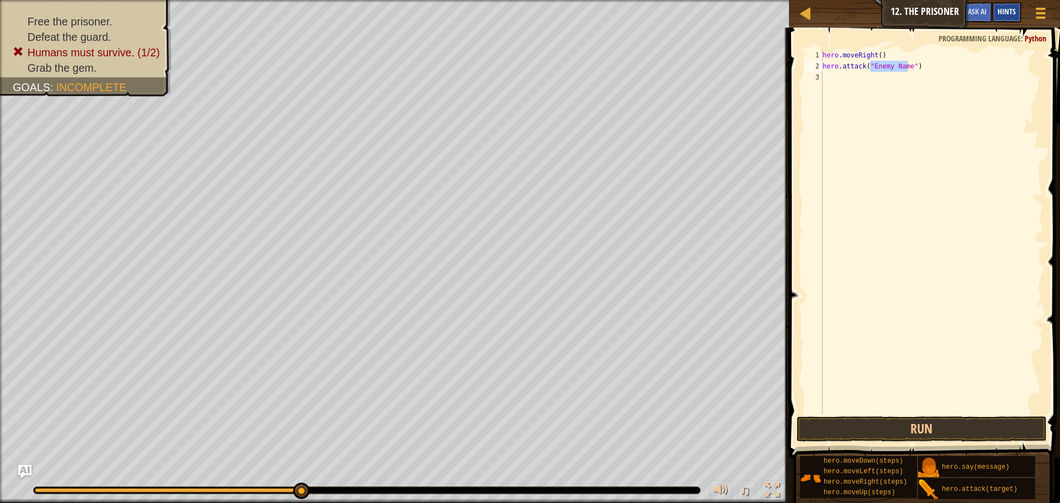
click at [1000, 11] on span "Hints" at bounding box center [1007, 11] width 18 height 10
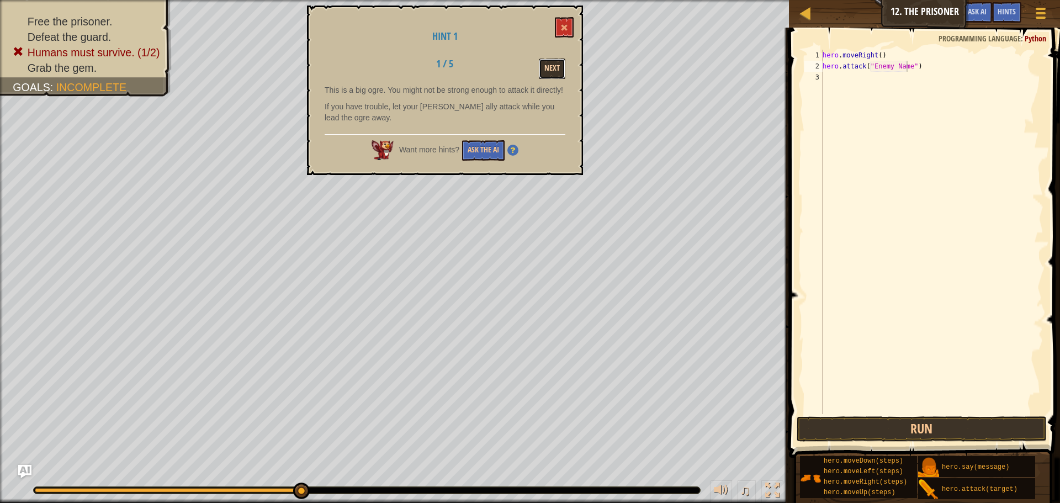
click at [554, 68] on button "Next" at bounding box center [552, 69] width 27 height 20
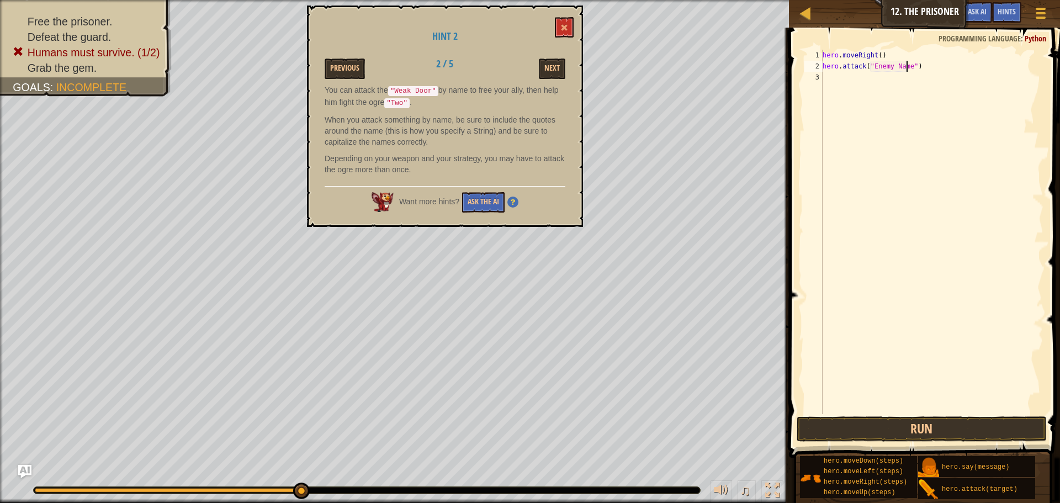
click at [908, 70] on div "hero . moveRight ( ) hero . attack ( "Enemy Name" )" at bounding box center [932, 243] width 223 height 387
type textarea "hero.attack("Weak Door")"
click at [948, 430] on button "Run" at bounding box center [922, 428] width 250 height 25
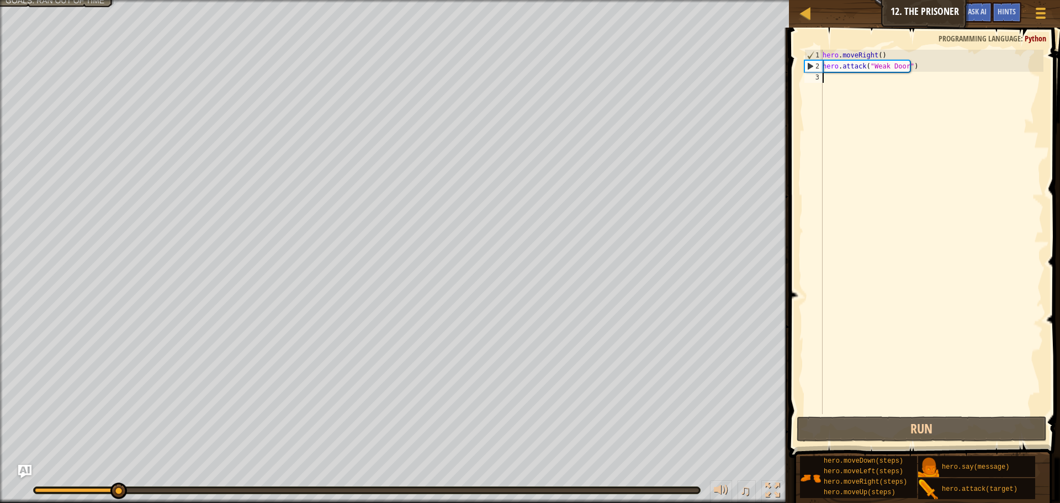
click at [889, 86] on div "hero . moveRight ( ) hero . attack ( "Weak Door" )" at bounding box center [932, 243] width 223 height 387
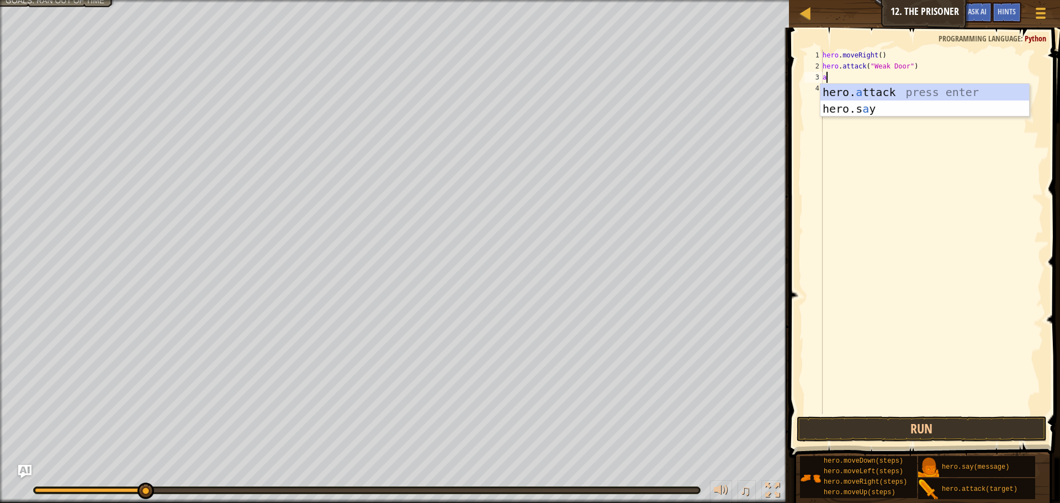
click at [888, 86] on div "hero. a ttack press enter hero.s a y press enter" at bounding box center [925, 117] width 209 height 66
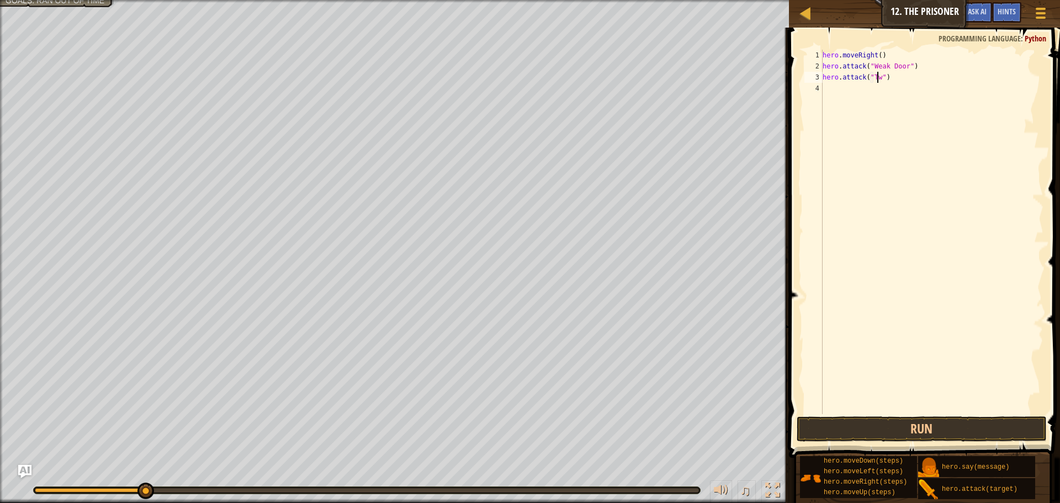
type textarea "hero.attack("Two")"
click at [781, 76] on div "Map Introduction to Computer Science 12. The Prisoner Game Menu Done Hints Ask …" at bounding box center [530, 251] width 1060 height 503
click at [857, 90] on div "hero . moveRight ( ) hero . attack ( "Weak Door" ) hero . attack ( "Two" )" at bounding box center [932, 243] width 223 height 387
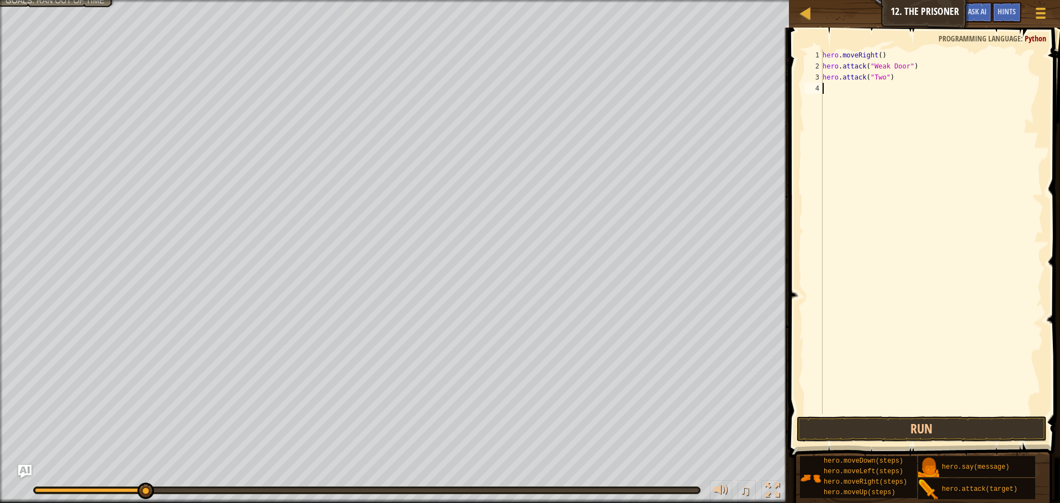
paste textarea "hero.attack("Two")"
type textarea "hero.attack("Two")"
click at [825, 99] on div "hero . moveRight ( ) hero . attack ( "Weak Door" ) hero . attack ( "Two" ) hero…" at bounding box center [932, 243] width 223 height 387
paste textarea "hero.attack("Two")"
type textarea "hero.attack("Two")"
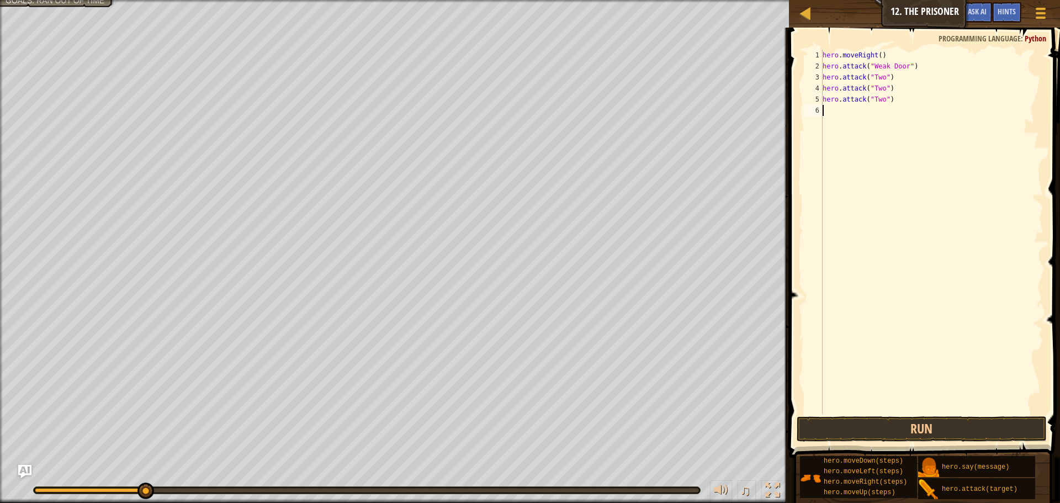
click at [827, 112] on div "hero . moveRight ( ) hero . attack ( "Weak Door" ) hero . attack ( "Two" ) hero…" at bounding box center [932, 243] width 223 height 387
paste textarea "hero.attack("Two")"
click at [951, 431] on button "Run" at bounding box center [922, 428] width 250 height 25
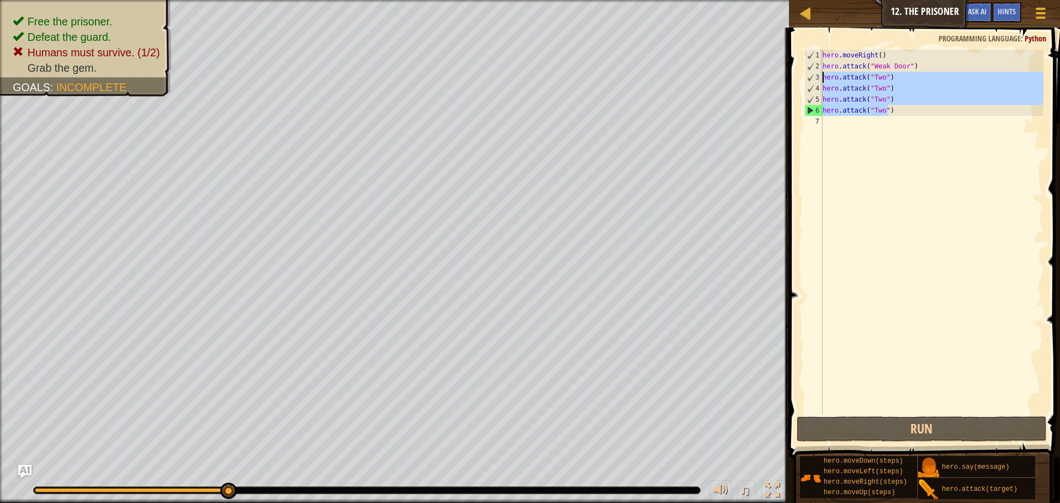
drag, startPoint x: 896, startPoint y: 107, endPoint x: 813, endPoint y: 76, distance: 88.9
click at [813, 76] on div "hero.attack("Two") 1 2 3 4 5 6 7 hero . moveRight ( ) hero . attack ( "Weak Doo…" at bounding box center [922, 232] width 241 height 364
type textarea "hero.attack("Two") hero.attack("Two")"
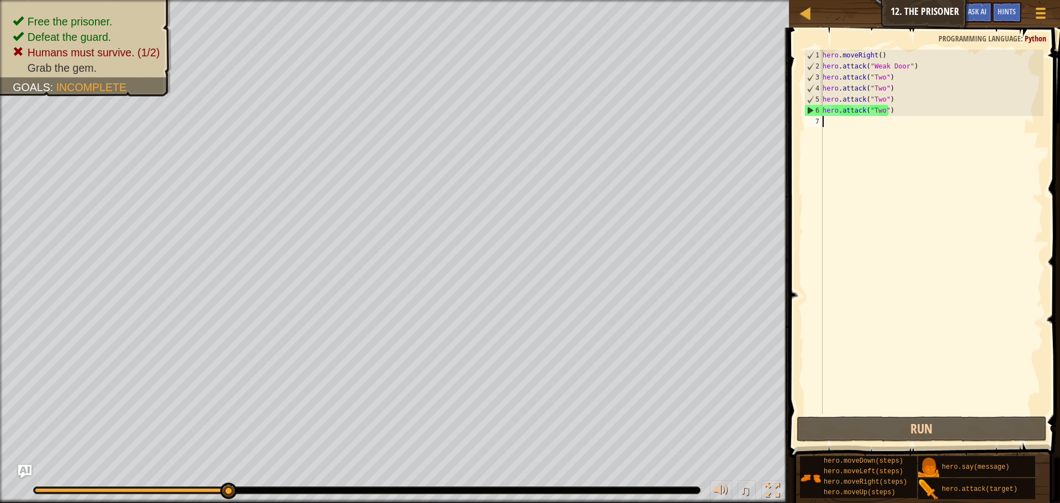
click at [838, 121] on div "hero . moveRight ( ) hero . attack ( "Weak Door" ) hero . attack ( "Two" ) hero…" at bounding box center [932, 243] width 223 height 387
paste textarea "hero.attack("Two")"
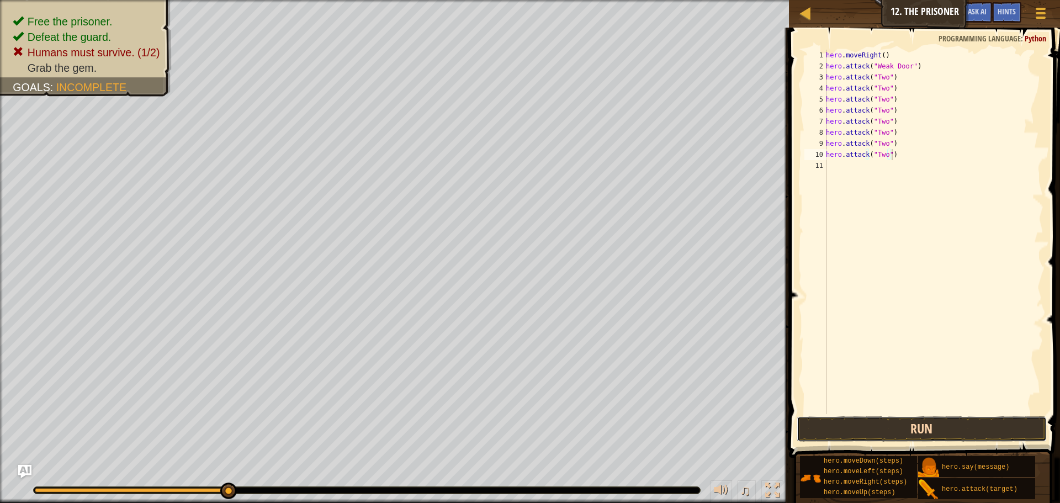
click at [894, 426] on button "Run" at bounding box center [922, 428] width 250 height 25
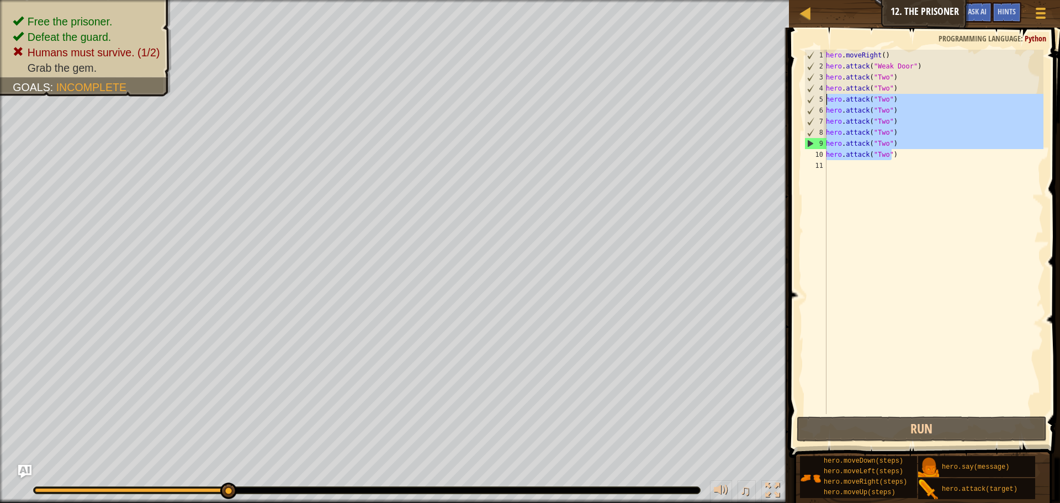
drag, startPoint x: 901, startPoint y: 158, endPoint x: 799, endPoint y: 97, distance: 119.1
click at [799, 97] on div "hero.attack("Two") 1 2 3 4 5 6 7 8 9 10 11 hero . moveRight ( ) hero . attack (…" at bounding box center [923, 264] width 274 height 463
type textarea "hero.attack("Two") hero.attack("Two")"
click at [843, 169] on div "hero . moveRight ( ) hero . attack ( "Weak Door" ) hero . attack ( "Two" ) hero…" at bounding box center [934, 243] width 220 height 387
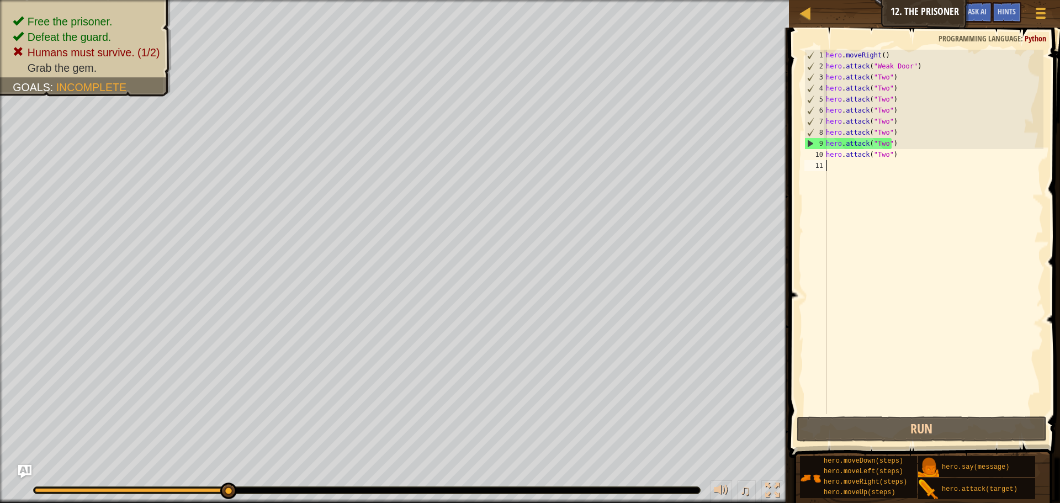
paste textarea "hero.attack("Two")"
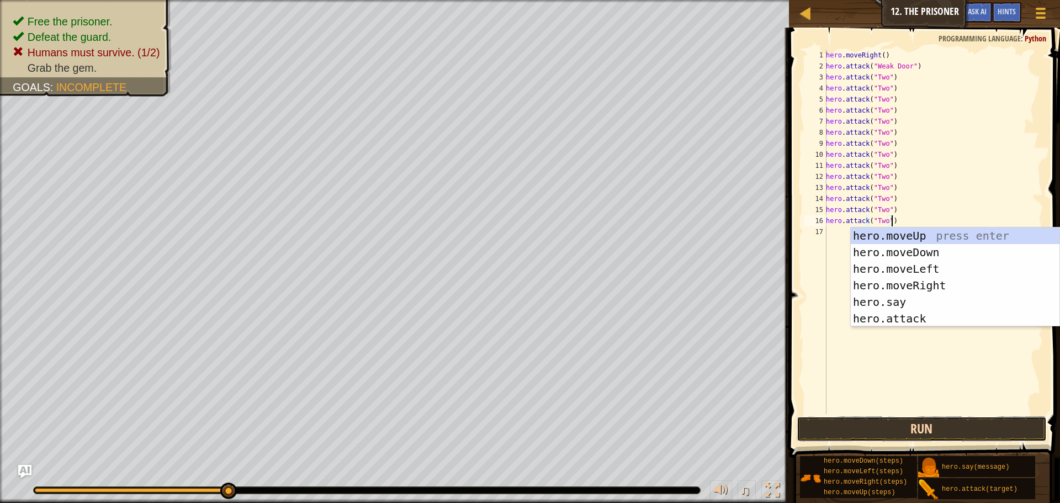
click at [936, 422] on button "Run" at bounding box center [922, 428] width 250 height 25
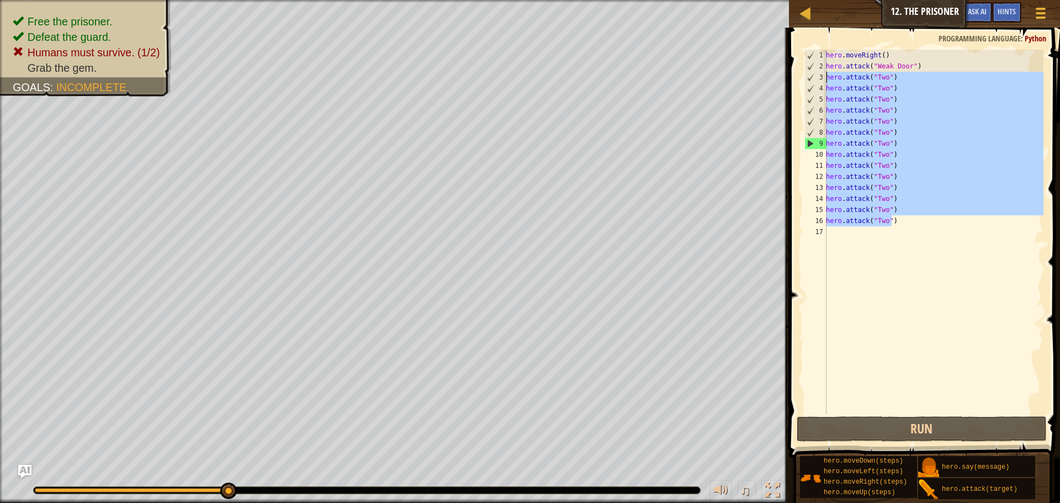
drag, startPoint x: 900, startPoint y: 222, endPoint x: 808, endPoint y: 78, distance: 171.1
click at [808, 78] on div "hero.attack("Two") 1 2 3 4 5 6 7 8 9 10 11 12 13 14 15 16 17 hero . moveRight (…" at bounding box center [922, 232] width 241 height 364
type textarea "hero.attack("Two") hero.attack("Two")"
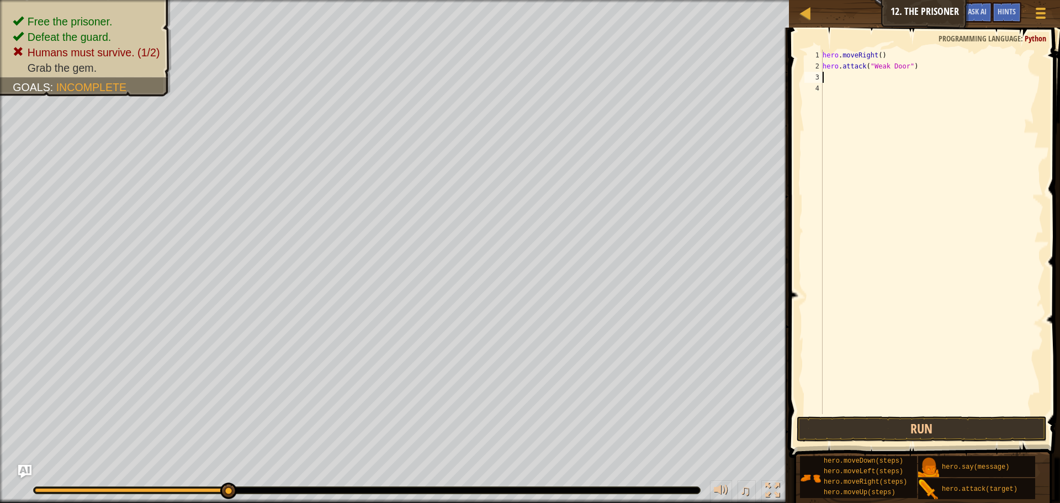
type textarea "m"
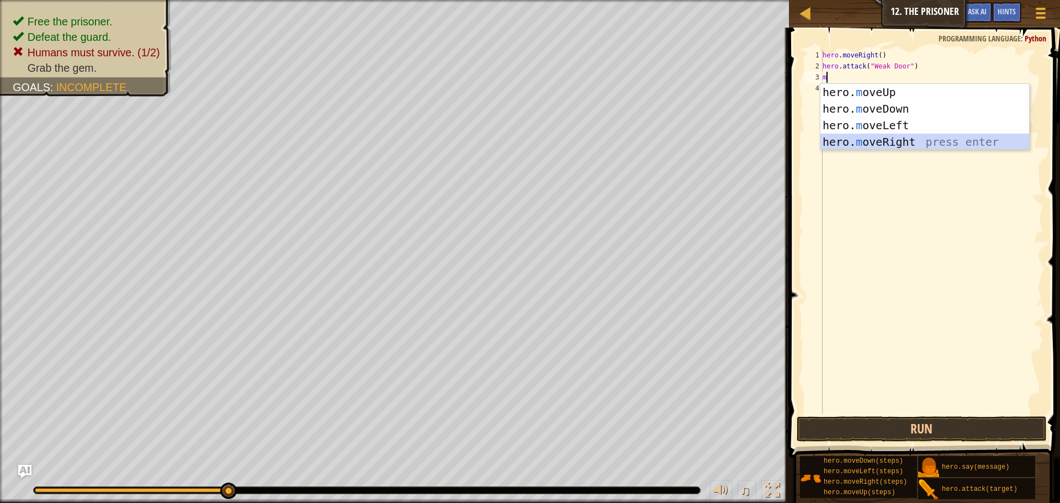
click at [897, 140] on div "hero. m oveUp press enter hero. m oveDown press enter hero. m oveLeft press ent…" at bounding box center [925, 133] width 209 height 99
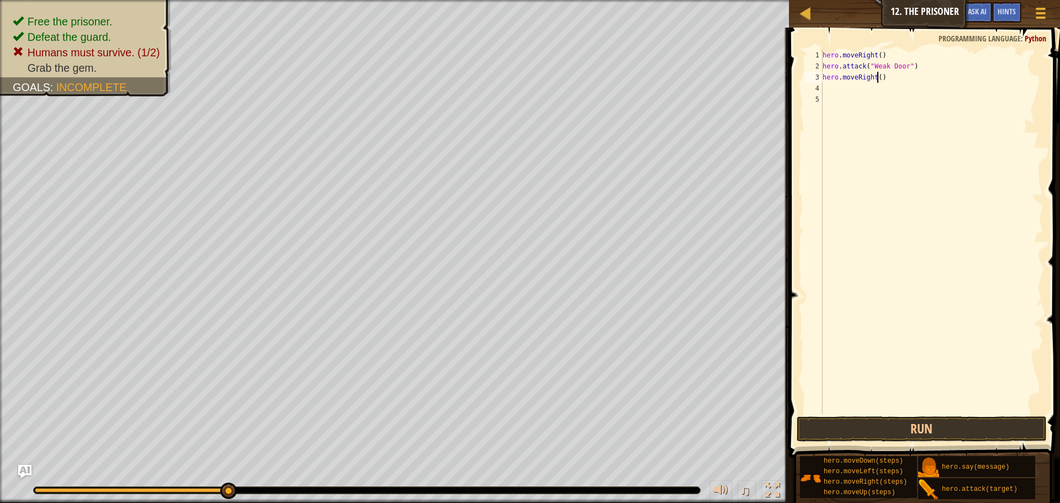
click at [876, 76] on div "hero . moveRight ( ) hero . attack ( "Weak Door" ) hero . moveRight ( )" at bounding box center [932, 243] width 223 height 387
type textarea "hero.moveRight(3)"
click at [859, 92] on div "hero . moveRight ( ) hero . attack ( "Weak Door" ) hero . moveRight ( 3 )" at bounding box center [932, 243] width 223 height 387
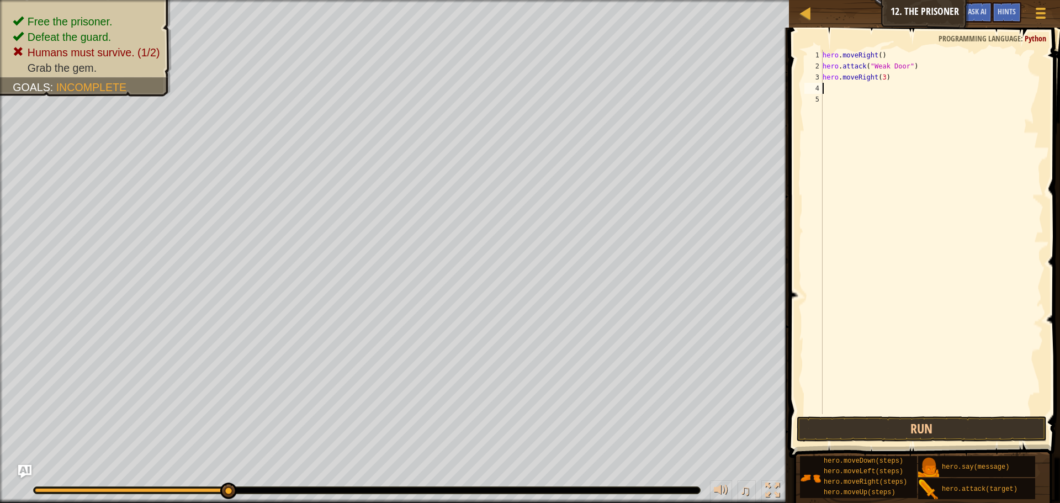
type textarea "m"
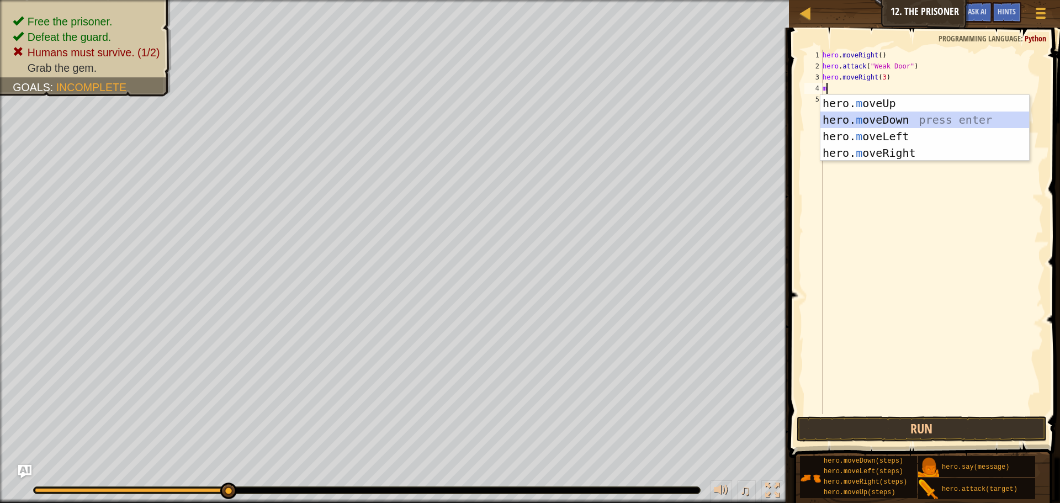
click at [911, 119] on div "hero. m oveUp press enter hero. m oveDown press enter hero. m oveLeft press ent…" at bounding box center [925, 144] width 209 height 99
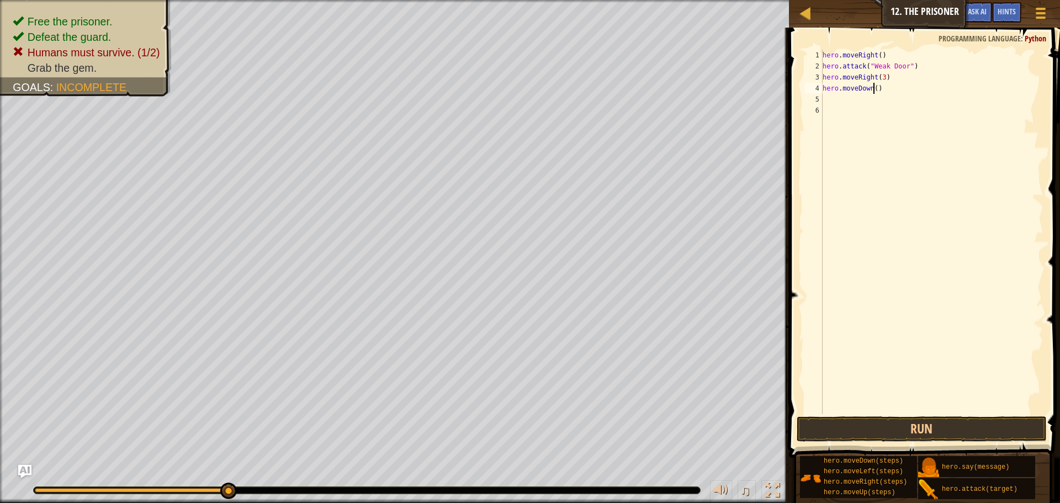
click at [875, 89] on div "hero . moveRight ( ) hero . attack ( "Weak Door" ) hero . moveRight ( 3 ) hero …" at bounding box center [932, 243] width 223 height 387
type textarea "hero.moveDown(3)"
click at [855, 99] on div "hero . moveRight ( ) hero . attack ( "Weak Door" ) hero . moveRight ( 3 ) hero …" at bounding box center [932, 243] width 223 height 387
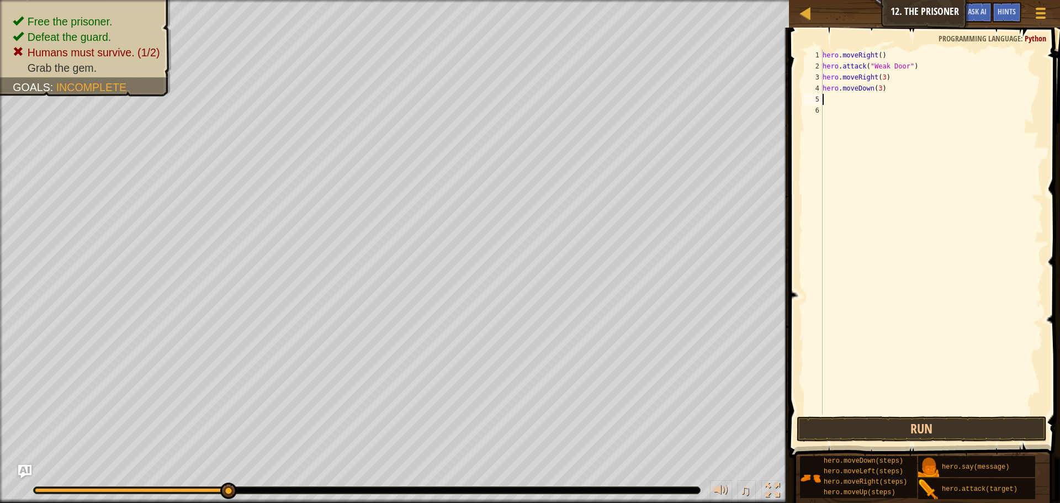
paste textarea "hero.attack("Two")"
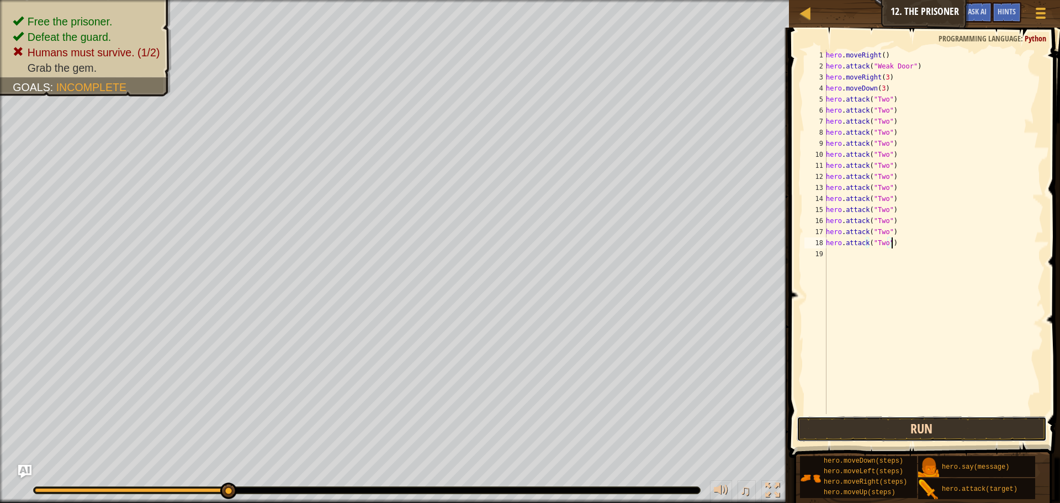
click at [910, 426] on button "Run" at bounding box center [922, 428] width 250 height 25
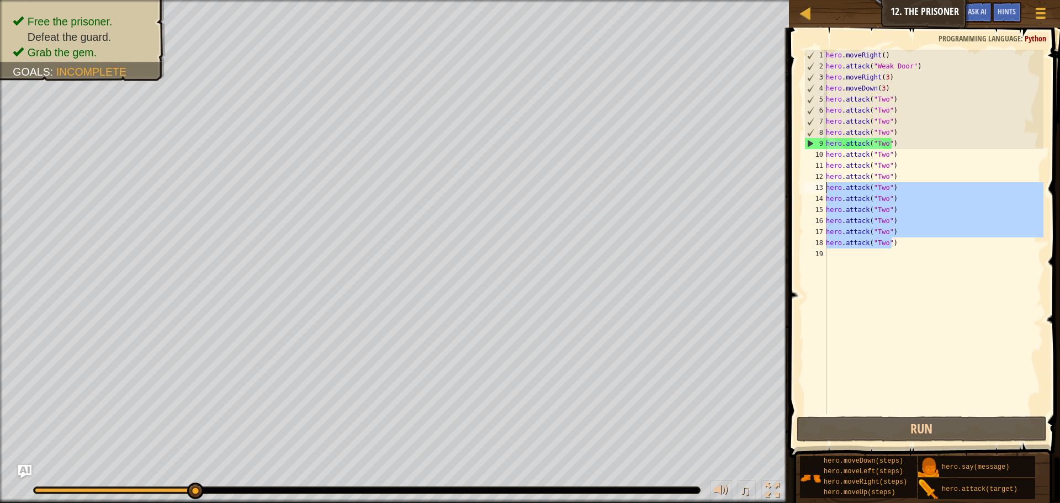
drag, startPoint x: 901, startPoint y: 245, endPoint x: 807, endPoint y: 183, distance: 112.4
click at [807, 183] on div "hero.attack("Two") 1 2 3 4 5 6 7 8 9 10 11 12 13 14 15 16 17 18 19 hero . moveR…" at bounding box center [922, 232] width 241 height 364
type textarea "hero.attack("Two") hero.attack("Two")"
click at [847, 253] on div "hero . moveRight ( ) hero . attack ( "Weak Door" ) hero . moveRight ( 3 ) hero …" at bounding box center [934, 243] width 220 height 387
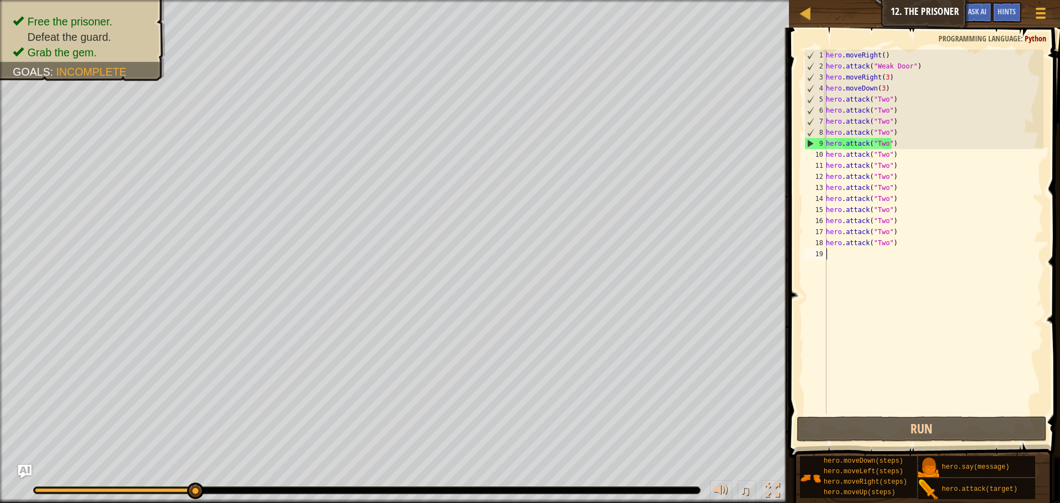
paste textarea "hero.attack("Two")"
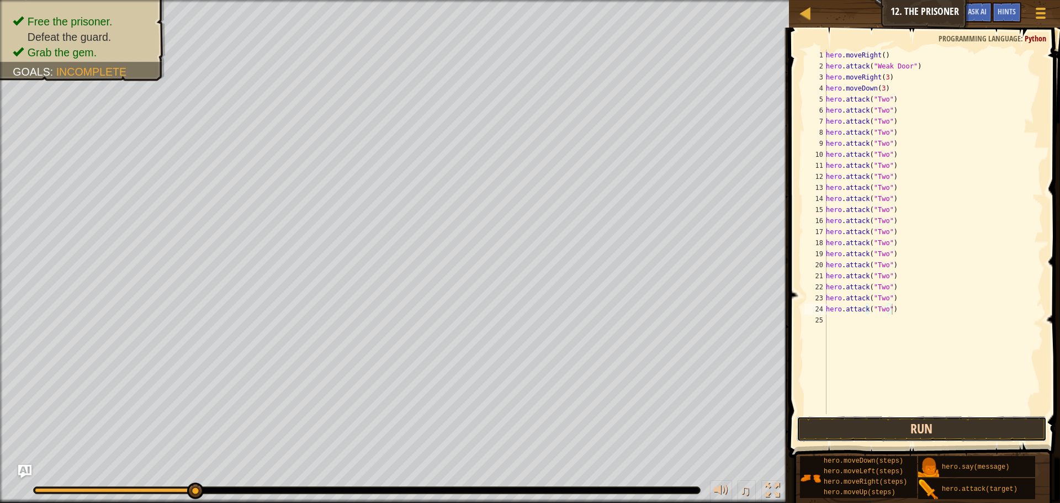
click at [874, 422] on button "Run" at bounding box center [922, 428] width 250 height 25
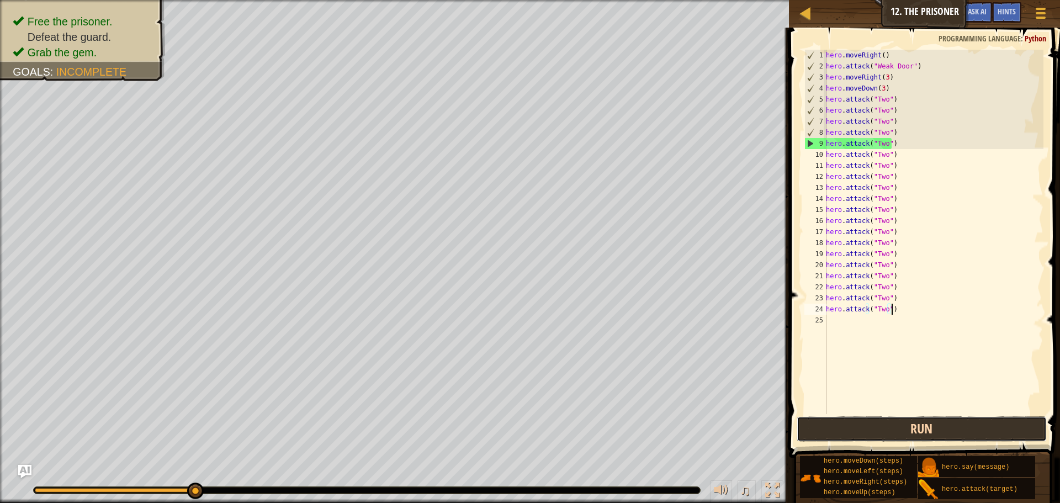
click at [962, 426] on button "Run" at bounding box center [922, 428] width 250 height 25
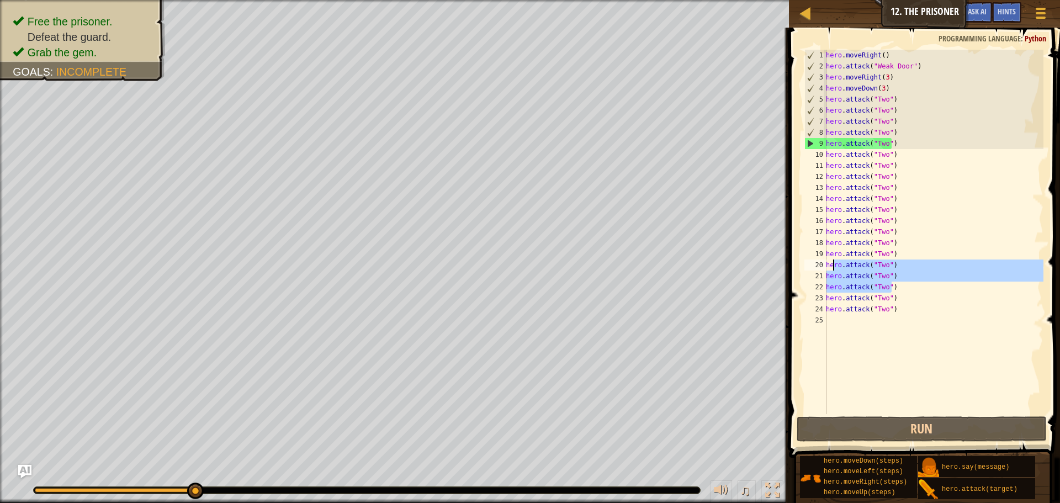
drag, startPoint x: 888, startPoint y: 285, endPoint x: 822, endPoint y: 219, distance: 93.7
click at [822, 219] on div "hero.attack("Two") 1 2 3 4 5 6 7 8 9 10 11 12 13 14 15 16 17 18 19 20 21 22 23 …" at bounding box center [922, 232] width 241 height 364
type textarea "hero.attack("Two") hero.attack("Two")"
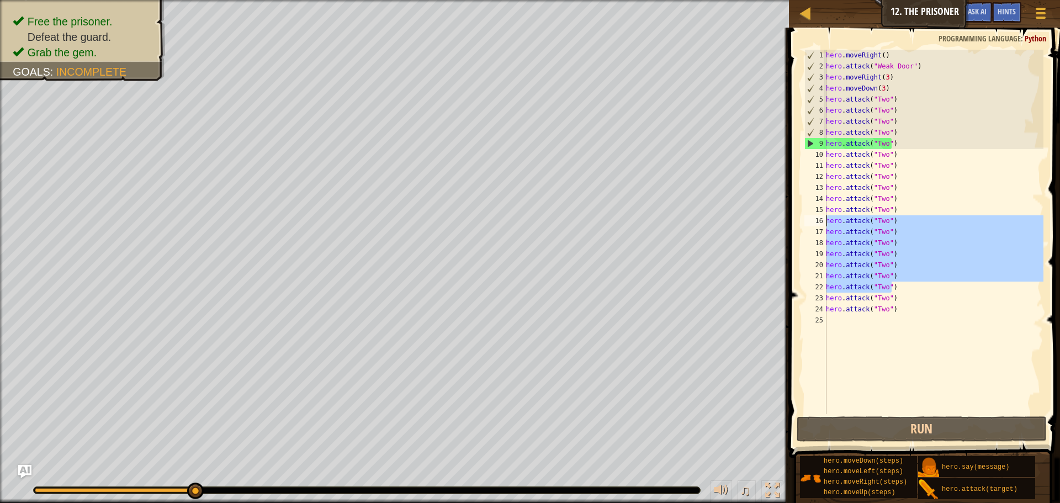
click at [857, 326] on div "hero . moveRight ( ) hero . attack ( "Weak Door" ) hero . moveRight ( 3 ) hero …" at bounding box center [934, 243] width 220 height 387
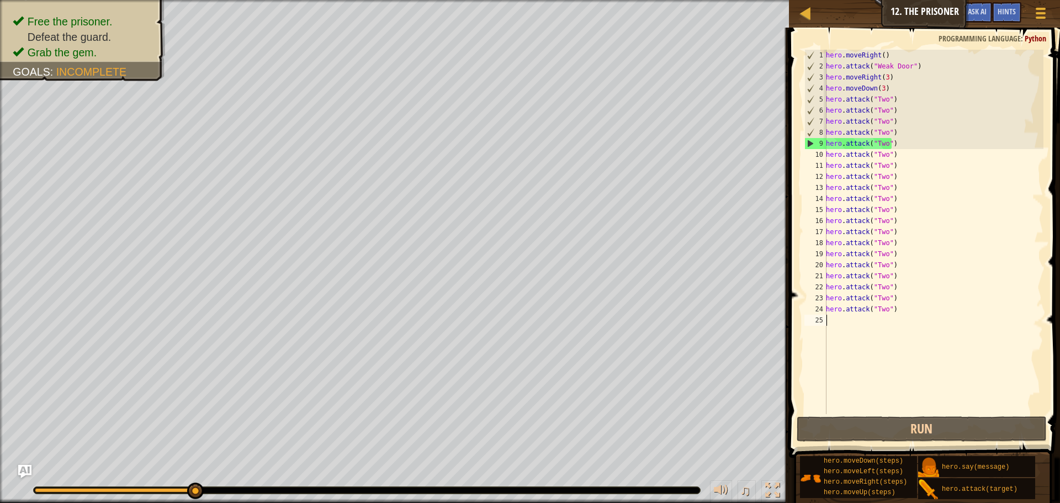
paste textarea "hero.attack("Two")"
type textarea "hero.attack("Two")"
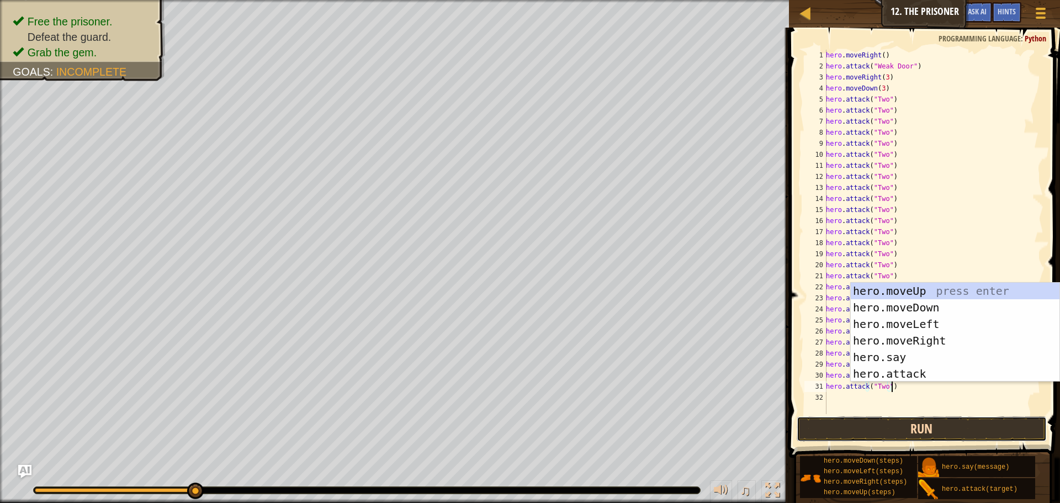
click at [873, 425] on button "Run" at bounding box center [922, 428] width 250 height 25
